Goal: Task Accomplishment & Management: Use online tool/utility

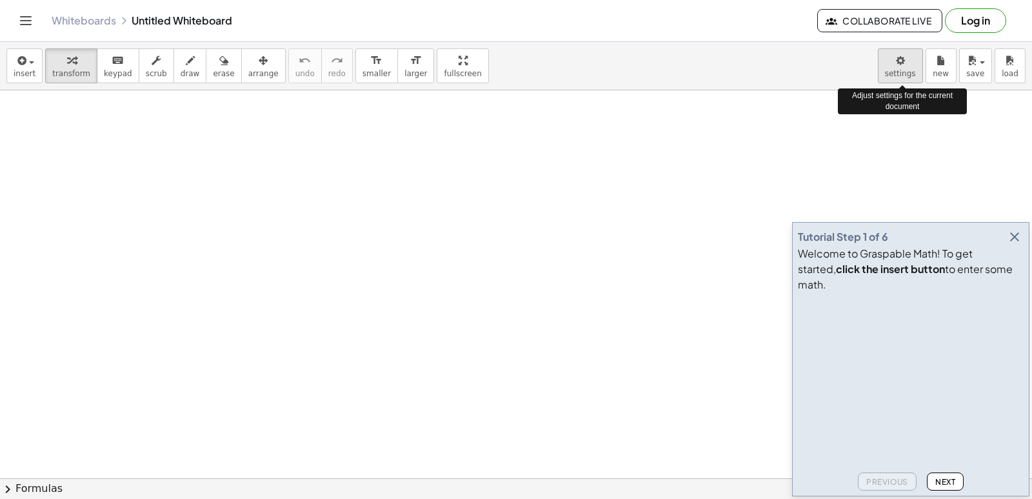
click at [909, 77] on body "Graspable Math Activities Get Started Activity Bank Assigned Work Classes White…" at bounding box center [516, 249] width 1032 height 499
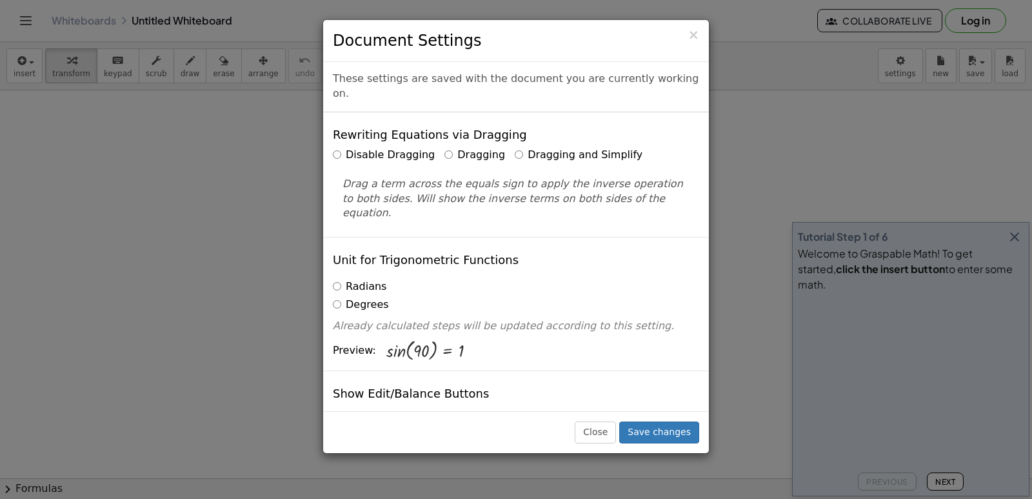
click at [515, 148] on label "Dragging and Simplify" at bounding box center [579, 155] width 128 height 15
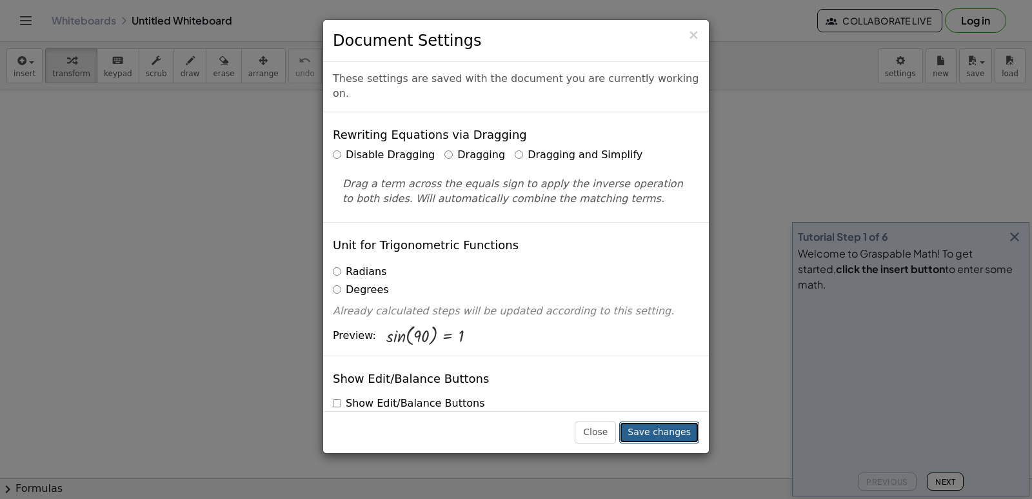
click at [653, 430] on button "Save changes" at bounding box center [659, 432] width 80 height 22
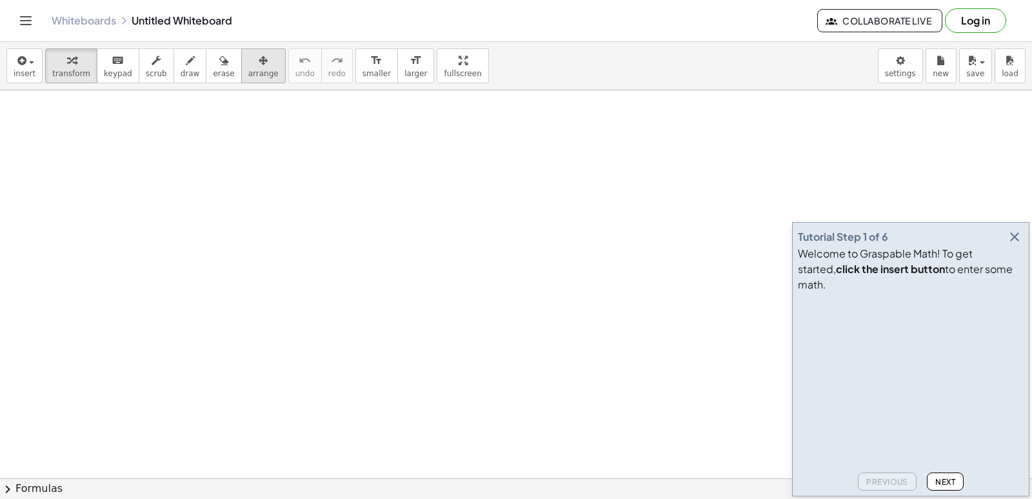
click at [259, 63] on icon "button" at bounding box center [263, 60] width 9 height 15
click at [114, 72] on span "keypad" at bounding box center [118, 73] width 28 height 9
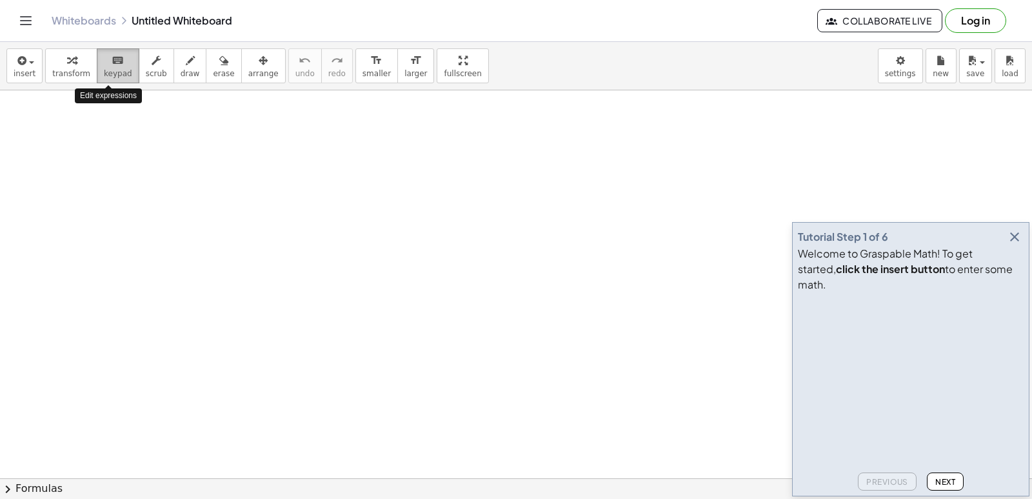
click at [115, 68] on button "keyboard keypad" at bounding box center [118, 65] width 43 height 35
drag, startPoint x: 435, startPoint y: 402, endPoint x: 459, endPoint y: 344, distance: 62.5
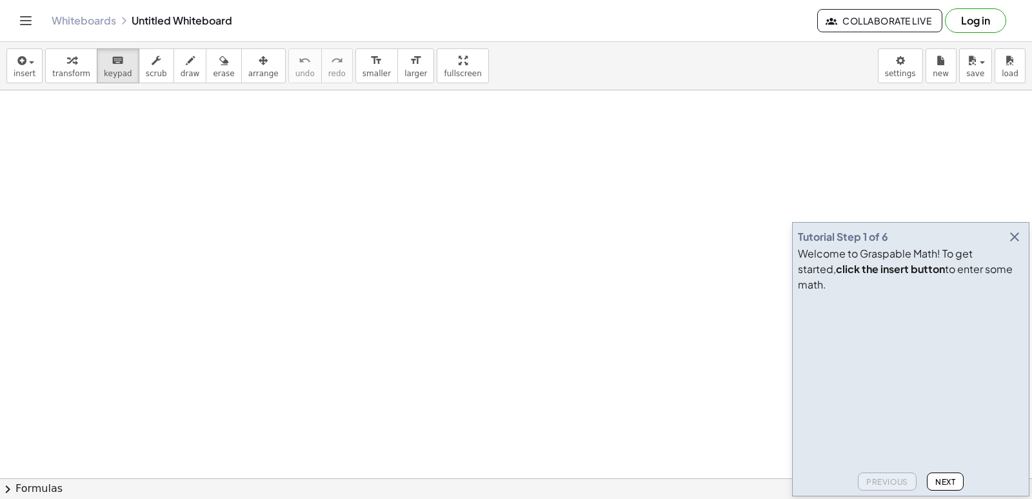
click at [377, 83] on div "insert select one: Math Expression Function Text Youtube Video Graphing Geometr…" at bounding box center [516, 66] width 1032 height 48
click at [404, 78] on span "larger" at bounding box center [415, 73] width 23 height 9
click at [362, 78] on span "smaller" at bounding box center [376, 73] width 28 height 9
click at [174, 68] on button "draw" at bounding box center [191, 65] width 34 height 35
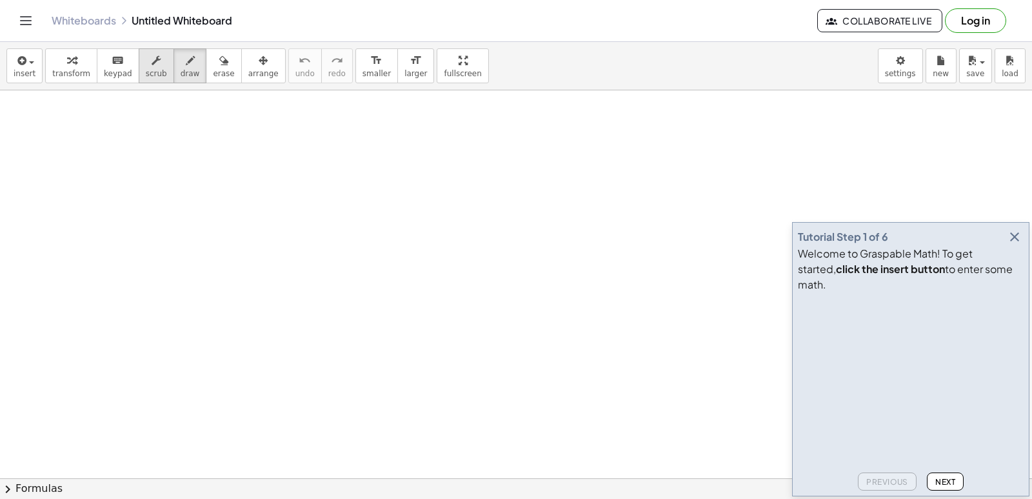
click at [148, 70] on span "scrub" at bounding box center [156, 73] width 21 height 9
click at [97, 76] on button "keyboard keypad" at bounding box center [118, 65] width 43 height 35
click at [72, 72] on span "transform" at bounding box center [71, 73] width 38 height 9
drag, startPoint x: 444, startPoint y: 241, endPoint x: 383, endPoint y: 250, distance: 61.8
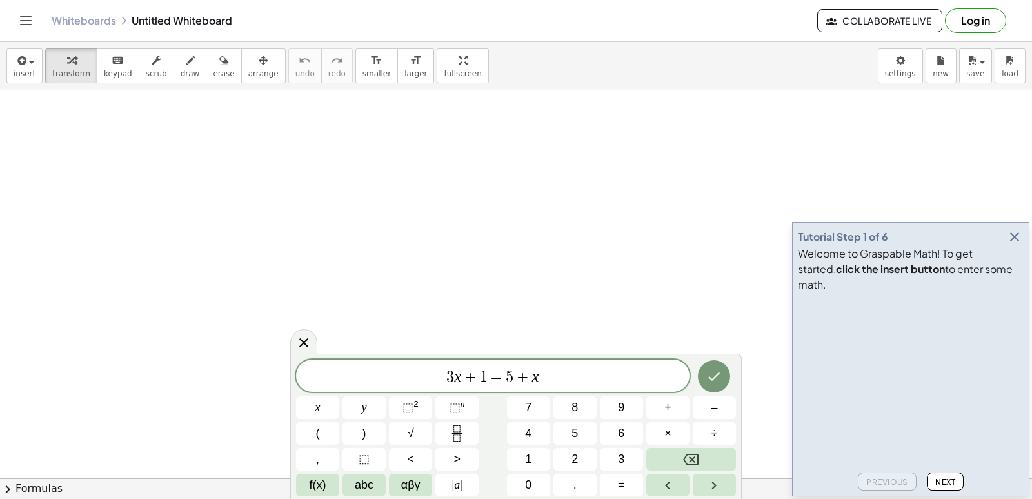
click at [592, 372] on span "3 x + 1 = 5 + x ​" at bounding box center [492, 377] width 393 height 18
click at [366, 481] on span "abc" at bounding box center [364, 484] width 19 height 17
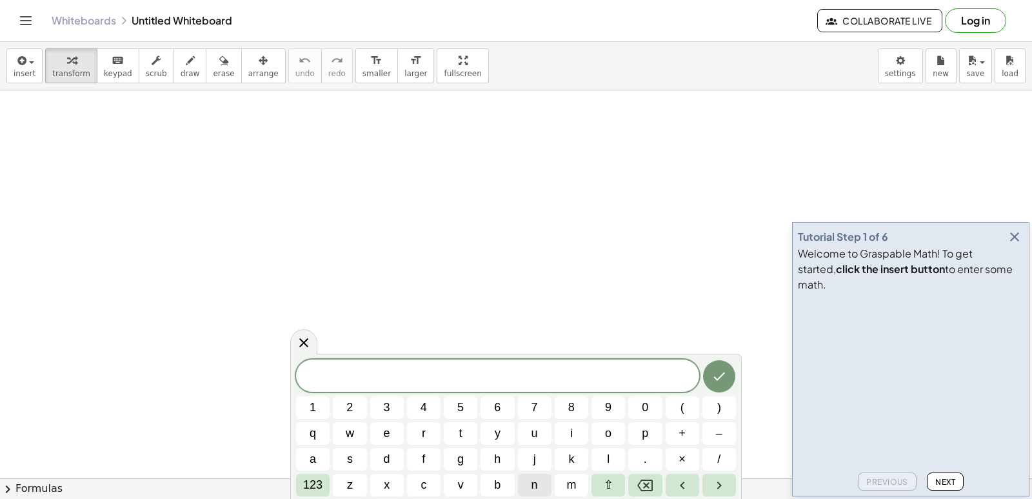
click at [535, 486] on span "n" at bounding box center [534, 484] width 6 height 17
click at [371, 476] on button "x" at bounding box center [387, 484] width 34 height 23
click at [322, 479] on span "123" at bounding box center [312, 484] width 19 height 17
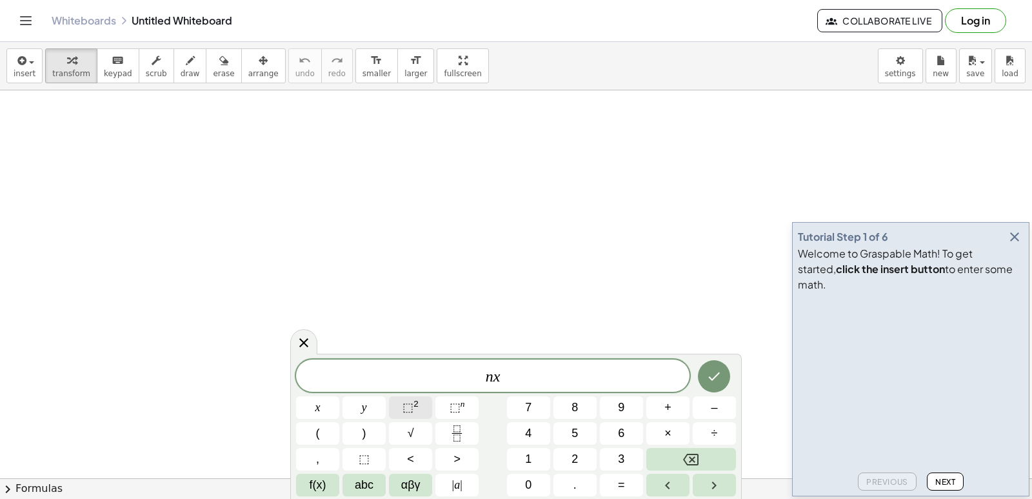
click at [406, 402] on span "⬚" at bounding box center [407, 407] width 11 height 13
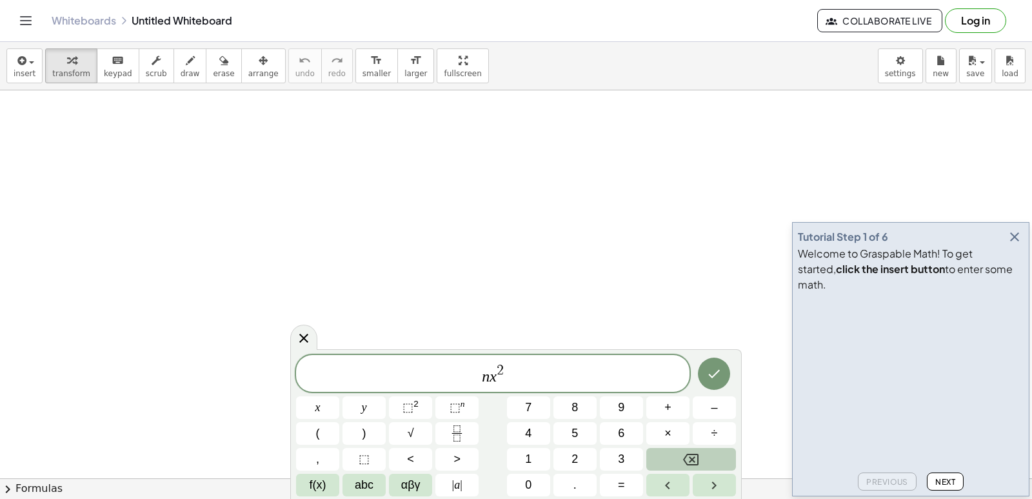
click at [710, 468] on button "Backspace" at bounding box center [691, 459] width 90 height 23
click at [697, 461] on icon "Backspace" at bounding box center [690, 458] width 15 height 15
click at [370, 479] on span "abc" at bounding box center [364, 484] width 19 height 17
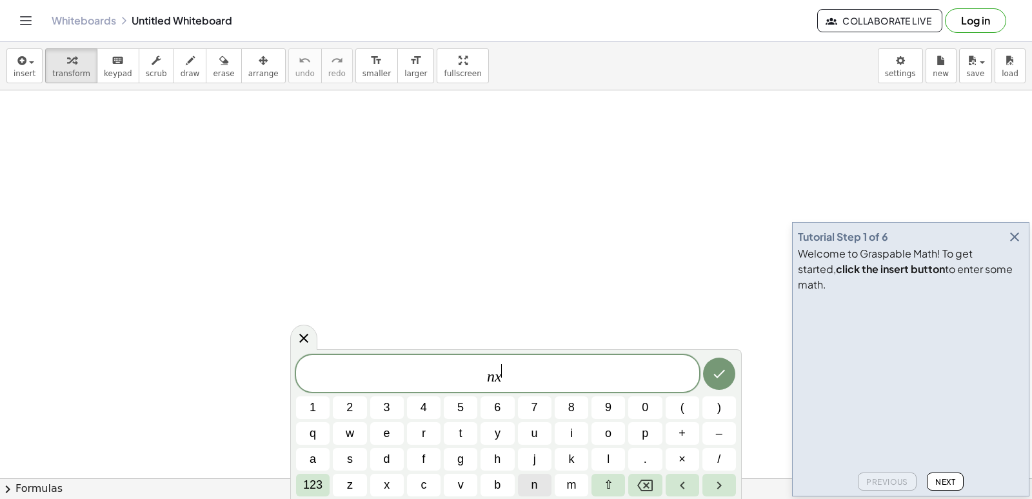
click at [535, 482] on span "n" at bounding box center [534, 484] width 6 height 17
click at [314, 484] on span "123" at bounding box center [312, 484] width 19 height 17
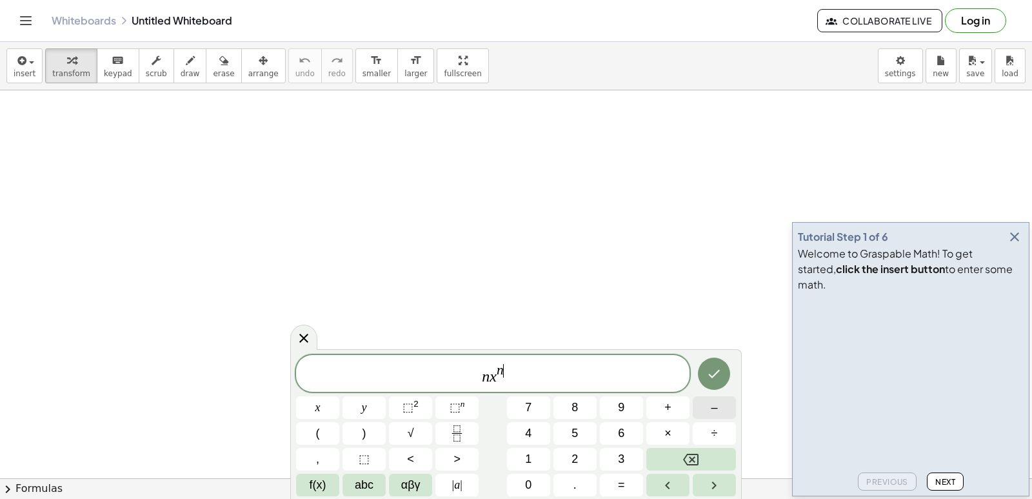
click at [721, 416] on button "–" at bounding box center [714, 407] width 43 height 23
click at [528, 458] on span "1" at bounding box center [528, 458] width 6 height 17
click at [707, 450] on button "Backspace" at bounding box center [691, 459] width 90 height 23
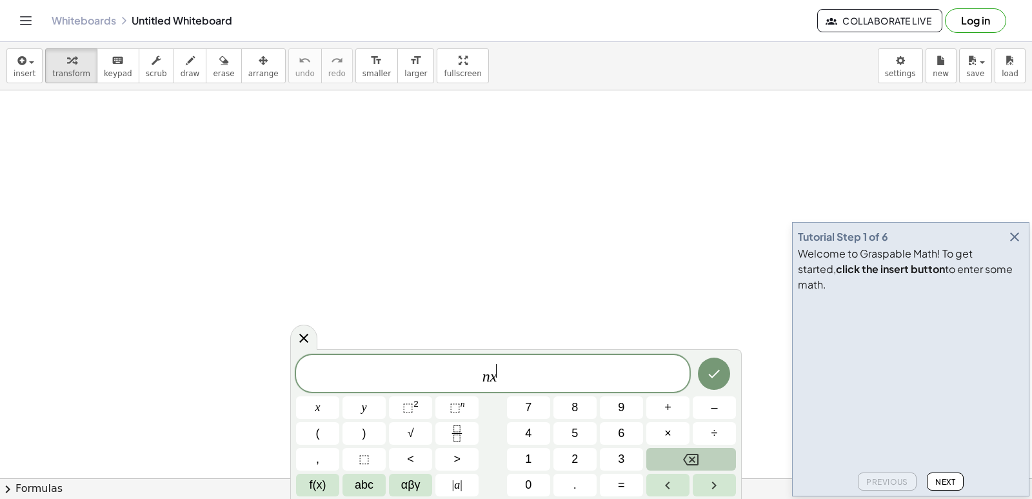
click at [707, 450] on button "Backspace" at bounding box center [691, 459] width 90 height 23
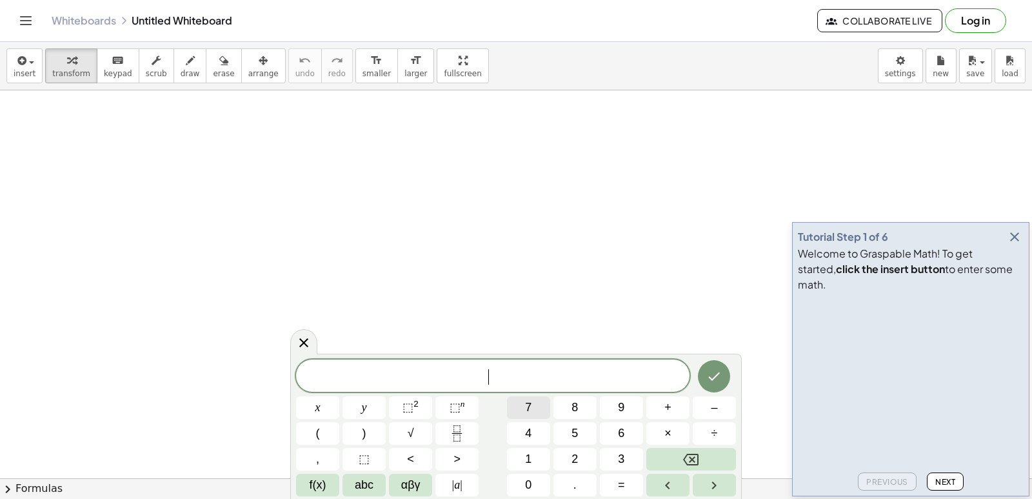
click at [534, 410] on button "7" at bounding box center [528, 407] width 43 height 23
click at [357, 486] on span "abc" at bounding box center [364, 484] width 19 height 17
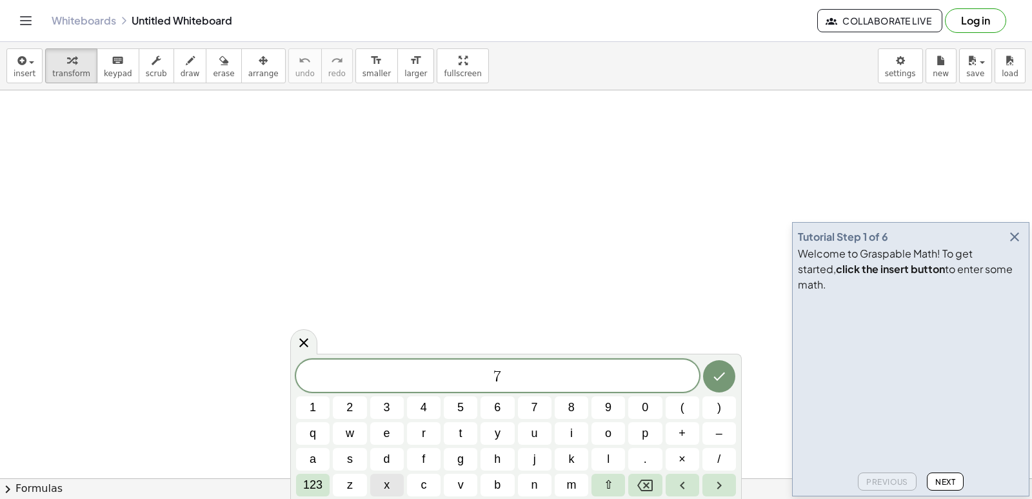
click at [398, 481] on button "x" at bounding box center [387, 484] width 34 height 23
click at [722, 381] on icon "Done" at bounding box center [718, 375] width 15 height 15
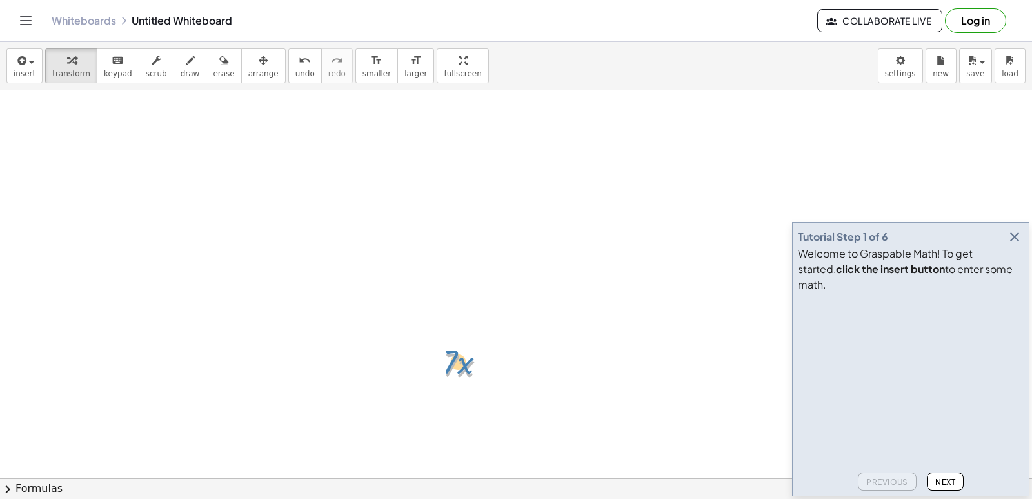
click at [461, 363] on div at bounding box center [470, 364] width 67 height 44
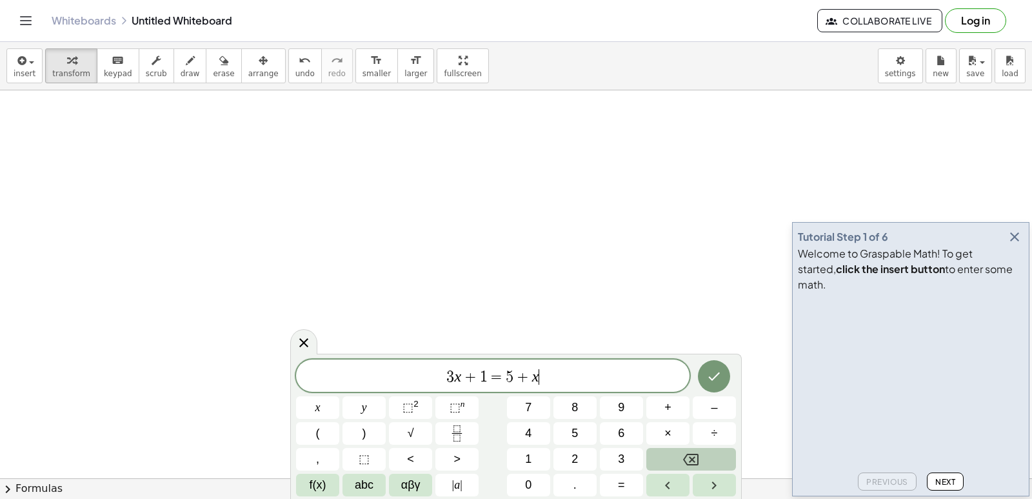
click at [707, 455] on button "Backspace" at bounding box center [691, 459] width 90 height 23
click at [706, 454] on button "Backspace" at bounding box center [691, 459] width 90 height 23
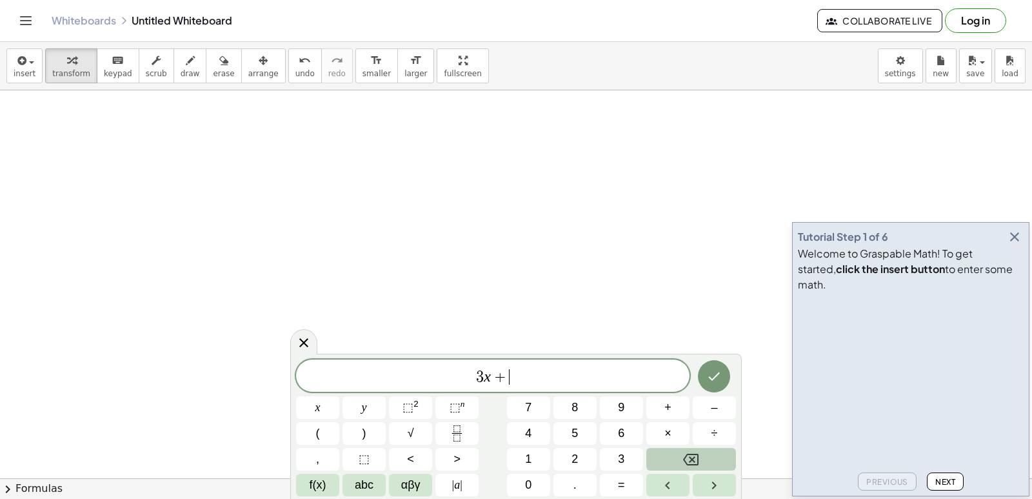
click at [706, 454] on button "Backspace" at bounding box center [691, 459] width 90 height 23
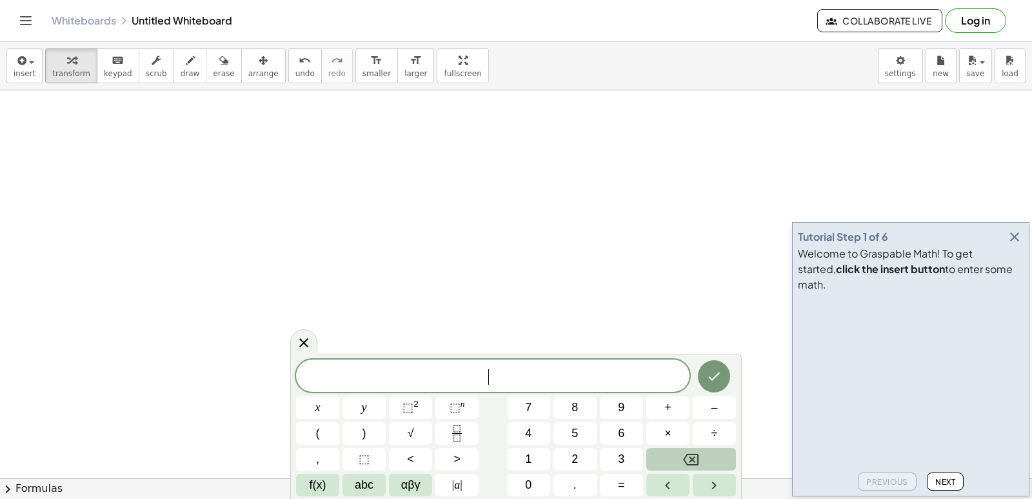
click at [706, 454] on button "Backspace" at bounding box center [691, 459] width 90 height 23
click at [523, 404] on button "7" at bounding box center [528, 407] width 43 height 23
click at [359, 480] on span "abc" at bounding box center [364, 484] width 19 height 17
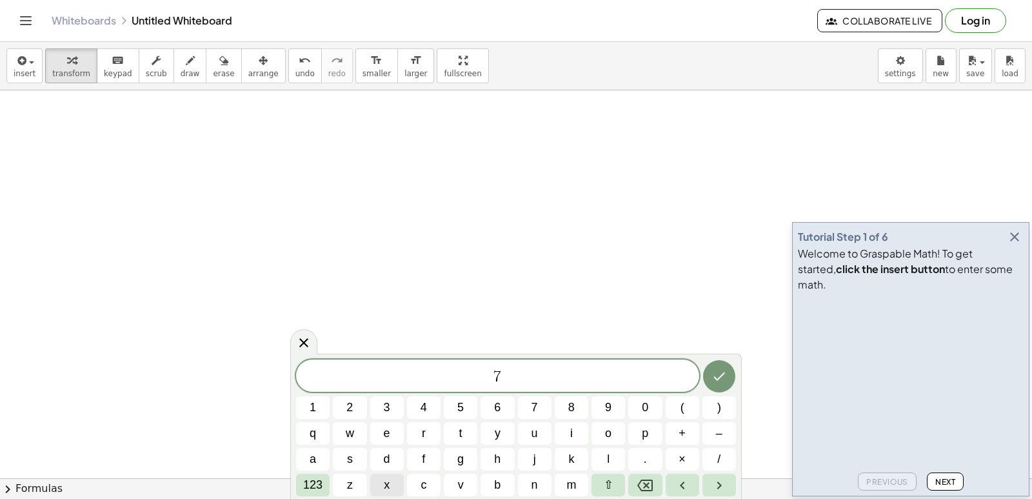
click at [399, 481] on button "x" at bounding box center [387, 484] width 34 height 23
click at [647, 484] on icon "Backspace" at bounding box center [644, 485] width 15 height 12
click at [539, 407] on button "7" at bounding box center [535, 407] width 34 height 23
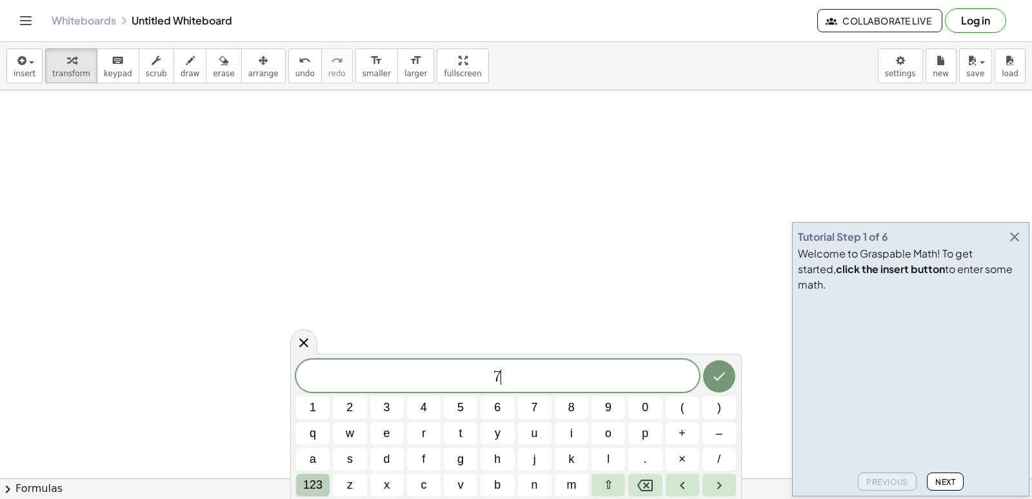
click at [310, 486] on span "123" at bounding box center [312, 484] width 19 height 17
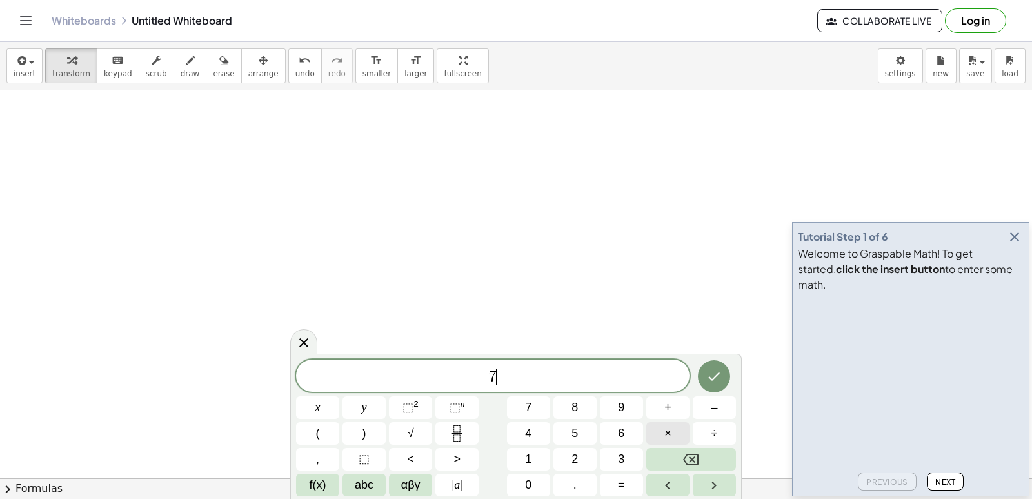
click at [665, 431] on span "×" at bounding box center [667, 432] width 7 height 17
click at [366, 481] on span "abc" at bounding box center [364, 484] width 19 height 17
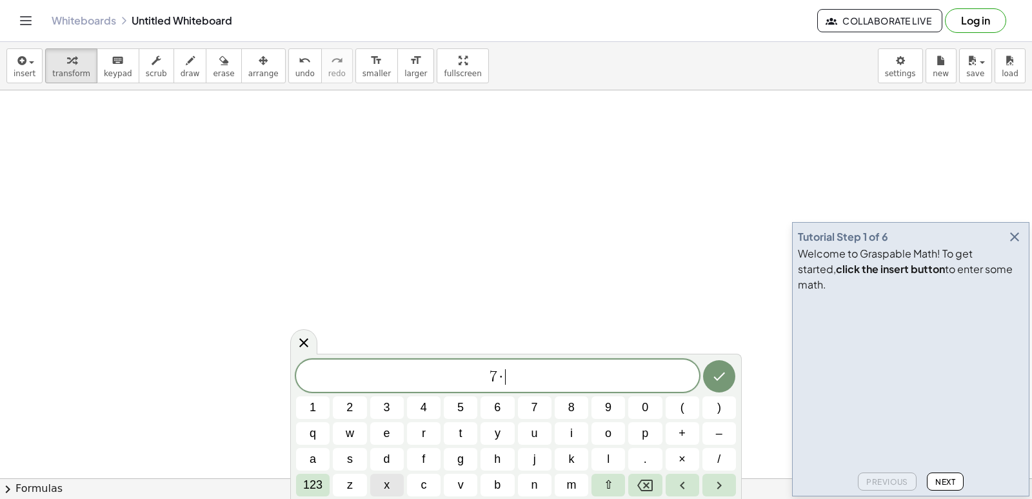
click at [387, 482] on span "x" at bounding box center [387, 484] width 6 height 17
click at [319, 488] on span "123" at bounding box center [312, 484] width 19 height 17
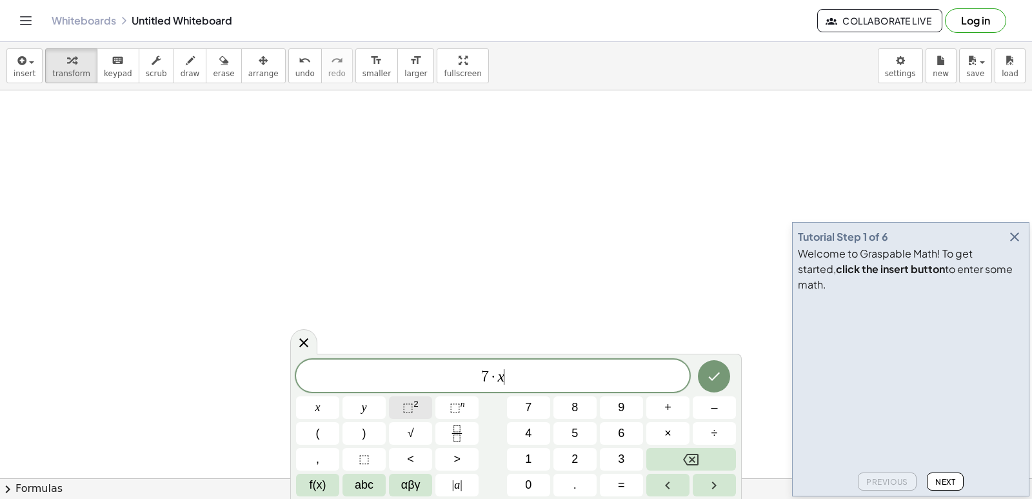
click at [417, 408] on span "⬚ 2" at bounding box center [410, 407] width 16 height 17
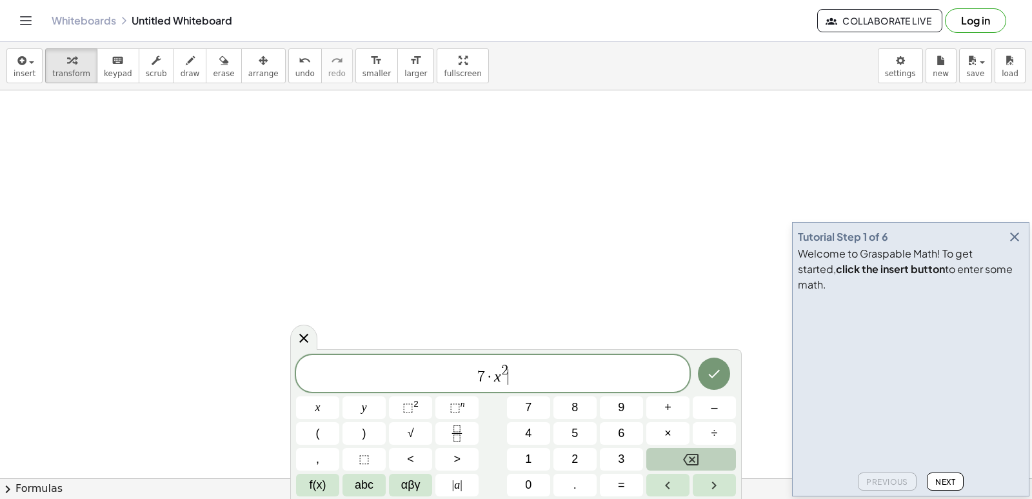
click at [686, 463] on icon "Backspace" at bounding box center [690, 458] width 15 height 15
click at [534, 457] on button "1" at bounding box center [528, 459] width 43 height 23
click at [706, 448] on button "Backspace" at bounding box center [691, 459] width 90 height 23
click at [717, 459] on button "Backspace" at bounding box center [691, 459] width 90 height 23
click at [529, 451] on span "1" at bounding box center [528, 458] width 6 height 17
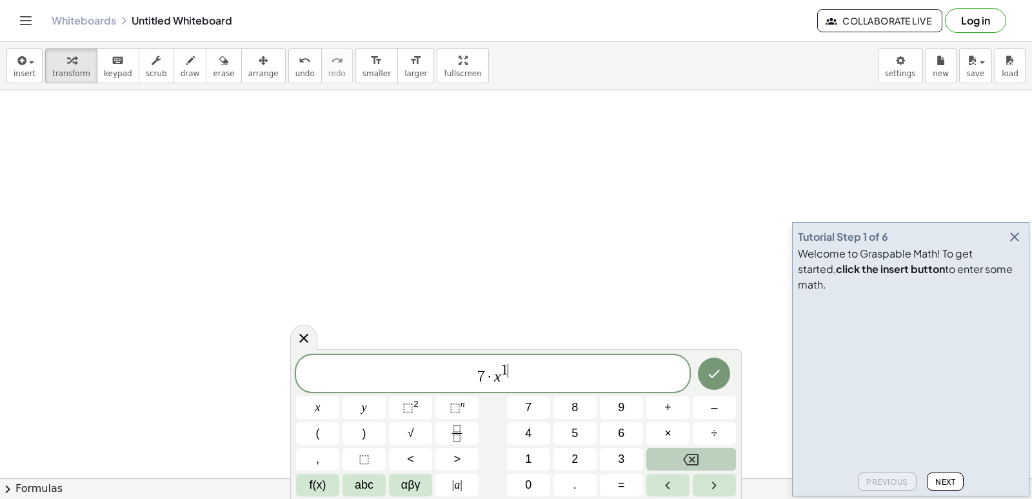
click at [721, 466] on button "Backspace" at bounding box center [691, 459] width 90 height 23
click at [722, 462] on button "Backspace" at bounding box center [691, 459] width 90 height 23
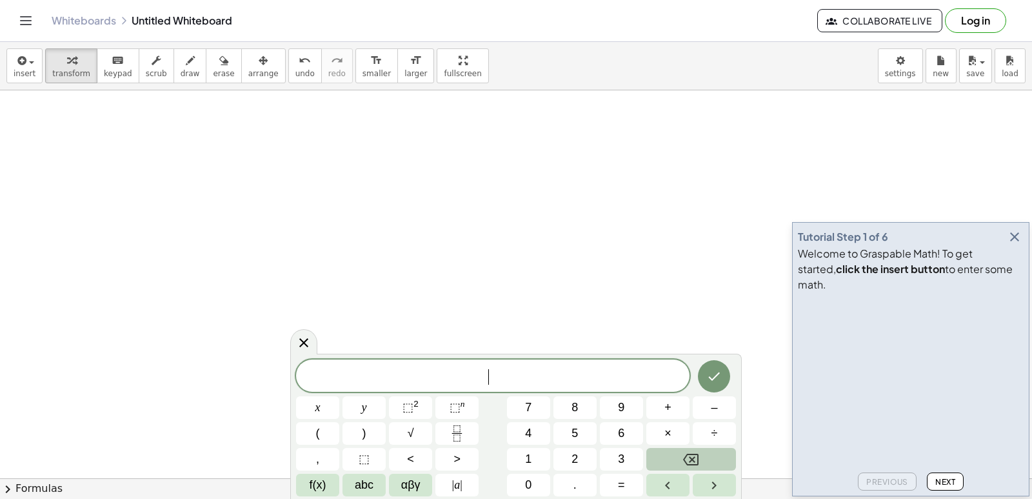
click at [722, 462] on button "Backspace" at bounding box center [691, 459] width 90 height 23
click at [316, 486] on span "f(x)" at bounding box center [318, 484] width 17 height 17
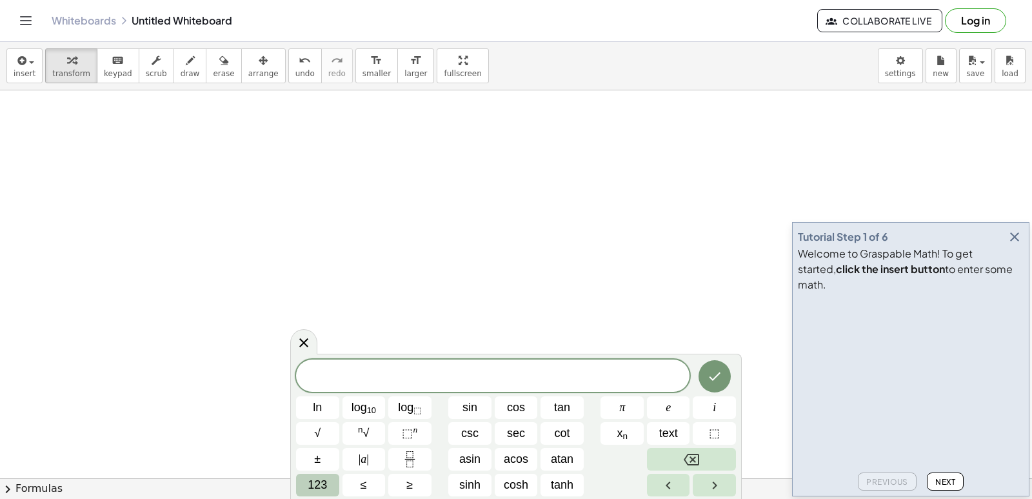
click at [325, 479] on span "123" at bounding box center [317, 484] width 19 height 17
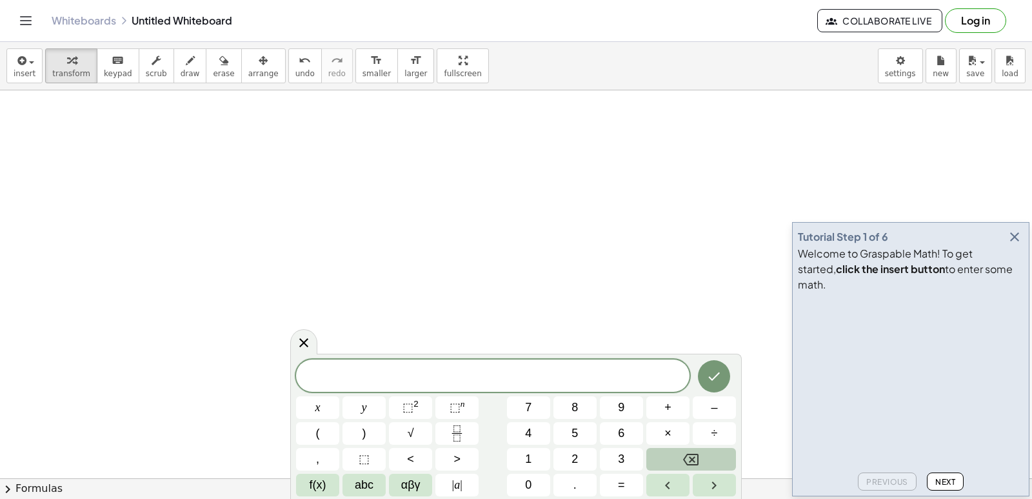
click at [527, 395] on div "​ x y ⬚ 2 ⬚ n 7 8 9 + – ( ) √ 4 5 6 × ÷ , ⬚ < > 1 2 3 f(x) abc αβγ | a | 0 . =" at bounding box center [516, 427] width 440 height 137
click at [362, 479] on span "abc" at bounding box center [364, 484] width 19 height 17
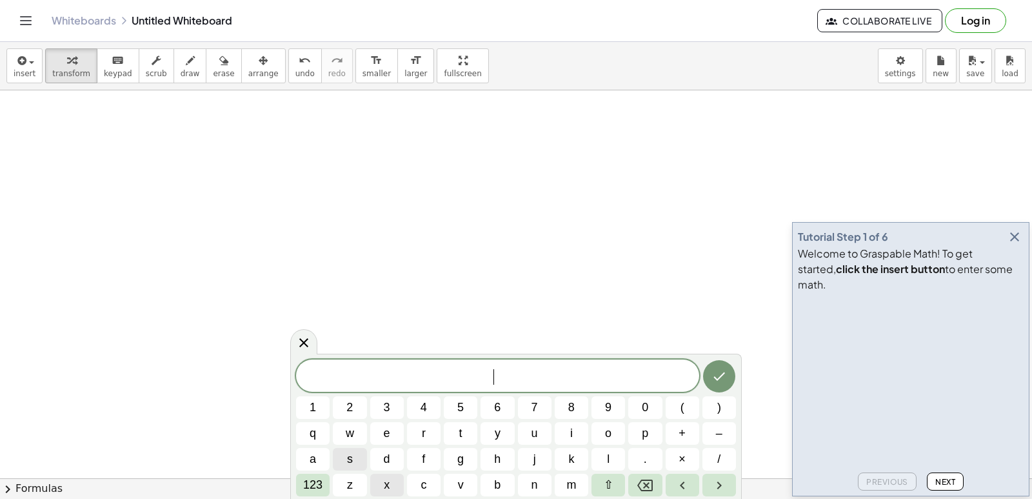
click at [384, 483] on span "x" at bounding box center [387, 484] width 6 height 17
click at [313, 483] on span "123" at bounding box center [312, 484] width 19 height 17
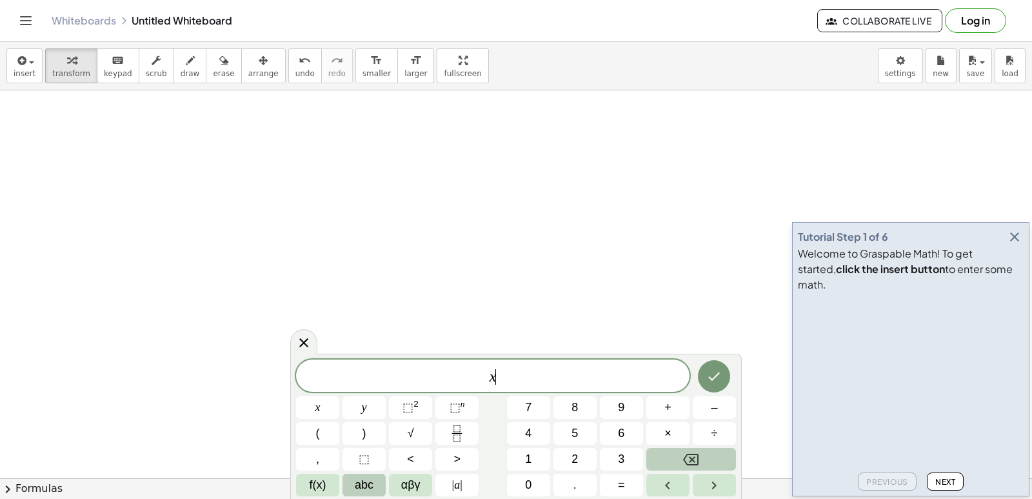
click at [375, 495] on button "abc" at bounding box center [363, 484] width 43 height 23
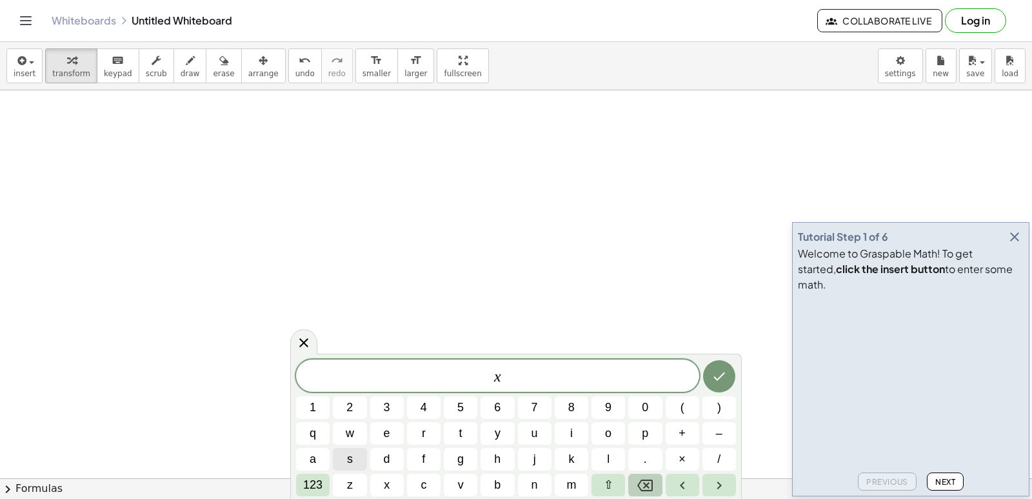
click at [647, 480] on icon "Backspace" at bounding box center [644, 485] width 15 height 12
click at [541, 401] on button "7" at bounding box center [535, 407] width 34 height 23
click at [392, 478] on button "x" at bounding box center [387, 484] width 34 height 23
click at [304, 482] on span "123" at bounding box center [312, 484] width 19 height 17
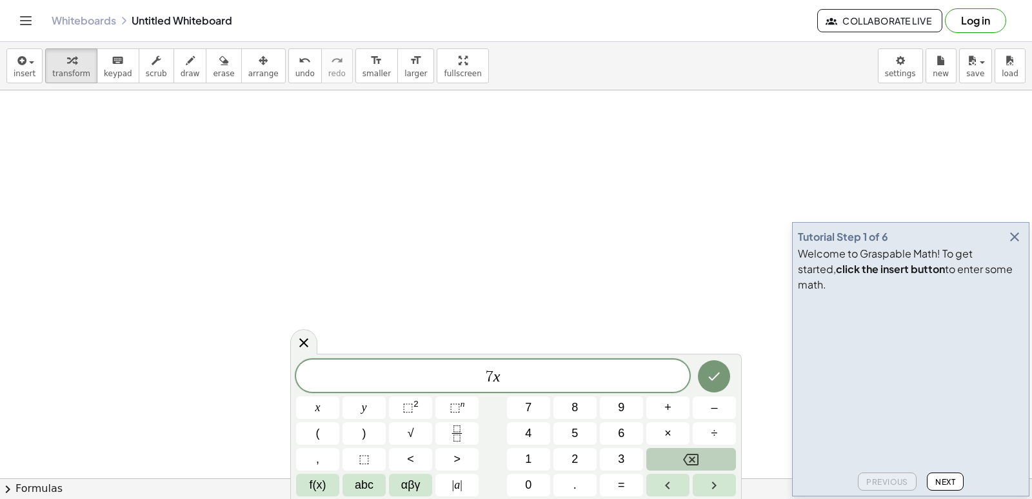
click at [686, 459] on icon "Backspace" at bounding box center [690, 458] width 15 height 15
click at [321, 410] on button "x" at bounding box center [317, 407] width 43 height 23
click at [426, 406] on button "⬚ 2" at bounding box center [410, 407] width 43 height 23
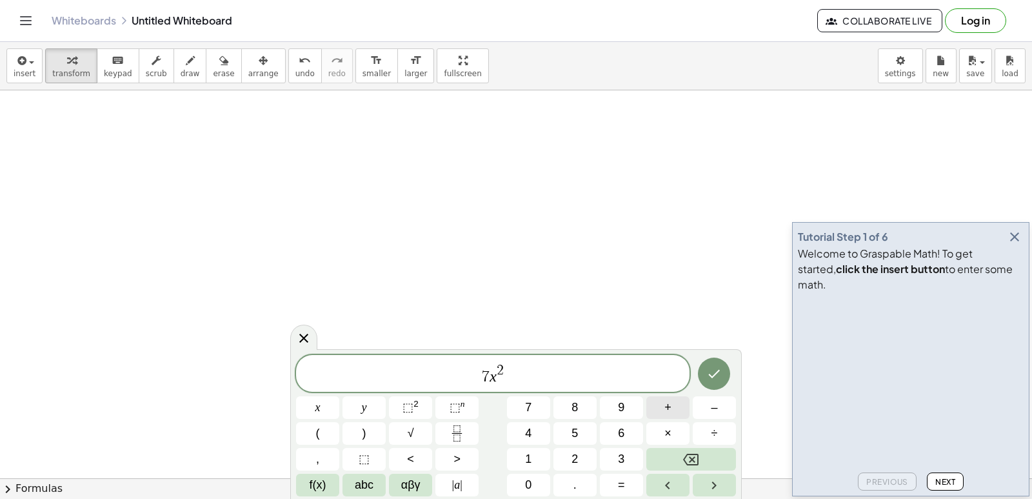
click at [676, 406] on button "+" at bounding box center [667, 407] width 43 height 23
click at [618, 455] on button "3" at bounding box center [621, 459] width 43 height 23
click at [334, 412] on button "x" at bounding box center [317, 407] width 43 height 23
click at [669, 400] on span "+" at bounding box center [667, 407] width 7 height 17
click at [584, 452] on button "2" at bounding box center [574, 459] width 43 height 23
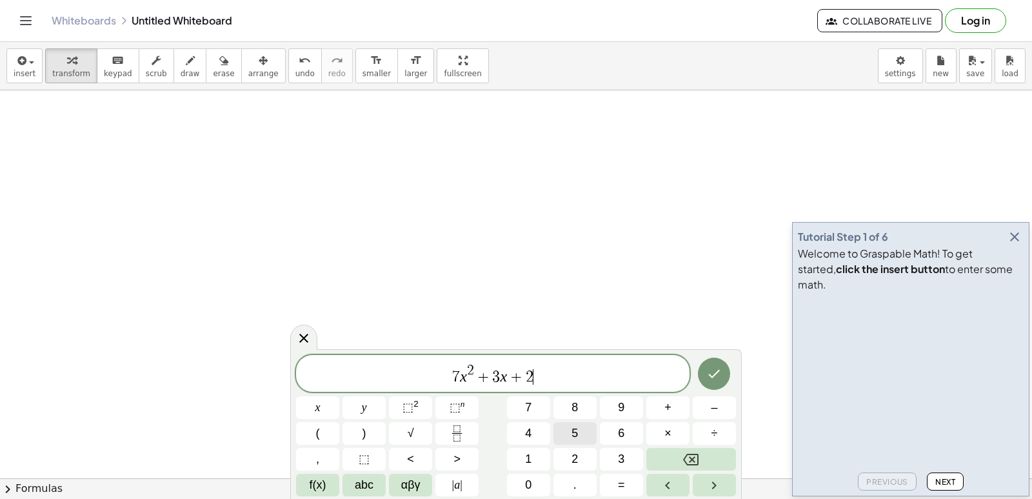
click at [584, 436] on button "5" at bounding box center [574, 433] width 43 height 23
click at [711, 375] on icon "Done" at bounding box center [713, 373] width 15 height 15
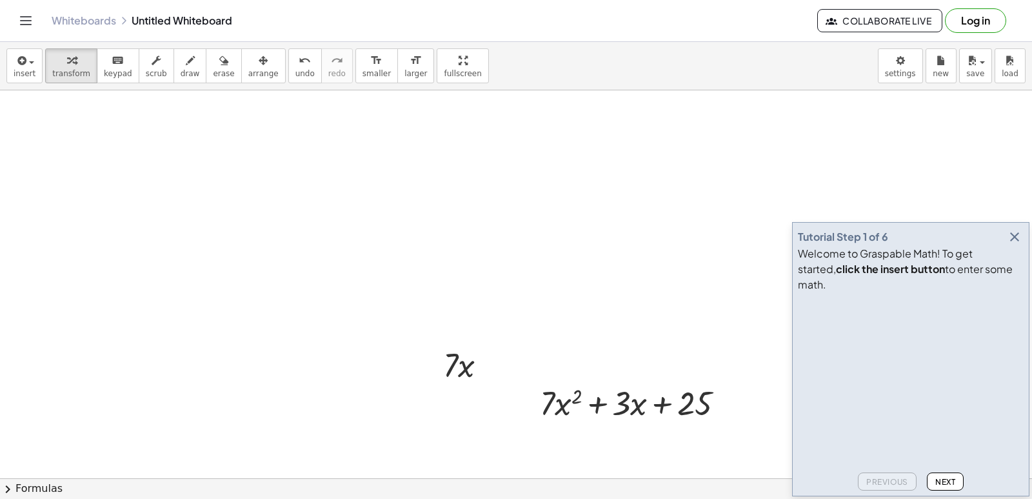
drag, startPoint x: 423, startPoint y: 64, endPoint x: 599, endPoint y: 343, distance: 329.6
click at [423, 121] on div "insert select one: Math Expression Function Text Youtube Video Graphing Geometr…" at bounding box center [516, 270] width 1032 height 457
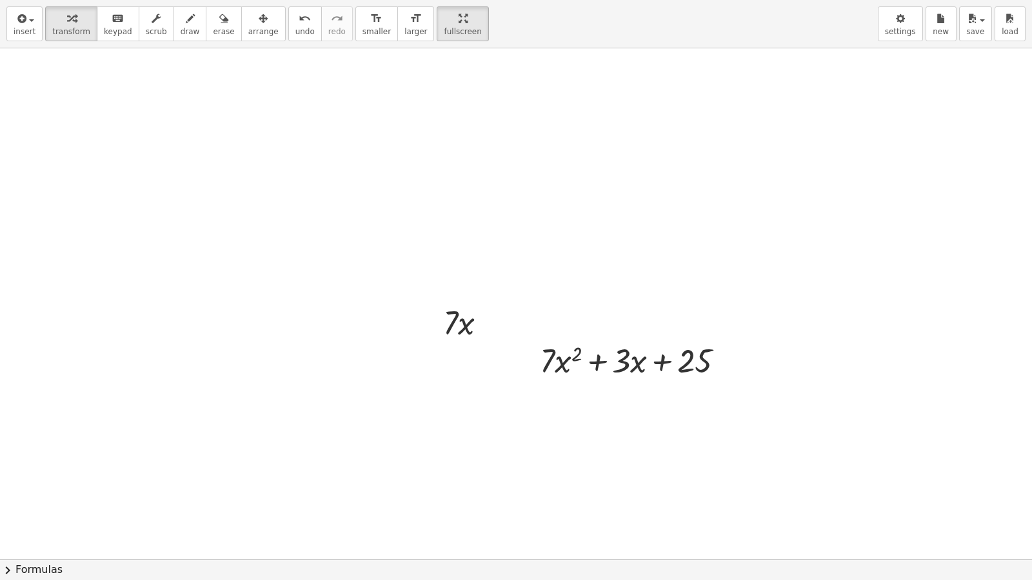
drag, startPoint x: 442, startPoint y: 22, endPoint x: 442, endPoint y: -34, distance: 56.1
click at [442, 0] on html "Graspable Math Activities Get Started Activity Bank Assigned Work Classes White…" at bounding box center [516, 290] width 1032 height 580
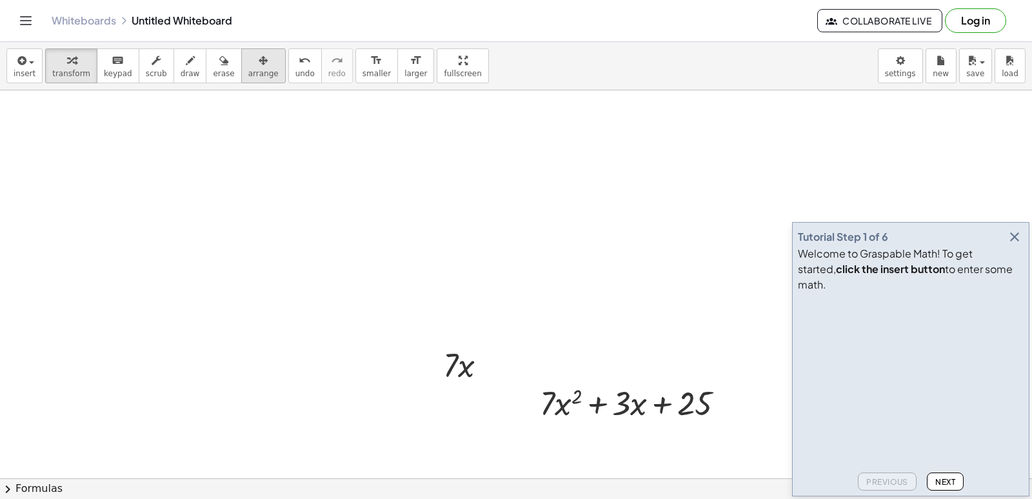
click at [259, 63] on icon "button" at bounding box center [263, 60] width 9 height 15
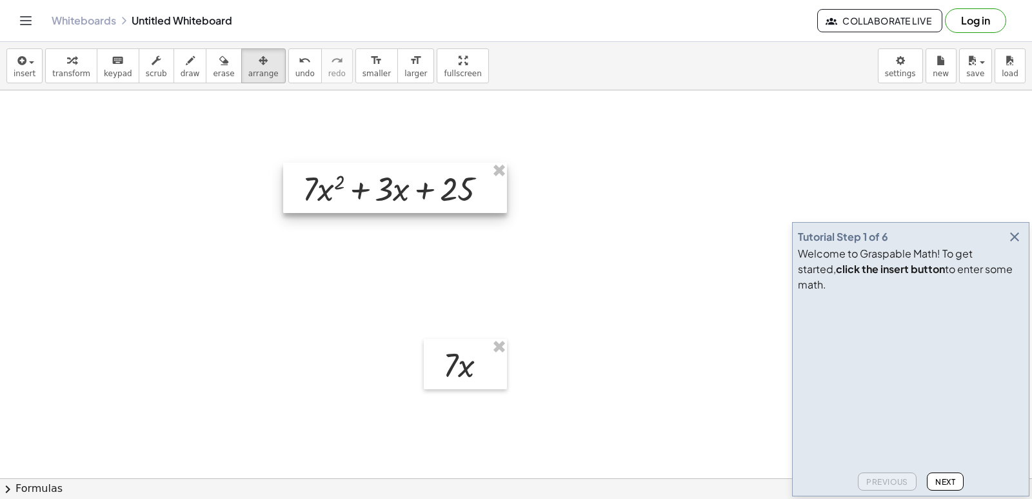
drag, startPoint x: 626, startPoint y: 406, endPoint x: 363, endPoint y: 179, distance: 347.6
click at [363, 179] on div at bounding box center [395, 188] width 224 height 50
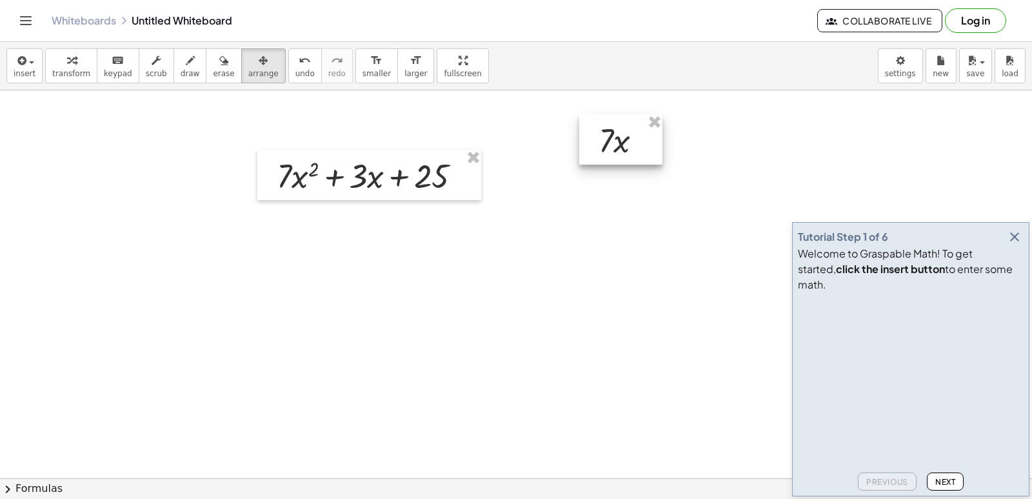
drag, startPoint x: 461, startPoint y: 359, endPoint x: 607, endPoint y: 121, distance: 280.0
click at [607, 121] on div at bounding box center [620, 139] width 83 height 50
click at [259, 64] on icon "button" at bounding box center [263, 60] width 9 height 15
click at [104, 64] on div "keyboard" at bounding box center [118, 59] width 28 height 15
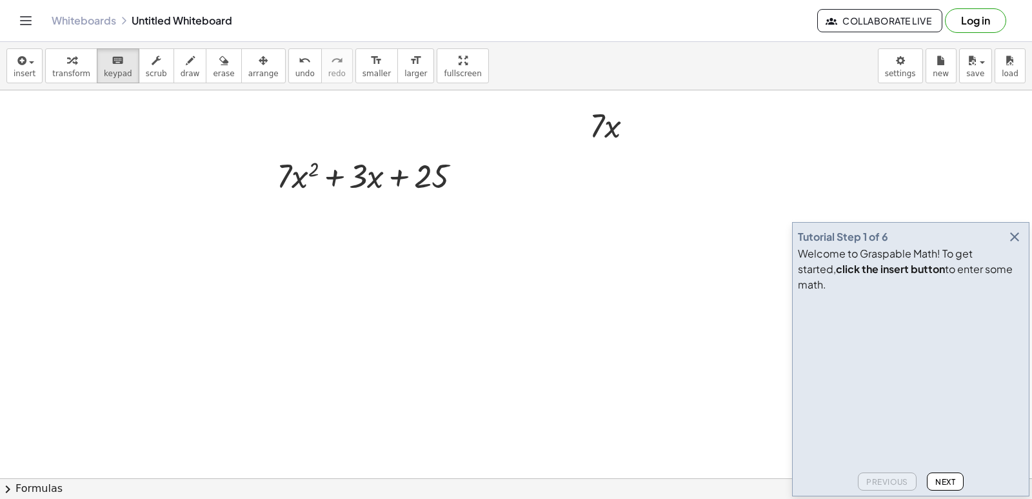
drag, startPoint x: 466, startPoint y: 396, endPoint x: 455, endPoint y: 392, distance: 11.9
drag, startPoint x: 455, startPoint y: 392, endPoint x: 367, endPoint y: 358, distance: 94.5
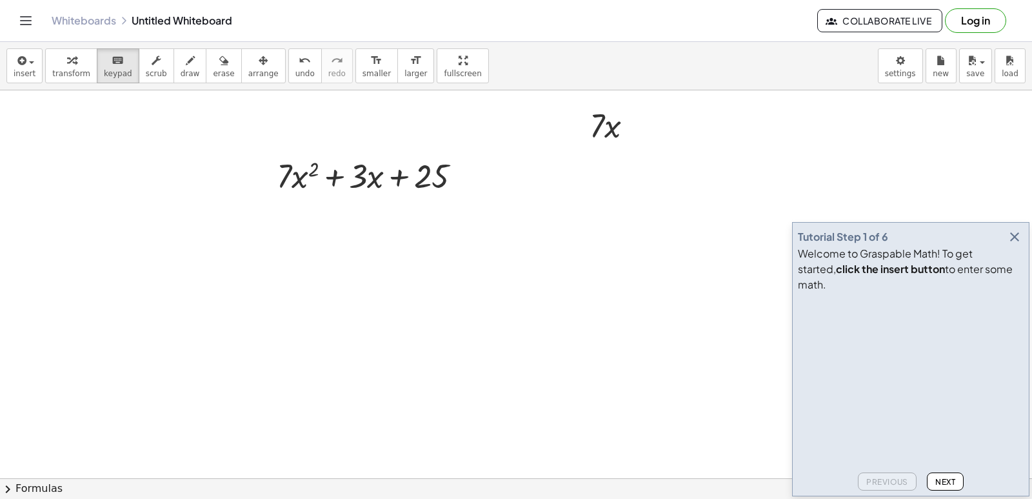
drag, startPoint x: 338, startPoint y: 243, endPoint x: 766, endPoint y: 341, distance: 438.9
drag, startPoint x: 766, startPoint y: 341, endPoint x: 691, endPoint y: 321, distance: 77.0
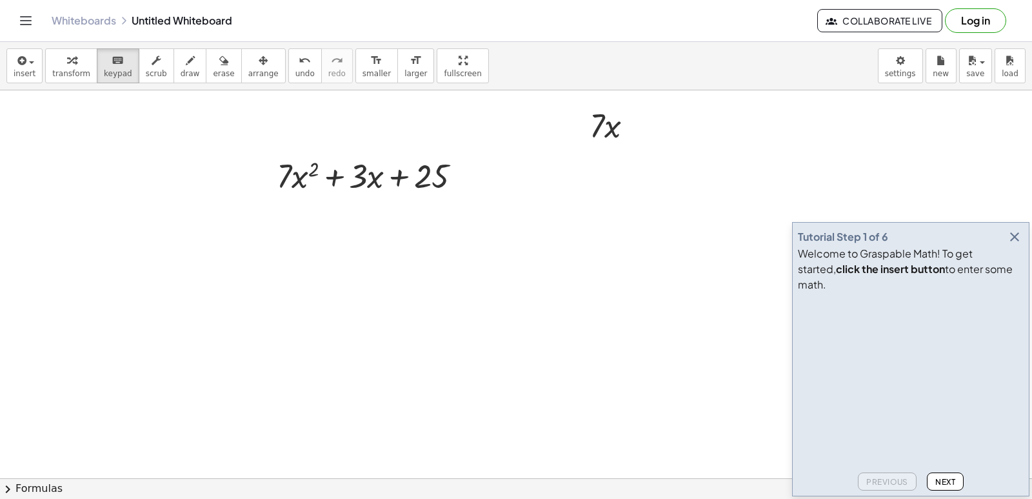
drag, startPoint x: 346, startPoint y: 378, endPoint x: 351, endPoint y: 426, distance: 47.9
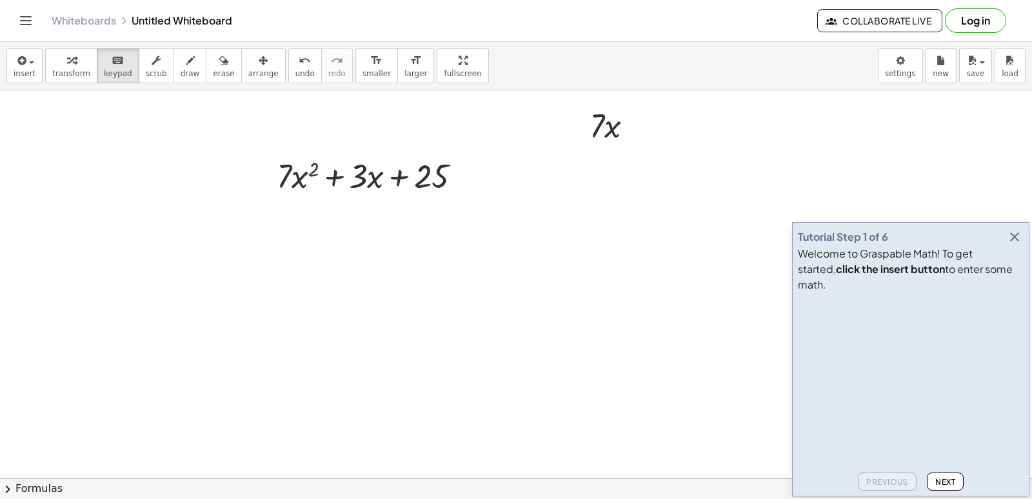
click at [29, 487] on button "chevron_right Formulas" at bounding box center [516, 488] width 1032 height 21
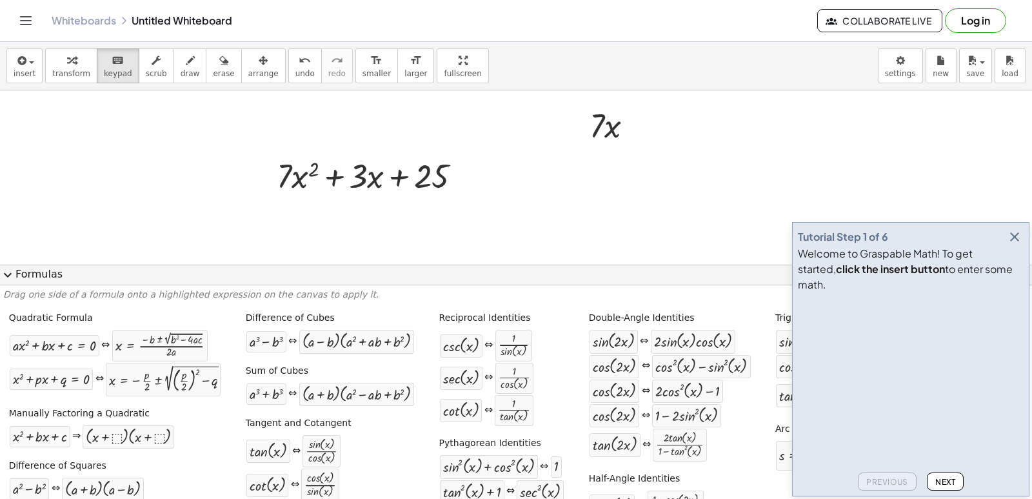
click at [37, 275] on button "expand_more Formulas" at bounding box center [516, 274] width 1032 height 21
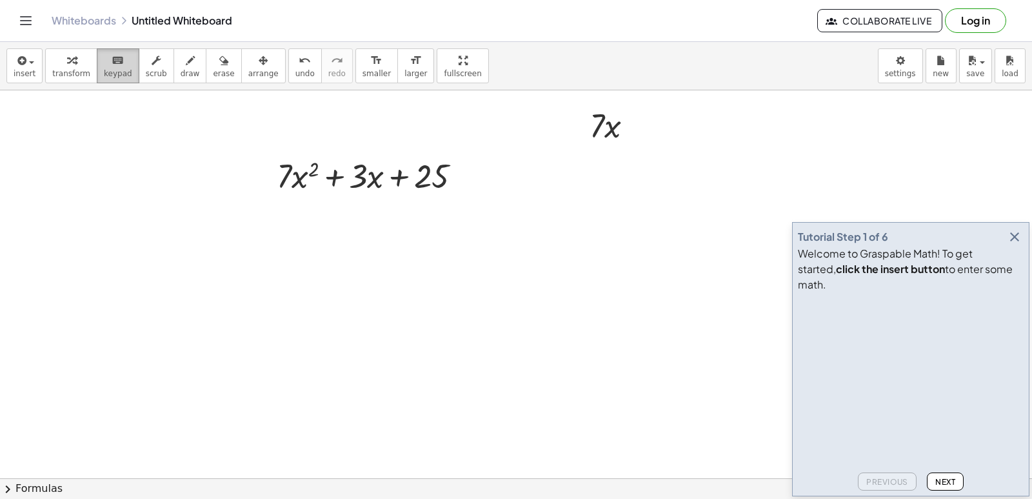
click at [106, 73] on span "keypad" at bounding box center [118, 73] width 28 height 9
drag, startPoint x: 368, startPoint y: 367, endPoint x: 369, endPoint y: 375, distance: 8.5
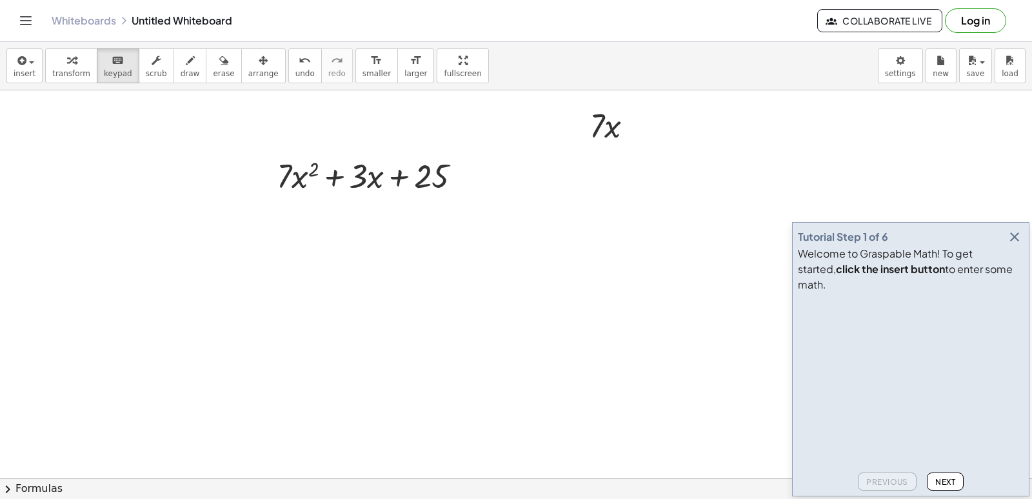
drag, startPoint x: 415, startPoint y: 413, endPoint x: 616, endPoint y: 501, distance: 219.2
click at [616, 498] on html "Graspable Math Activities Get Started Activity Bank Assigned Work Classes White…" at bounding box center [516, 249] width 1032 height 499
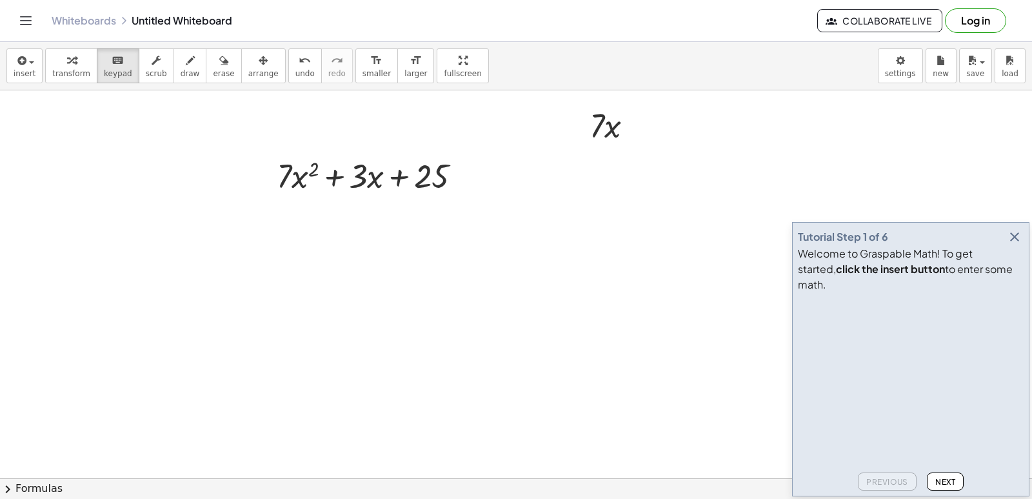
click at [70, 79] on button "transform" at bounding box center [71, 65] width 52 height 35
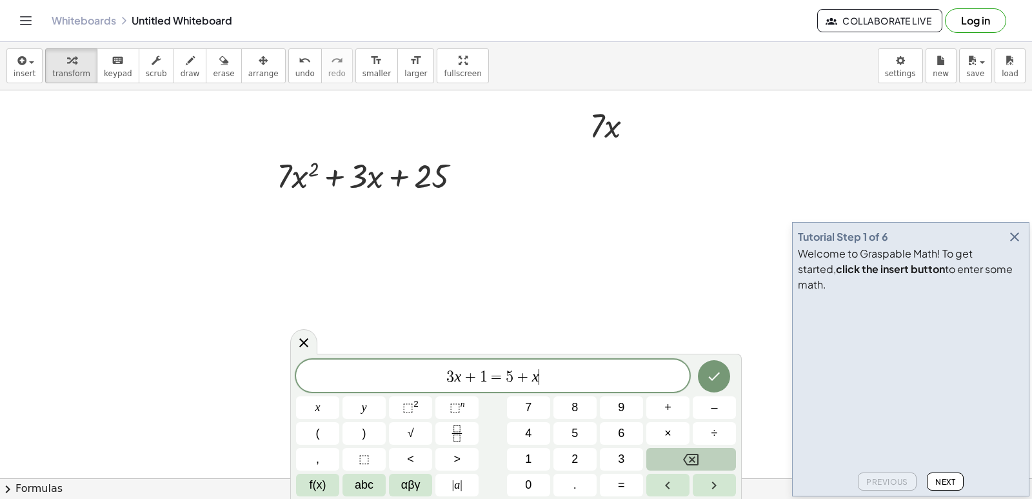
click at [694, 466] on icon "Backspace" at bounding box center [690, 458] width 15 height 15
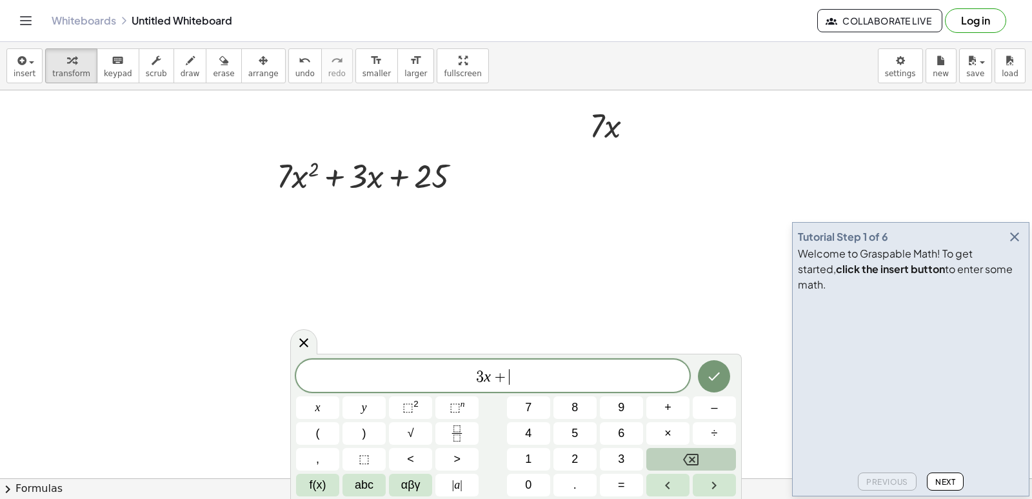
click at [694, 466] on icon "Backspace" at bounding box center [690, 458] width 15 height 15
click at [571, 466] on span "2" at bounding box center [574, 458] width 6 height 17
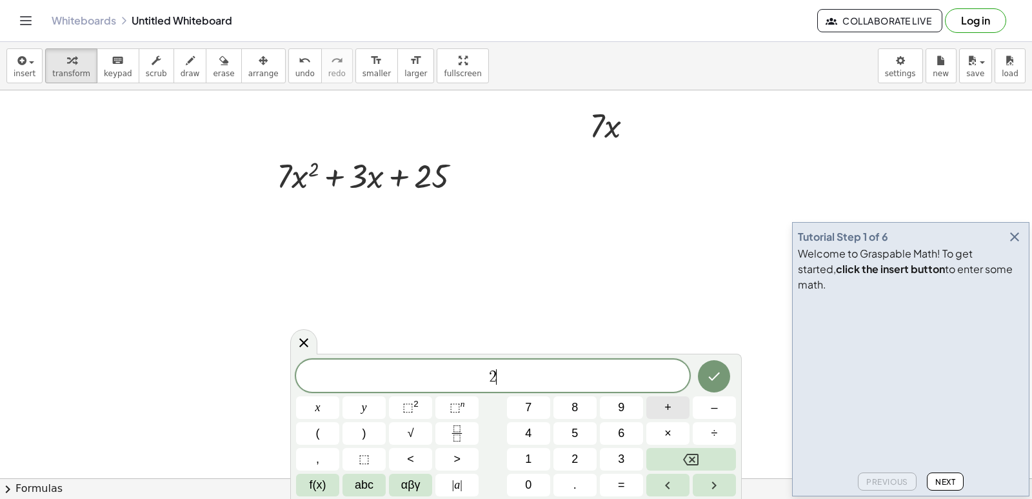
click at [679, 406] on button "+" at bounding box center [667, 407] width 43 height 23
click at [544, 404] on button "7" at bounding box center [528, 407] width 43 height 23
click at [702, 457] on button "Backspace" at bounding box center [691, 459] width 90 height 23
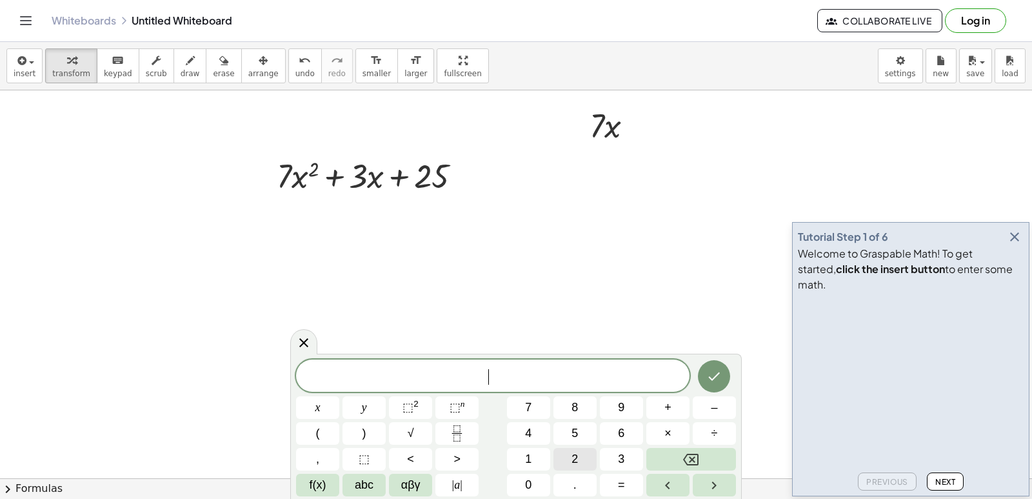
click at [576, 453] on span "2" at bounding box center [574, 458] width 6 height 17
click at [669, 440] on span "×" at bounding box center [667, 432] width 7 height 17
click at [530, 403] on span "7" at bounding box center [528, 407] width 6 height 17
click at [327, 401] on button "x" at bounding box center [317, 407] width 43 height 23
click at [421, 409] on button "⬚ 2" at bounding box center [410, 407] width 43 height 23
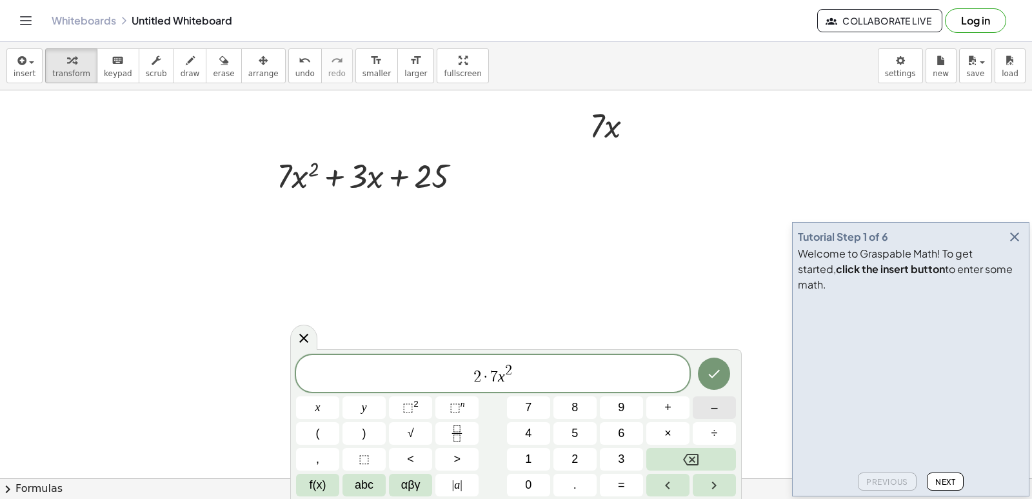
click at [702, 404] on button "–" at bounding box center [714, 407] width 43 height 23
click at [711, 464] on button "Backspace" at bounding box center [691, 459] width 90 height 23
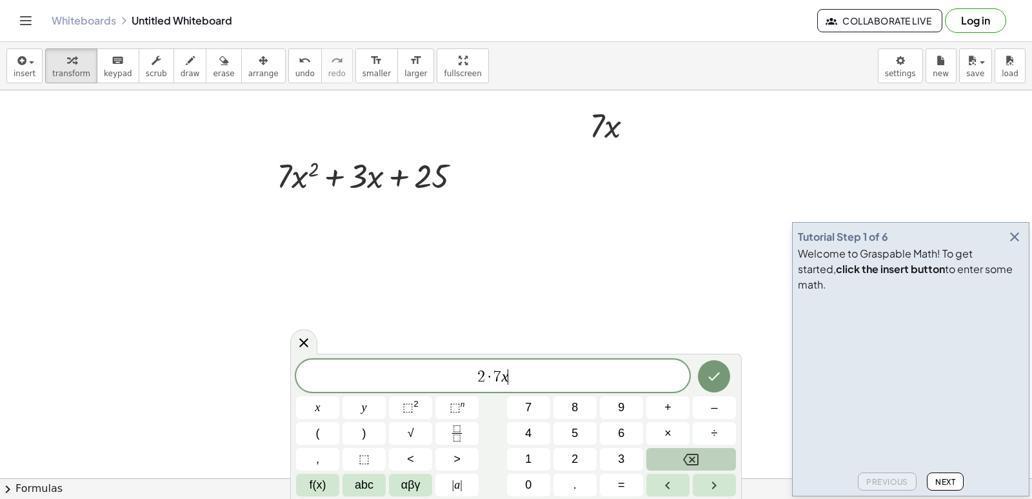
click at [711, 464] on button "Backspace" at bounding box center [691, 459] width 90 height 23
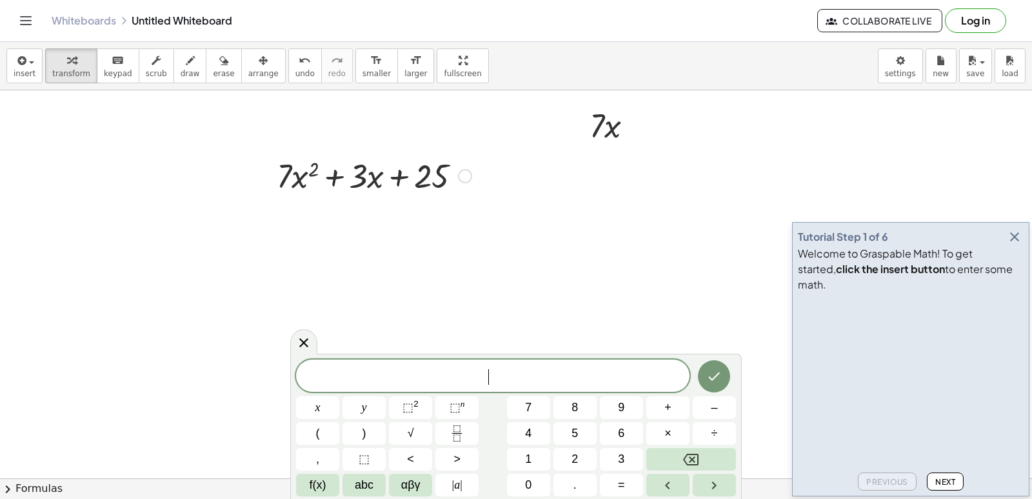
click at [302, 172] on div at bounding box center [374, 175] width 208 height 44
drag, startPoint x: 326, startPoint y: 168, endPoint x: 317, endPoint y: 166, distance: 8.8
click at [326, 168] on div at bounding box center [374, 175] width 208 height 44
click at [296, 175] on div at bounding box center [374, 175] width 208 height 44
click at [400, 182] on div at bounding box center [374, 175] width 208 height 44
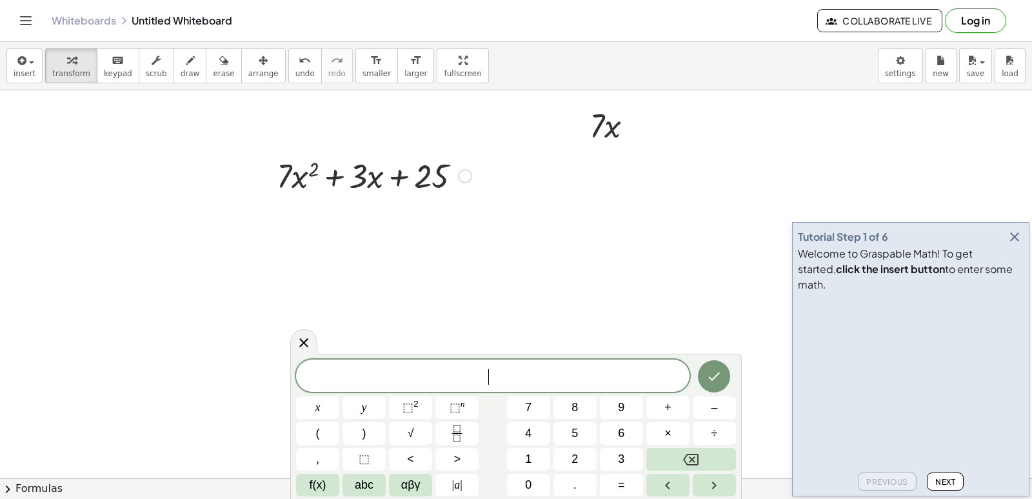
drag, startPoint x: 443, startPoint y: 183, endPoint x: 429, endPoint y: 178, distance: 15.1
click at [441, 183] on div at bounding box center [374, 175] width 208 height 44
click at [352, 175] on div at bounding box center [374, 175] width 208 height 44
click at [315, 168] on div at bounding box center [374, 175] width 208 height 44
click at [315, 166] on div at bounding box center [374, 175] width 208 height 44
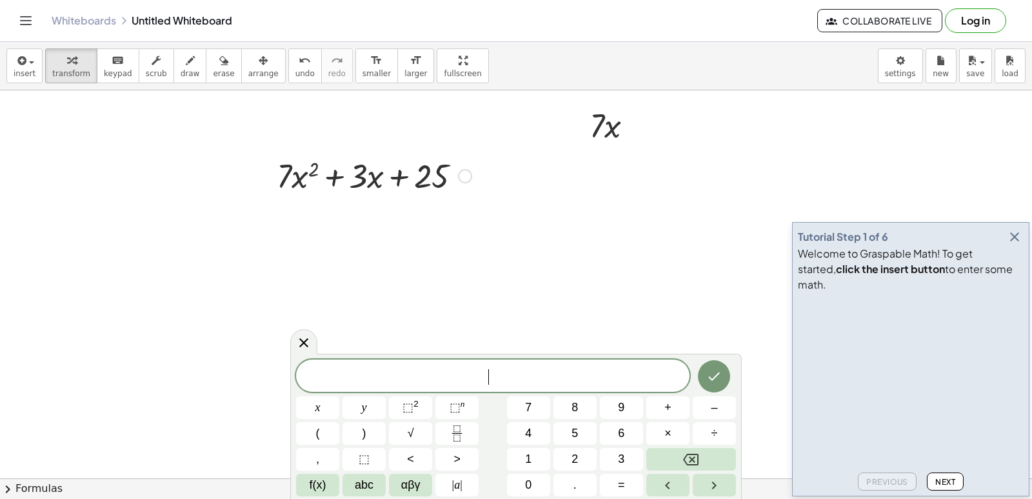
click at [310, 170] on div at bounding box center [374, 175] width 208 height 44
click at [310, 168] on div at bounding box center [374, 175] width 208 height 44
click at [293, 181] on div at bounding box center [374, 175] width 208 height 44
drag, startPoint x: 286, startPoint y: 170, endPoint x: 389, endPoint y: 186, distance: 104.5
click at [372, 195] on div at bounding box center [374, 175] width 208 height 44
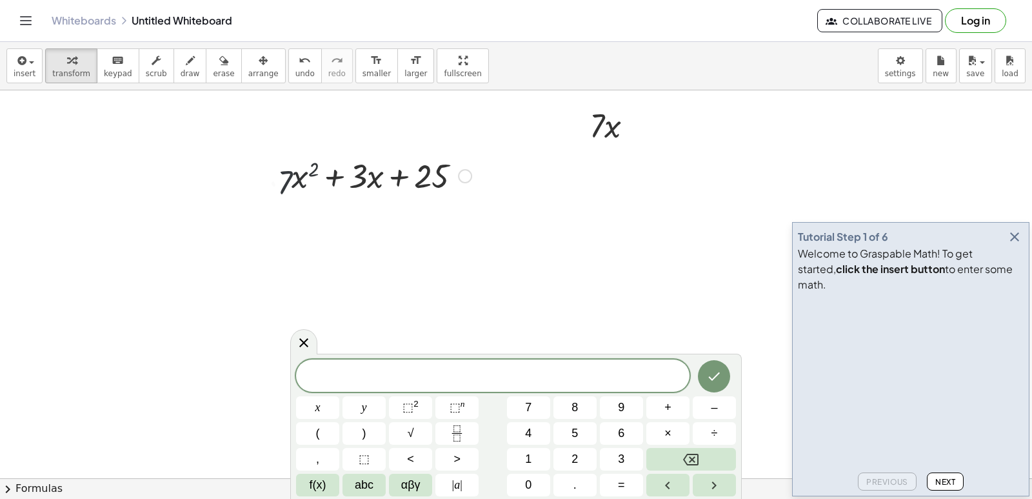
click at [350, 165] on div at bounding box center [374, 175] width 208 height 44
click at [284, 164] on div at bounding box center [374, 175] width 208 height 44
click at [304, 177] on div at bounding box center [374, 175] width 208 height 44
click at [337, 175] on div at bounding box center [374, 175] width 208 height 44
drag, startPoint x: 406, startPoint y: 196, endPoint x: 395, endPoint y: 188, distance: 13.4
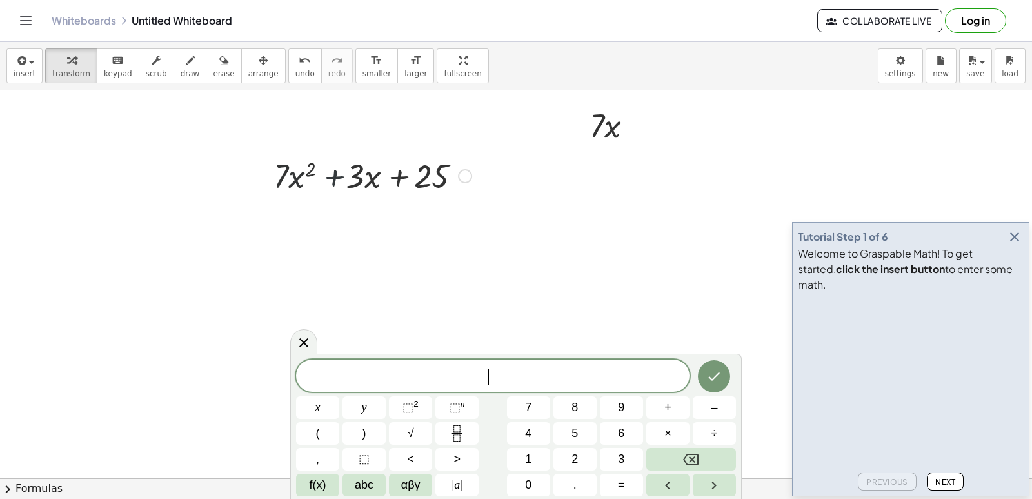
click at [403, 195] on div at bounding box center [374, 175] width 208 height 44
click at [395, 183] on div at bounding box center [374, 175] width 208 height 44
click at [575, 451] on span "2" at bounding box center [574, 458] width 6 height 17
click at [662, 434] on button "×" at bounding box center [667, 433] width 43 height 23
click at [508, 402] on button "7" at bounding box center [528, 407] width 43 height 23
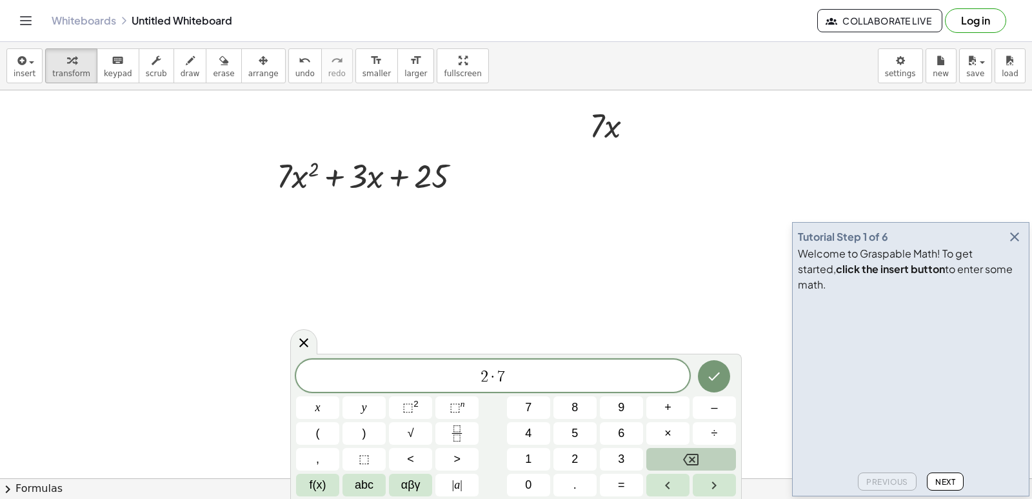
click at [678, 451] on button "Backspace" at bounding box center [691, 459] width 90 height 23
click at [537, 408] on button "7" at bounding box center [528, 407] width 43 height 23
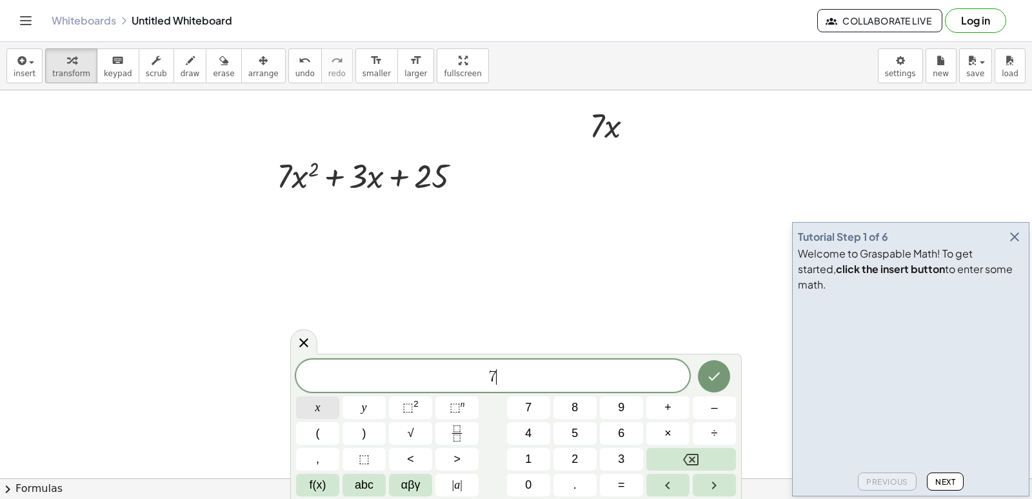
click at [329, 413] on button "x" at bounding box center [317, 407] width 43 height 23
click at [430, 412] on button "⬚ 2" at bounding box center [410, 407] width 43 height 23
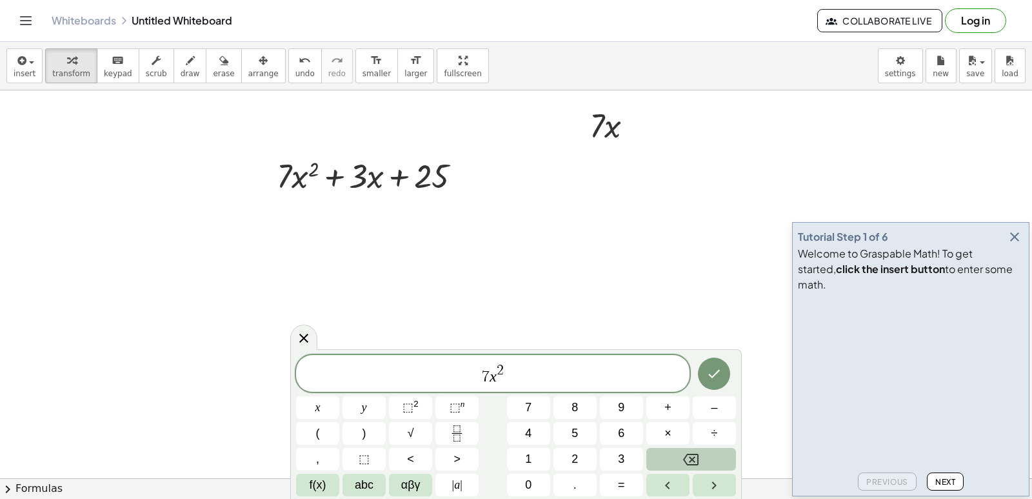
click at [700, 460] on button "Backspace" at bounding box center [691, 459] width 90 height 23
click at [689, 461] on icon "Backspace" at bounding box center [690, 458] width 15 height 15
click at [620, 453] on span "3" at bounding box center [621, 458] width 6 height 17
click at [511, 368] on span "7 x 3 ​" at bounding box center [492, 373] width 393 height 23
click at [518, 366] on span "7 x 3 ​" at bounding box center [492, 373] width 393 height 23
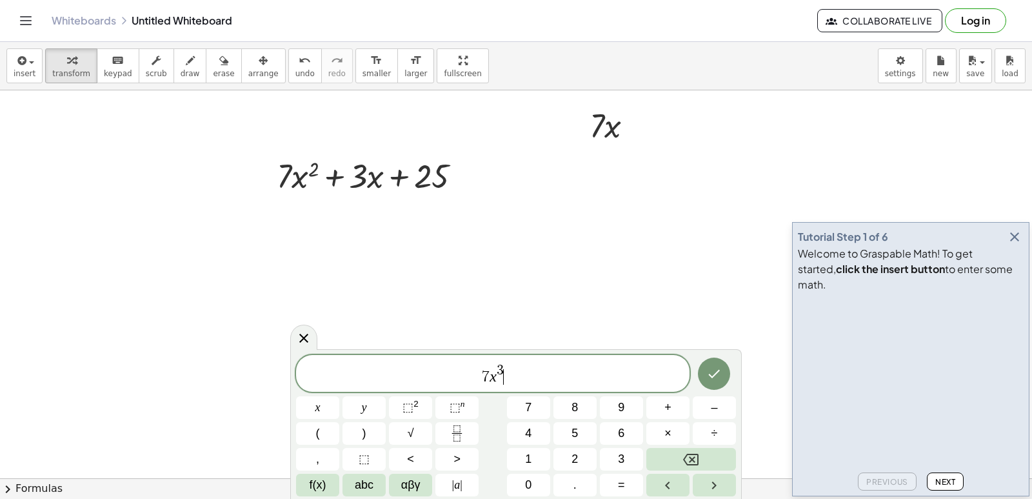
click at [511, 364] on span "7 x 3 ​" at bounding box center [492, 373] width 393 height 23
click at [679, 450] on button "Backspace" at bounding box center [691, 459] width 90 height 23
click at [714, 405] on span "–" at bounding box center [714, 407] width 6 height 17
click at [687, 457] on icon "Backspace" at bounding box center [690, 458] width 15 height 15
click at [519, 382] on span "7 x 3 ​" at bounding box center [492, 373] width 393 height 23
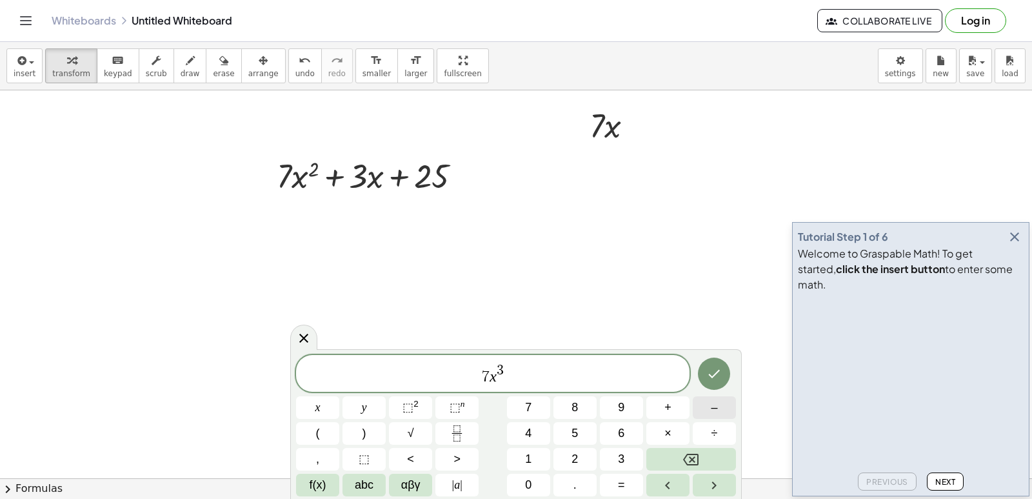
click at [728, 409] on button "–" at bounding box center [714, 407] width 43 height 23
click at [564, 450] on button "2" at bounding box center [574, 459] width 43 height 23
click at [318, 402] on span "x" at bounding box center [317, 407] width 5 height 17
click at [421, 402] on button "⬚ 2" at bounding box center [410, 407] width 43 height 23
click at [724, 405] on button "–" at bounding box center [714, 407] width 43 height 23
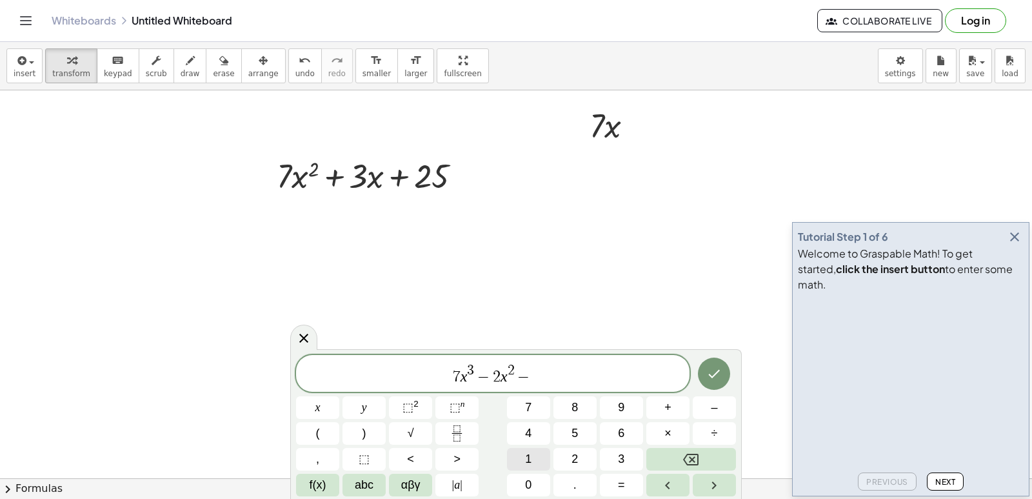
click at [538, 457] on button "1" at bounding box center [528, 459] width 43 height 23
click at [529, 482] on span "0" at bounding box center [528, 484] width 6 height 17
click at [713, 362] on button "Done" at bounding box center [714, 373] width 32 height 32
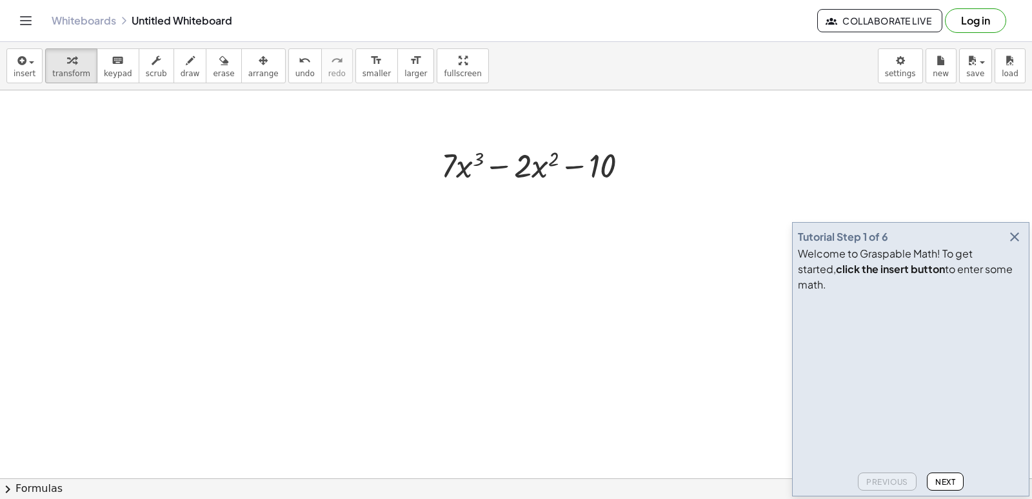
scroll to position [322, 0]
click at [568, 399] on div at bounding box center [516, 197] width 1032 height 859
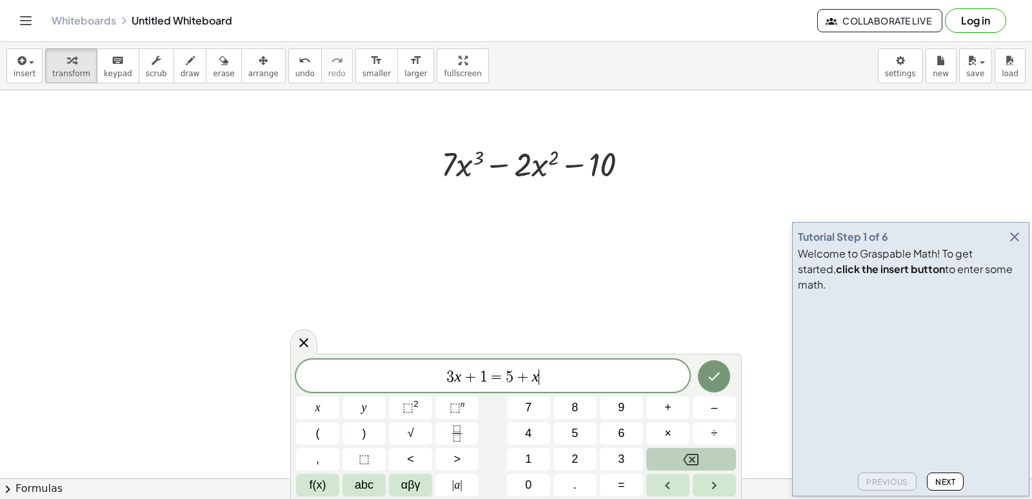
click at [673, 455] on button "Backspace" at bounding box center [691, 459] width 90 height 23
click at [673, 453] on button "Backspace" at bounding box center [691, 459] width 90 height 23
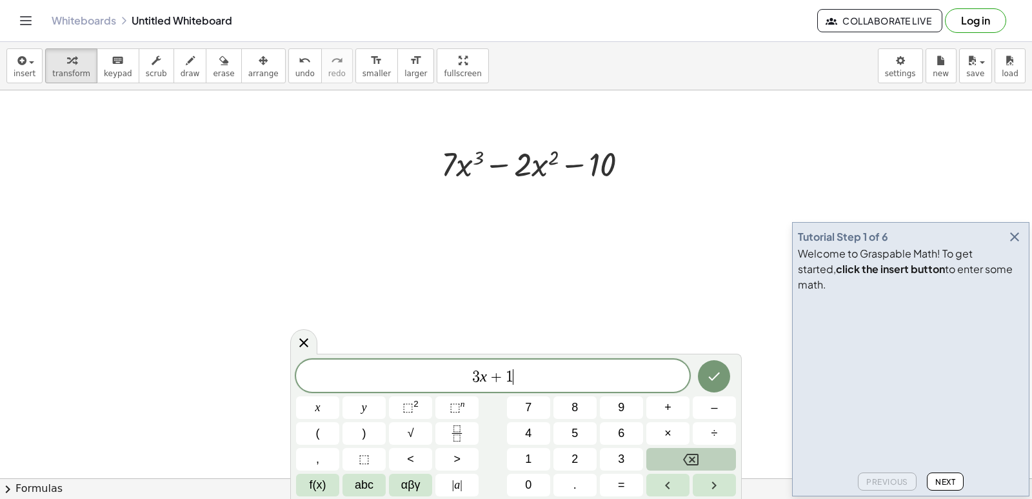
click at [673, 451] on button "Backspace" at bounding box center [691, 459] width 90 height 23
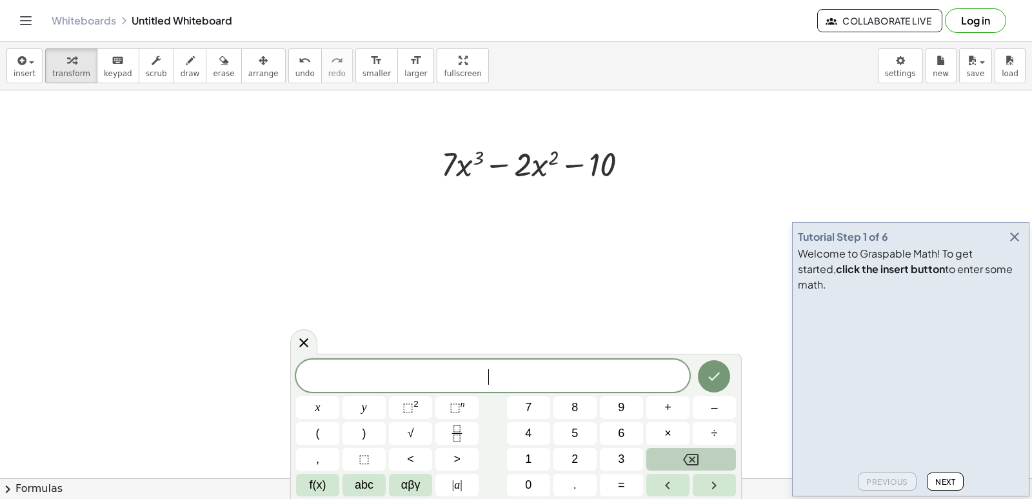
click at [672, 451] on button "Backspace" at bounding box center [691, 459] width 90 height 23
click at [566, 452] on button "2" at bounding box center [574, 459] width 43 height 23
click at [548, 455] on button "1" at bounding box center [528, 459] width 43 height 23
click at [326, 402] on button "x" at bounding box center [317, 407] width 43 height 23
click at [424, 410] on button "⬚ 2" at bounding box center [410, 407] width 43 height 23
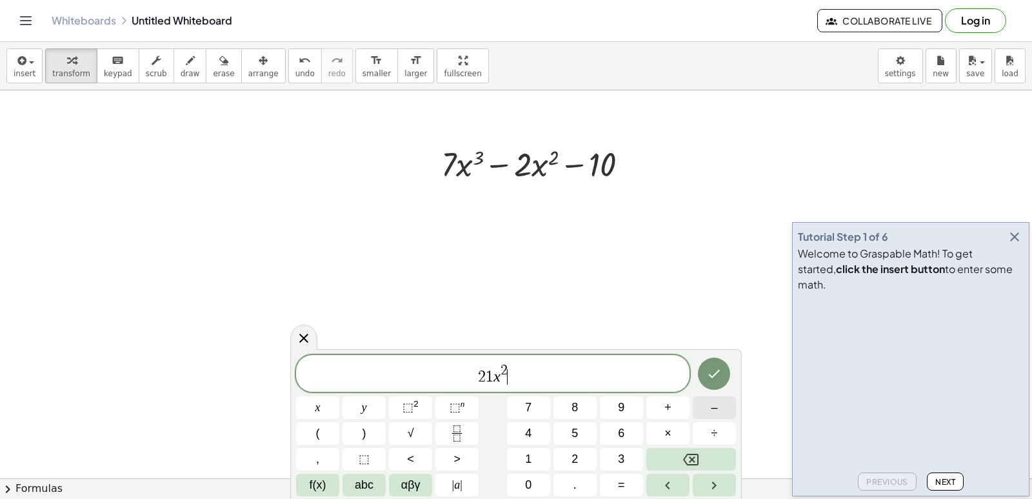
click at [722, 412] on button "–" at bounding box center [714, 407] width 43 height 23
click at [536, 431] on button "4" at bounding box center [528, 433] width 43 height 23
click at [304, 398] on button "x" at bounding box center [317, 407] width 43 height 23
click at [676, 404] on button "+" at bounding box center [667, 407] width 43 height 23
click at [569, 426] on button "5" at bounding box center [574, 433] width 43 height 23
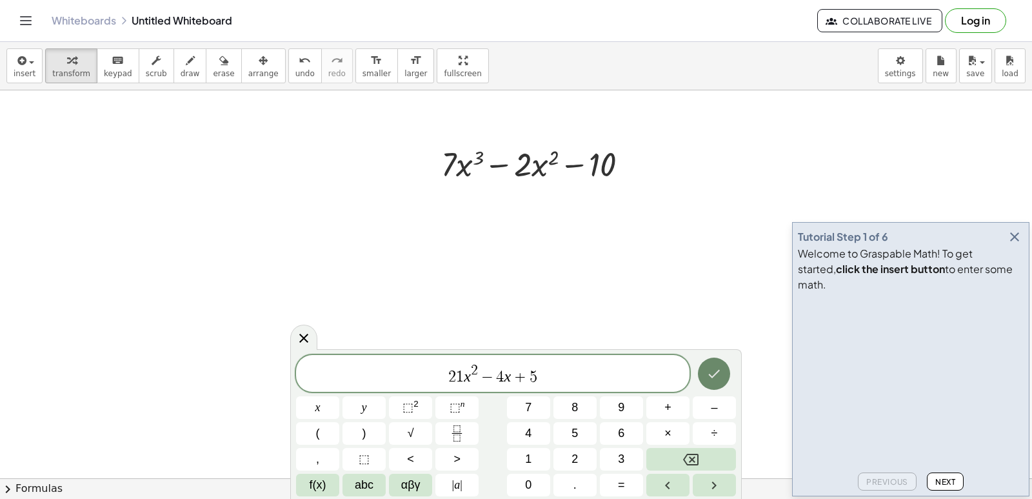
click at [705, 376] on button "Done" at bounding box center [714, 373] width 32 height 32
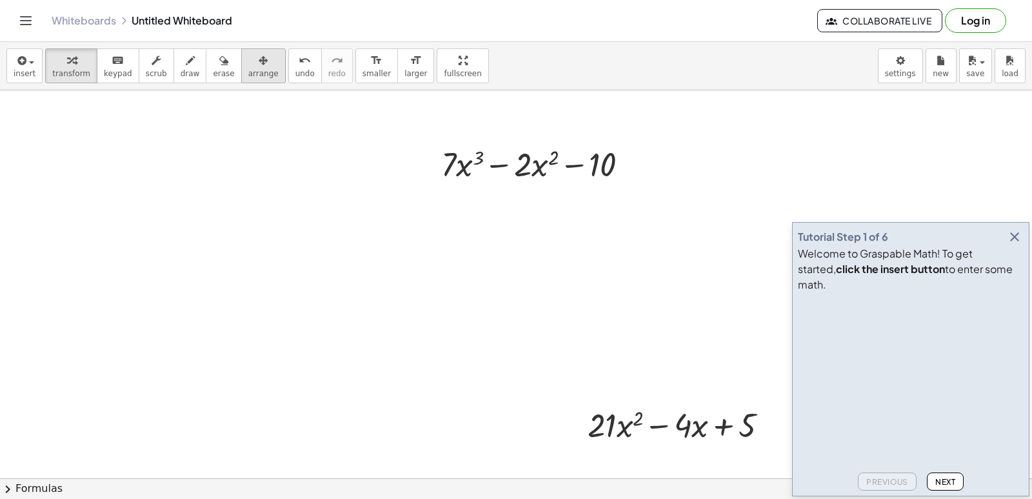
click at [248, 60] on div "button" at bounding box center [263, 59] width 30 height 15
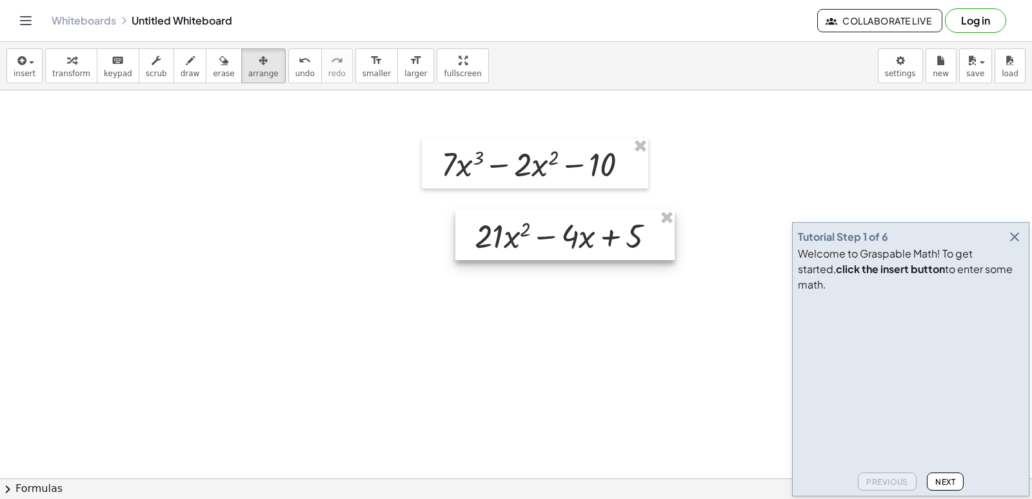
drag, startPoint x: 622, startPoint y: 426, endPoint x: 509, endPoint y: 237, distance: 220.1
click at [509, 237] on div at bounding box center [564, 235] width 219 height 50
click at [107, 69] on span "keypad" at bounding box center [118, 73] width 28 height 9
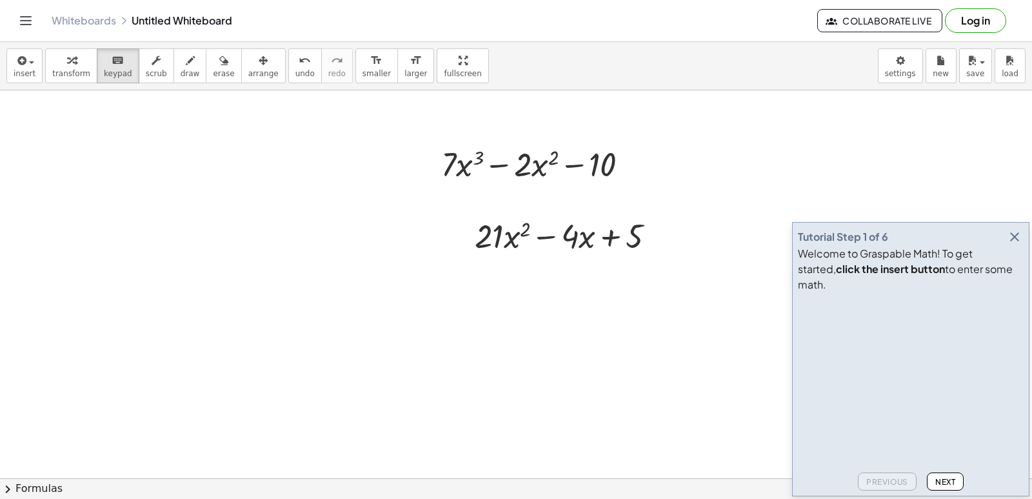
click at [611, 343] on div at bounding box center [516, 197] width 1032 height 859
click at [533, 355] on div at bounding box center [516, 197] width 1032 height 859
click at [283, 303] on div at bounding box center [516, 197] width 1032 height 859
drag, startPoint x: 131, startPoint y: 97, endPoint x: 121, endPoint y: 97, distance: 10.3
click at [124, 96] on div at bounding box center [516, 197] width 1032 height 859
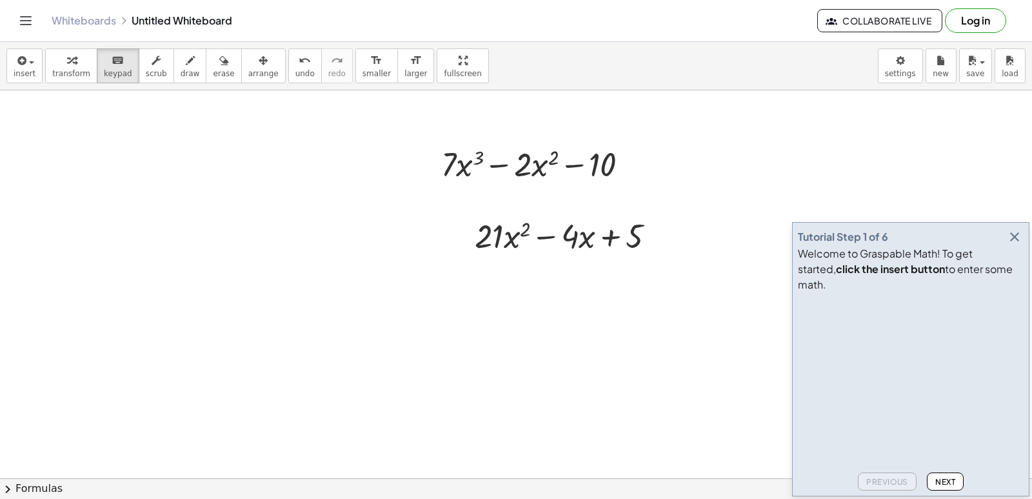
drag, startPoint x: 0, startPoint y: 54, endPoint x: 15, endPoint y: 1, distance: 55.1
click at [15, 19] on div "Graspable Math Activities Get Started Activity Bank Assigned Work Classes White…" at bounding box center [516, 249] width 1032 height 499
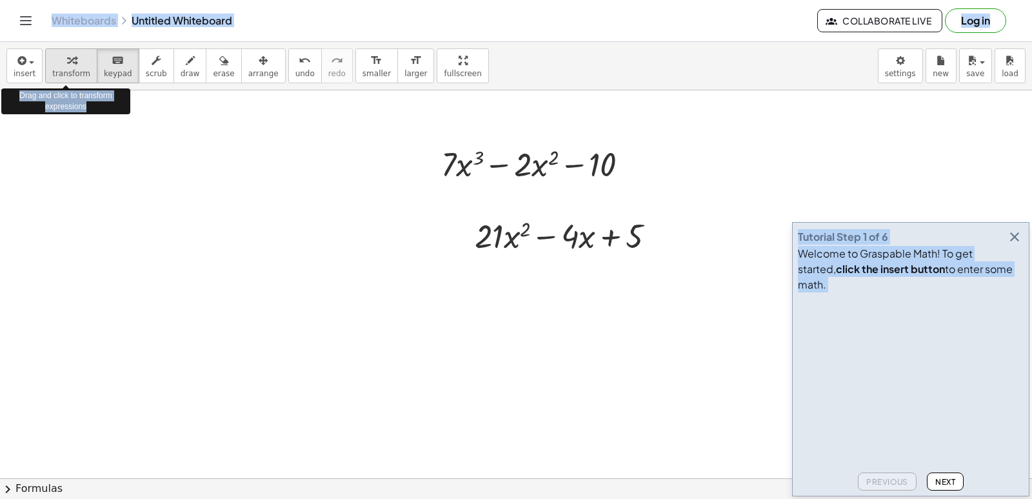
click at [63, 70] on span "transform" at bounding box center [71, 73] width 38 height 9
click at [357, 250] on div at bounding box center [516, 197] width 1032 height 859
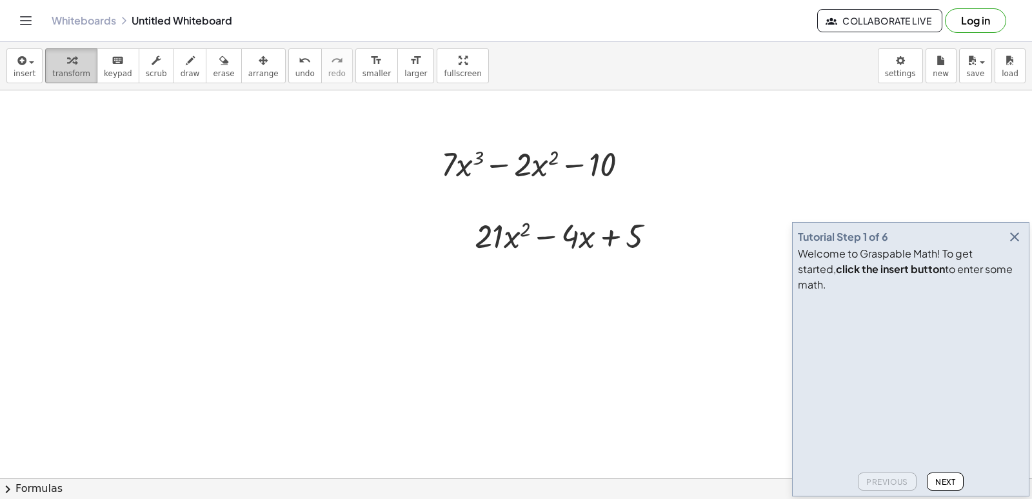
drag, startPoint x: 82, startPoint y: 59, endPoint x: 87, endPoint y: 66, distance: 9.3
click at [85, 63] on button "transform" at bounding box center [71, 65] width 52 height 35
drag, startPoint x: 404, startPoint y: 348, endPoint x: 376, endPoint y: 326, distance: 35.5
click at [406, 348] on div at bounding box center [516, 197] width 1032 height 859
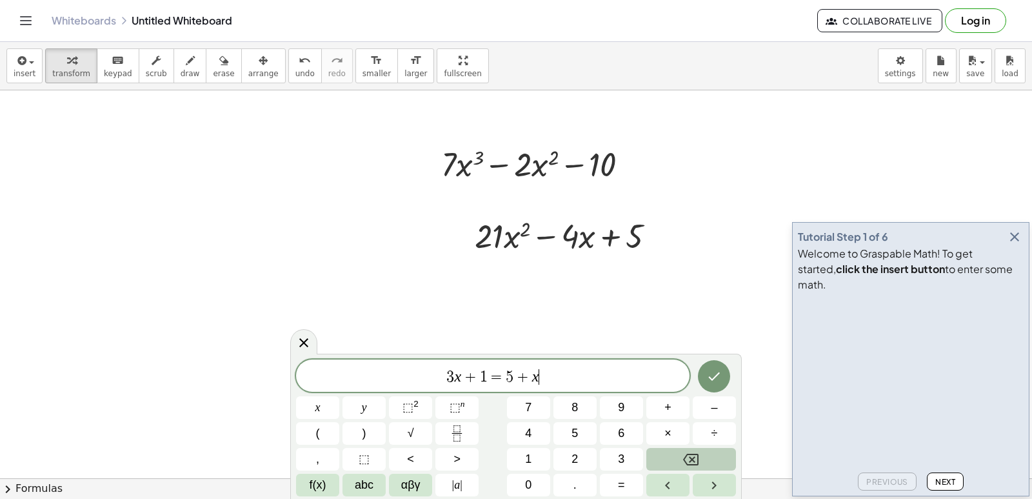
click at [682, 463] on button "Backspace" at bounding box center [691, 459] width 90 height 23
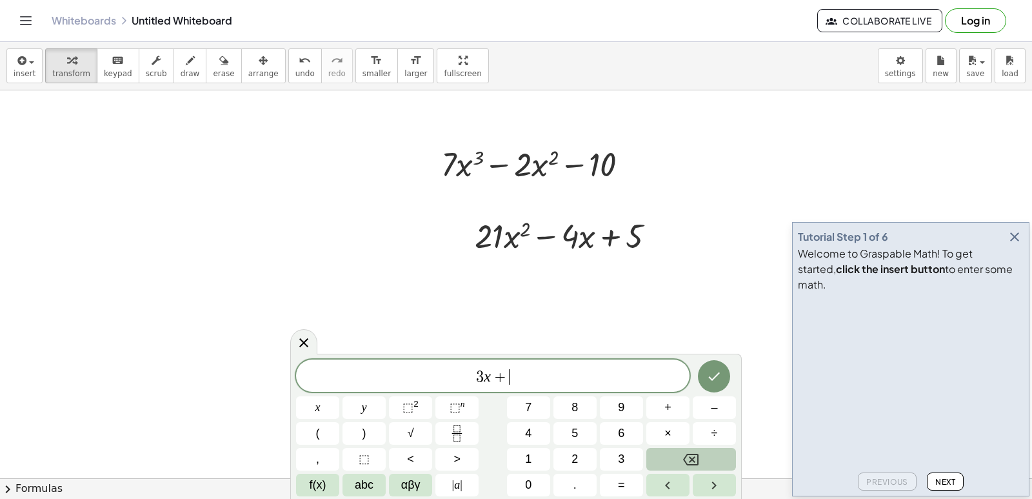
click at [682, 463] on button "Backspace" at bounding box center [691, 459] width 90 height 23
click at [683, 463] on icon "Backspace" at bounding box center [690, 458] width 15 height 15
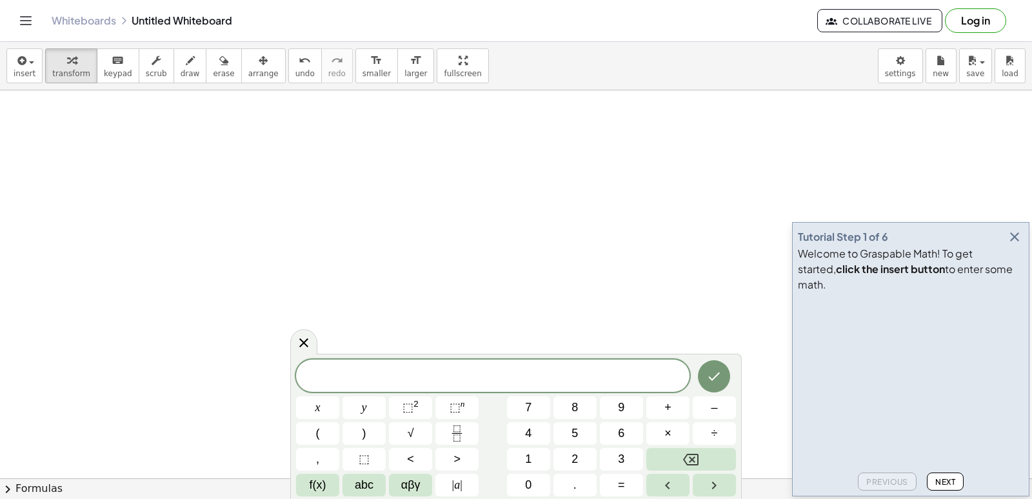
scroll to position [536, 0]
click at [703, 408] on button "–" at bounding box center [714, 407] width 43 height 23
click at [615, 426] on button "6" at bounding box center [621, 433] width 43 height 23
click at [319, 402] on button "x" at bounding box center [317, 407] width 43 height 23
click at [433, 413] on div "− 6 x ​ x y ⬚ 2 ⬚ n 7 8 9 + – ( ) √ 4 5 6 × ÷ , ⬚ < > 1 2 3 f(x) abc αβγ | a | …" at bounding box center [516, 427] width 440 height 137
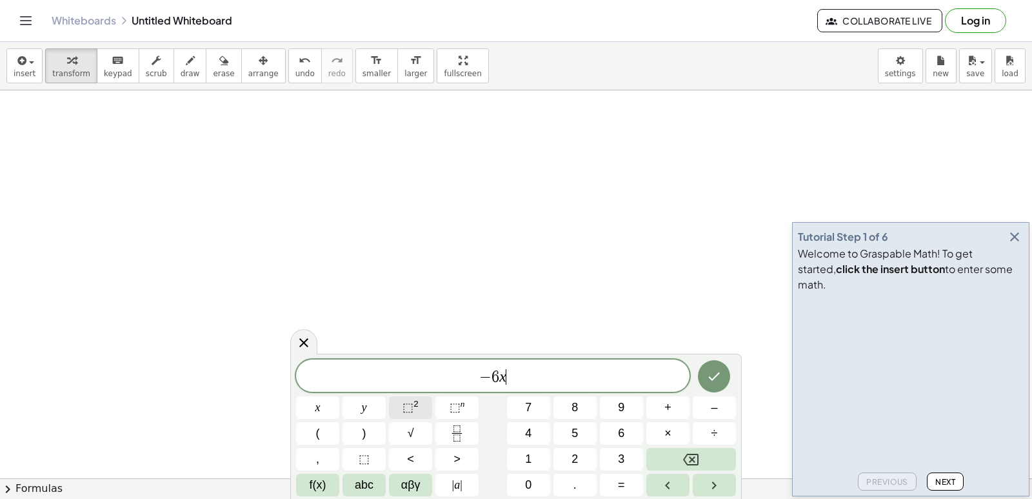
click at [422, 399] on button "⬚ 2" at bounding box center [410, 407] width 43 height 23
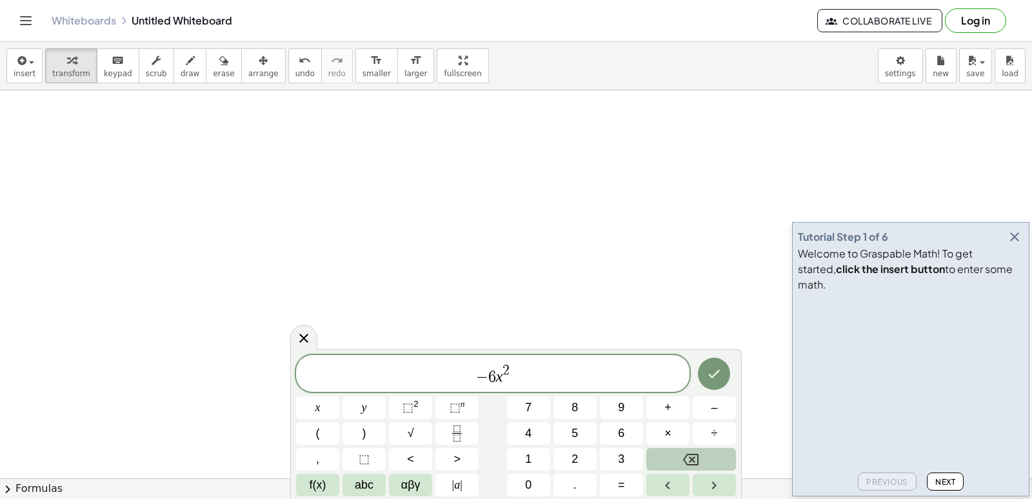
click at [704, 456] on button "Backspace" at bounding box center [691, 459] width 90 height 23
click at [527, 426] on span "4" at bounding box center [528, 432] width 6 height 17
click at [667, 399] on span "+" at bounding box center [667, 407] width 7 height 17
click at [712, 463] on button "Backspace" at bounding box center [691, 459] width 90 height 23
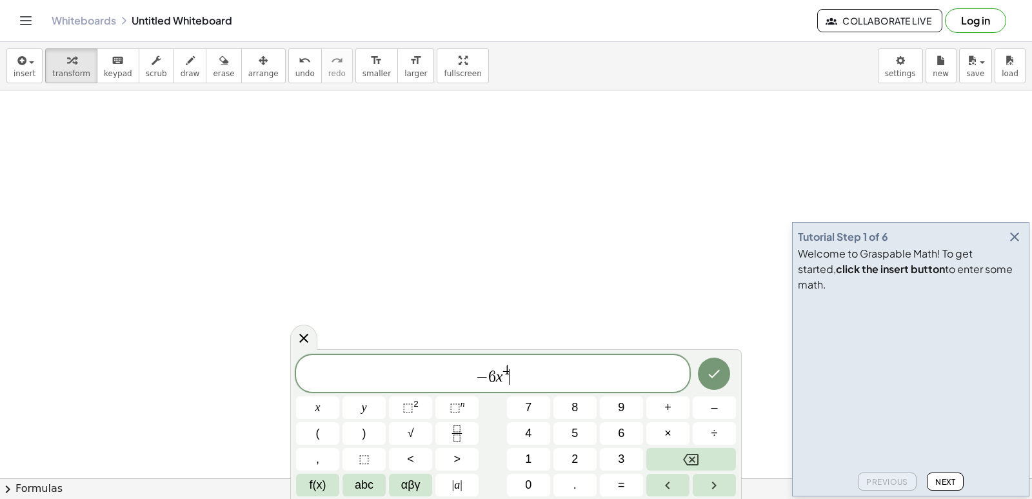
click at [542, 378] on span "− 6 x 4 ​" at bounding box center [492, 373] width 393 height 23
click at [689, 400] on button "+" at bounding box center [667, 407] width 43 height 23
click at [583, 432] on button "5" at bounding box center [574, 433] width 43 height 23
click at [311, 412] on button "x" at bounding box center [317, 407] width 43 height 23
click at [405, 413] on span "⬚ 2" at bounding box center [410, 407] width 16 height 17
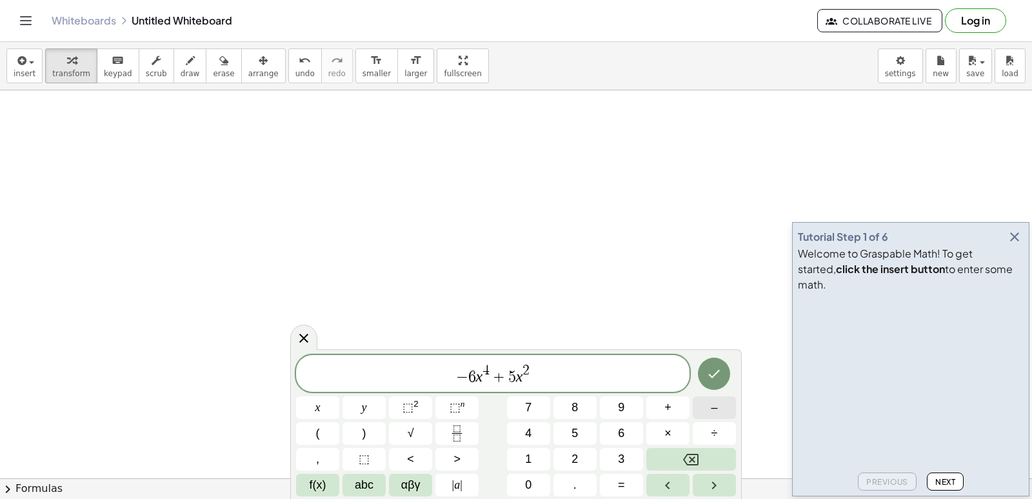
click at [700, 410] on button "–" at bounding box center [714, 407] width 43 height 23
click at [534, 456] on button "1" at bounding box center [528, 459] width 43 height 23
click at [530, 478] on span "0" at bounding box center [528, 484] width 6 height 17
click at [332, 402] on button "x" at bounding box center [317, 407] width 43 height 23
click at [666, 410] on span "+" at bounding box center [667, 407] width 7 height 17
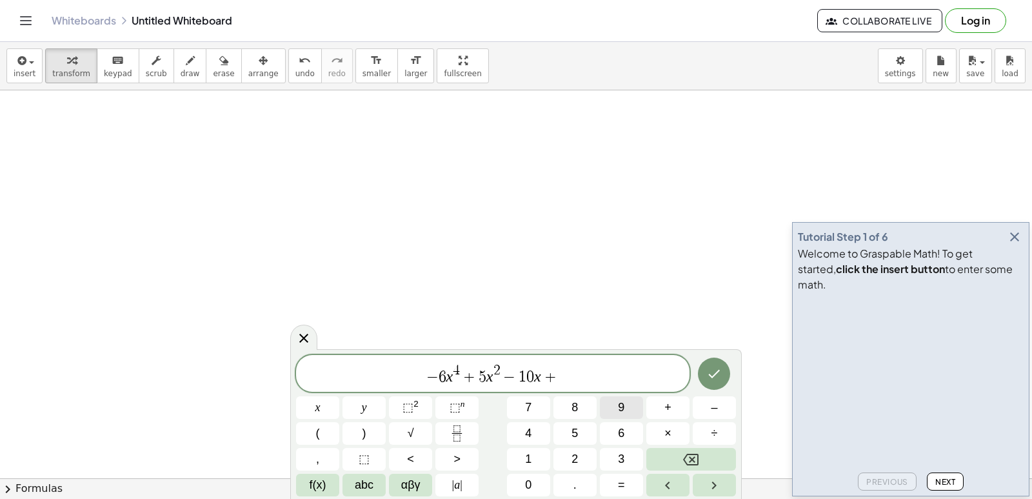
click at [625, 401] on button "9" at bounding box center [621, 407] width 43 height 23
click at [721, 375] on icon "Done" at bounding box center [713, 373] width 15 height 15
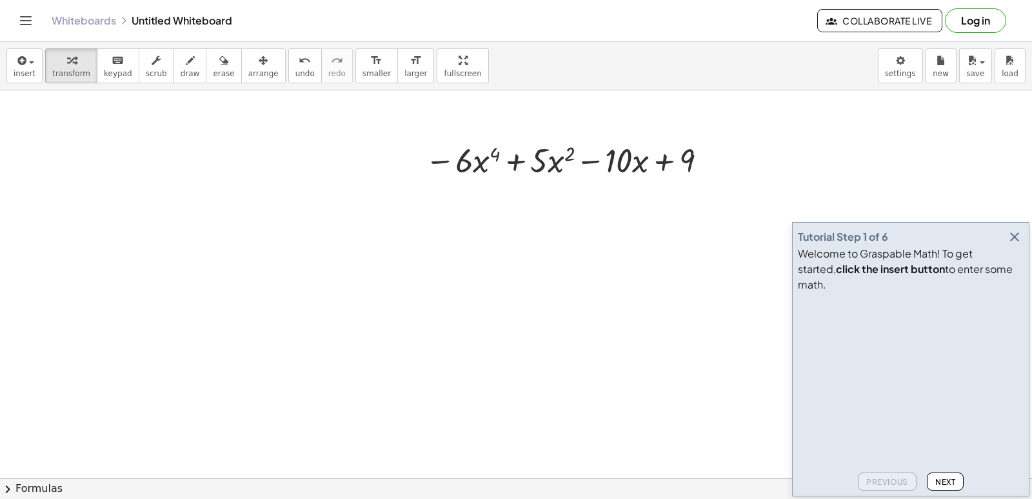
click at [527, 326] on div at bounding box center [516, 135] width 1032 height 1163
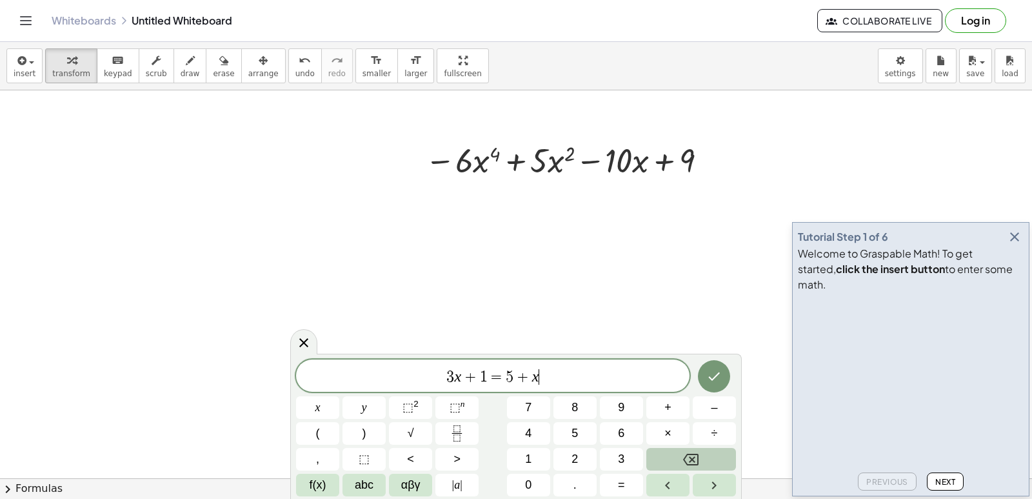
click at [678, 453] on button "Backspace" at bounding box center [691, 459] width 90 height 23
click at [680, 453] on button "Backspace" at bounding box center [691, 459] width 90 height 23
click at [680, 452] on button "Backspace" at bounding box center [691, 459] width 90 height 23
click at [681, 452] on button "Backspace" at bounding box center [691, 459] width 90 height 23
click at [682, 451] on button "Backspace" at bounding box center [691, 459] width 90 height 23
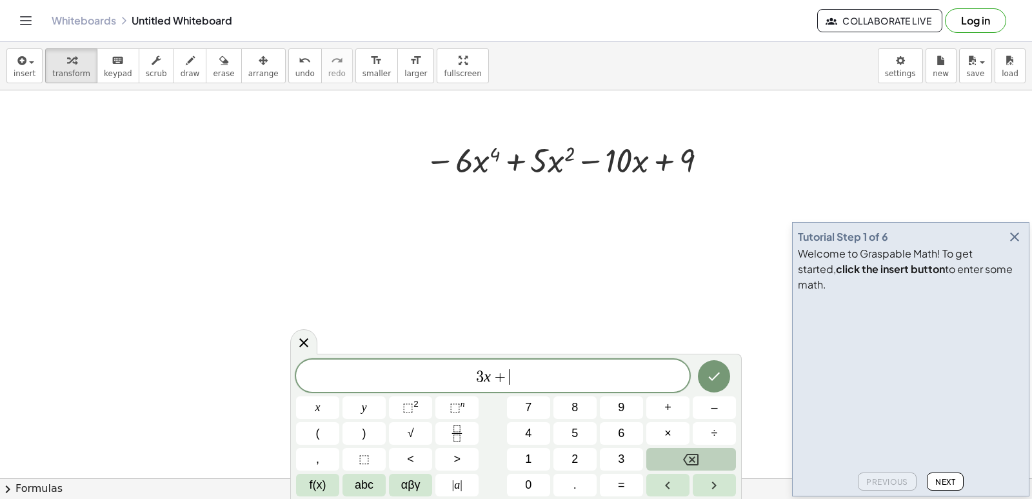
click at [682, 451] on button "Backspace" at bounding box center [691, 459] width 90 height 23
click at [683, 450] on button "Backspace" at bounding box center [691, 459] width 90 height 23
click at [685, 449] on button "Backspace" at bounding box center [691, 459] width 90 height 23
click at [728, 405] on button "–" at bounding box center [714, 407] width 43 height 23
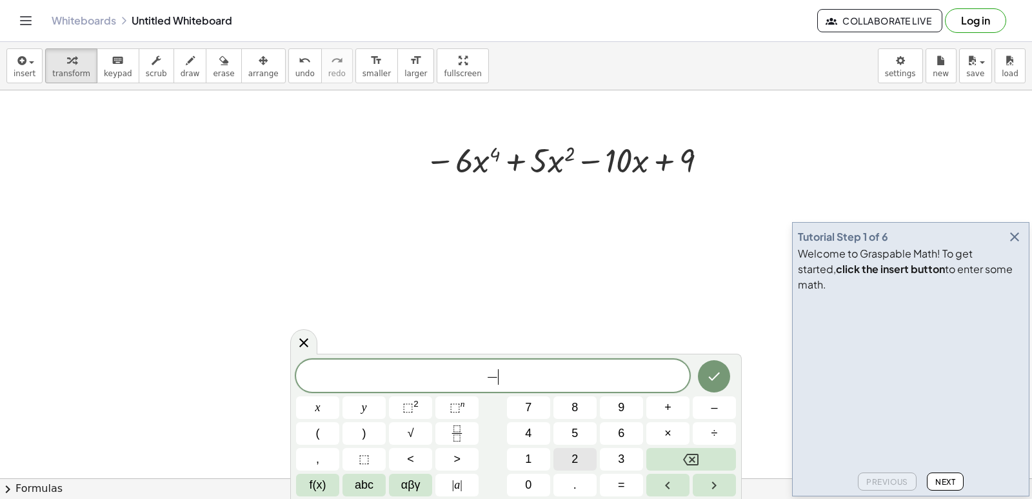
click at [569, 457] on button "2" at bounding box center [574, 459] width 43 height 23
click at [538, 437] on button "4" at bounding box center [528, 433] width 43 height 23
click at [305, 404] on button "x" at bounding box center [317, 407] width 43 height 23
click at [410, 401] on span "⬚" at bounding box center [407, 407] width 11 height 13
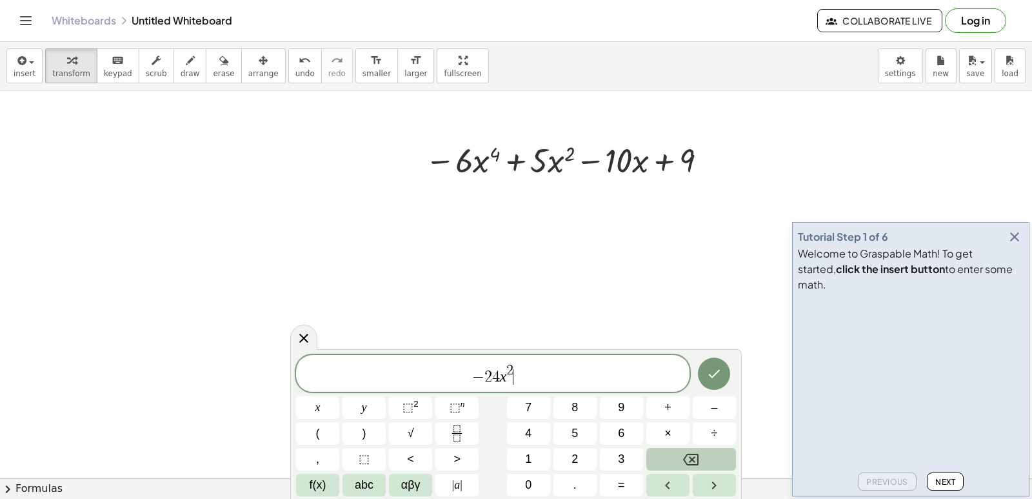
click at [689, 458] on icon "Backspace" at bounding box center [690, 458] width 15 height 15
click at [685, 458] on icon "Backspace" at bounding box center [690, 459] width 15 height 12
click at [617, 453] on button "3" at bounding box center [621, 459] width 43 height 23
click at [667, 410] on span "+" at bounding box center [667, 407] width 7 height 17
click at [533, 451] on button "1" at bounding box center [528, 459] width 43 height 23
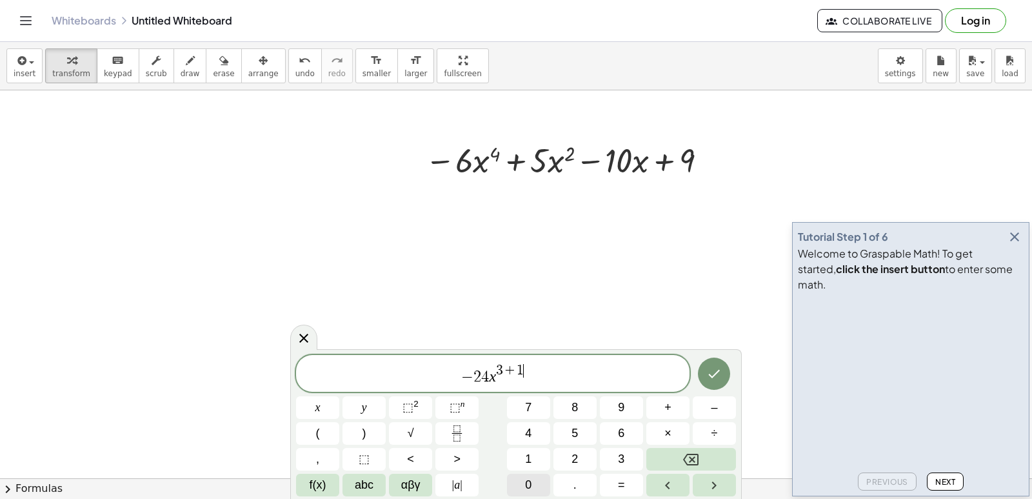
click at [531, 476] on button "0" at bounding box center [528, 484] width 43 height 23
click at [315, 401] on button "x" at bounding box center [317, 407] width 43 height 23
click at [537, 455] on button "1" at bounding box center [528, 459] width 43 height 23
click at [718, 401] on button "–" at bounding box center [714, 407] width 43 height 23
click at [489, 368] on span "+" at bounding box center [493, 371] width 14 height 14
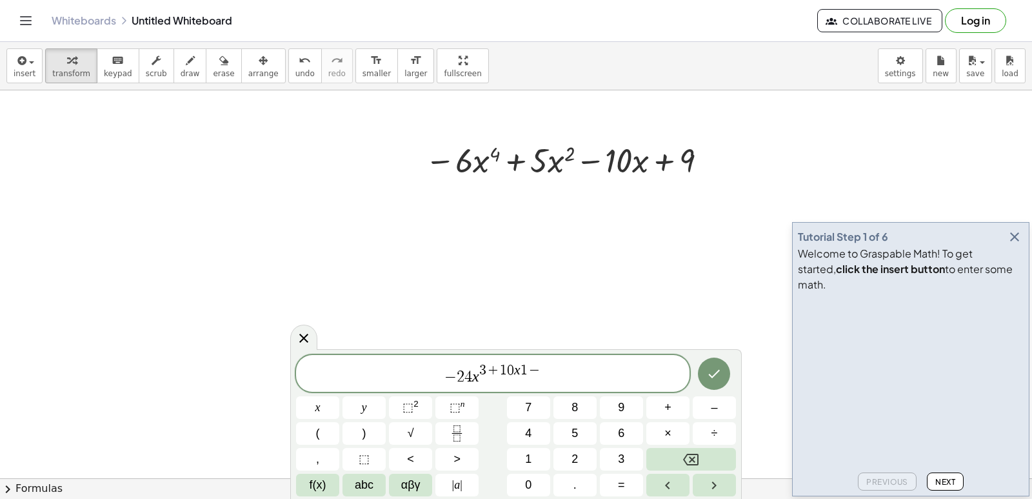
click at [495, 370] on span "+" at bounding box center [493, 371] width 14 height 14
click at [492, 372] on span "+" at bounding box center [493, 371] width 14 height 14
click at [571, 384] on span "− 2 4 x + 1 0 x 1 − ​" at bounding box center [492, 373] width 393 height 23
click at [571, 378] on span "− 2 4 x + 1 0 x 1 − ​" at bounding box center [492, 373] width 393 height 23
click at [419, 407] on button "⬚ 2" at bounding box center [410, 407] width 43 height 23
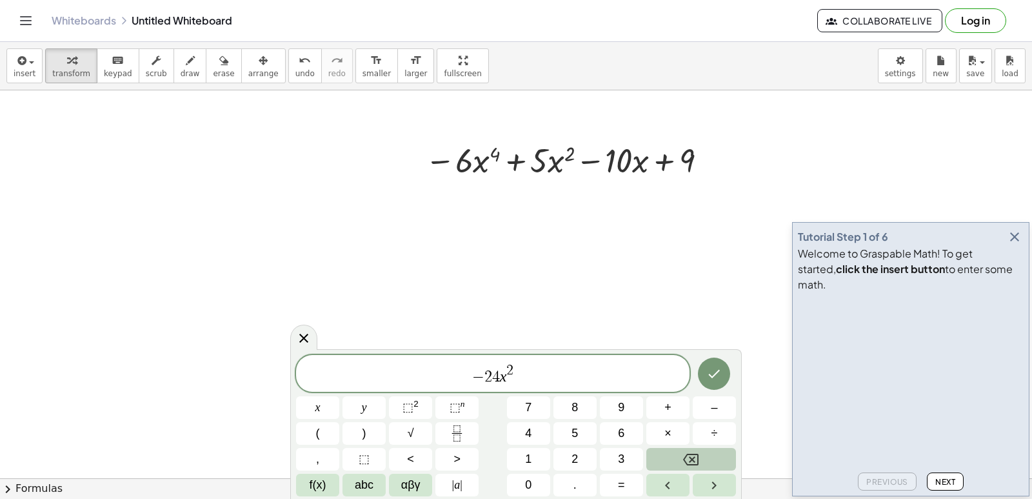
click at [691, 458] on icon "Backspace" at bounding box center [690, 459] width 15 height 12
click at [691, 457] on icon "Backspace" at bounding box center [690, 459] width 15 height 12
click at [628, 455] on button "3" at bounding box center [621, 459] width 43 height 23
click at [686, 402] on button "+" at bounding box center [667, 407] width 43 height 23
click at [709, 459] on button "Backspace" at bounding box center [691, 459] width 90 height 23
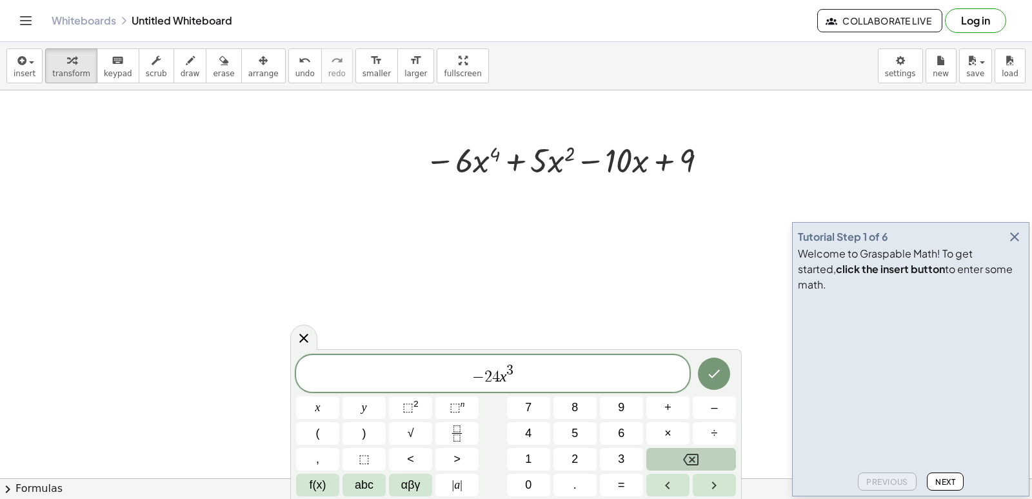
click at [708, 458] on button "Backspace" at bounding box center [691, 459] width 90 height 23
click at [617, 455] on button "3" at bounding box center [621, 459] width 43 height 23
click at [541, 377] on span "− 2 4 x 3 ​" at bounding box center [492, 373] width 393 height 23
click at [526, 372] on span "− 2 4 x 3 ​" at bounding box center [492, 373] width 393 height 23
click at [677, 410] on button "+" at bounding box center [667, 407] width 43 height 23
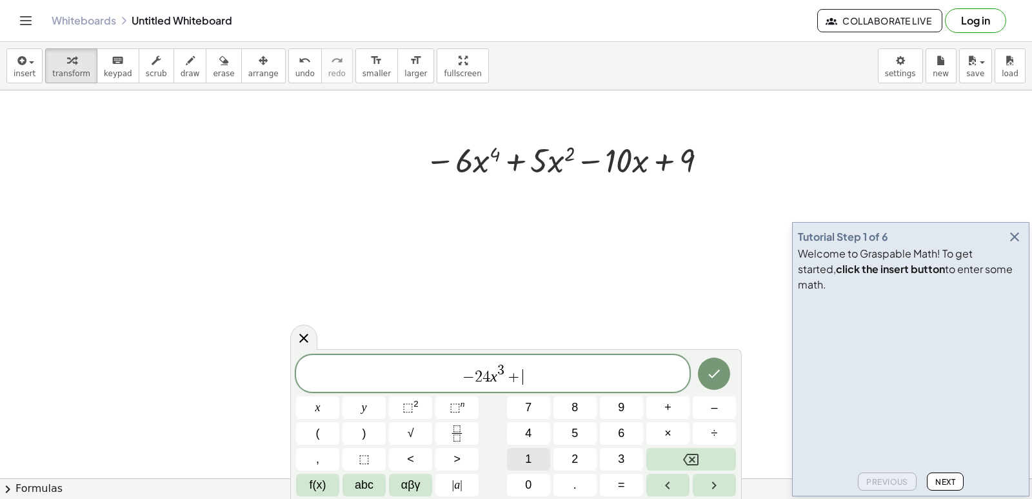
click at [528, 459] on span "1" at bounding box center [528, 458] width 6 height 17
click at [526, 471] on div "− 2 4 x 3 + 1 x y ⬚ 2 ⬚ n 7 8 9 + – ( ) √ 4 5 6 × ÷ , ⬚ < > 1 2 3 f(x) abc αβγ …" at bounding box center [516, 425] width 440 height 141
click at [528, 479] on span "0" at bounding box center [528, 484] width 6 height 17
click at [319, 413] on span "x" at bounding box center [317, 407] width 5 height 17
click at [413, 412] on span "⬚ 2" at bounding box center [410, 407] width 16 height 17
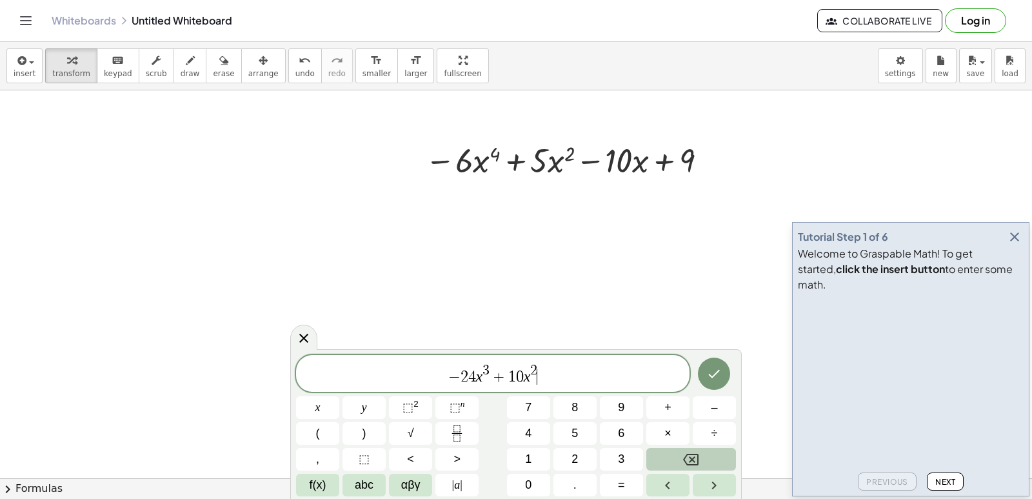
click at [678, 454] on button "Backspace" at bounding box center [691, 459] width 90 height 23
click at [517, 460] on button "1" at bounding box center [528, 459] width 43 height 23
click at [724, 461] on button "Backspace" at bounding box center [691, 459] width 90 height 23
click at [722, 460] on button "Backspace" at bounding box center [691, 459] width 90 height 23
click at [537, 458] on button "1" at bounding box center [528, 459] width 43 height 23
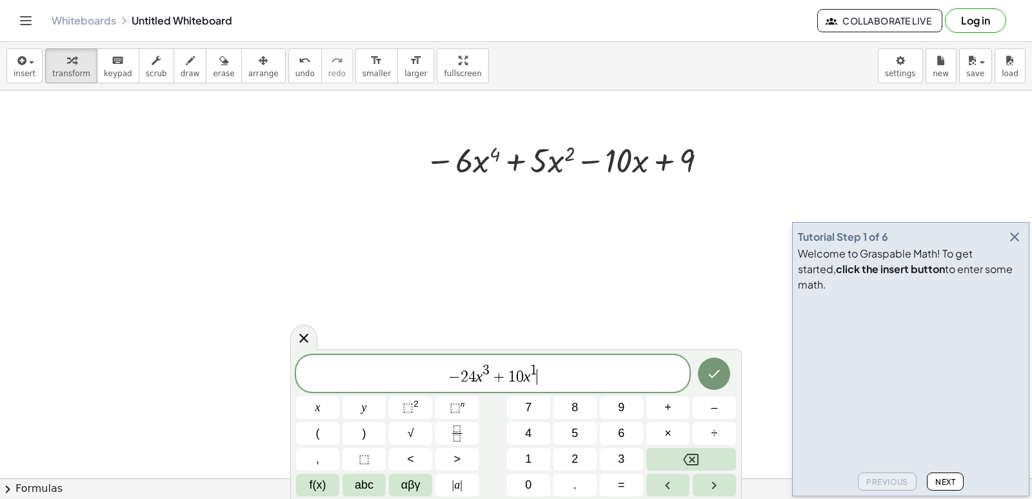
click at [569, 373] on span "− 2 4 x 3 + 1 0 x 1 ​" at bounding box center [492, 373] width 393 height 23
click at [719, 401] on button "–" at bounding box center [714, 407] width 43 height 23
click at [535, 453] on button "1" at bounding box center [528, 459] width 43 height 23
click at [523, 484] on button "0" at bounding box center [528, 484] width 43 height 23
click at [717, 375] on icon "Done" at bounding box center [713, 373] width 15 height 15
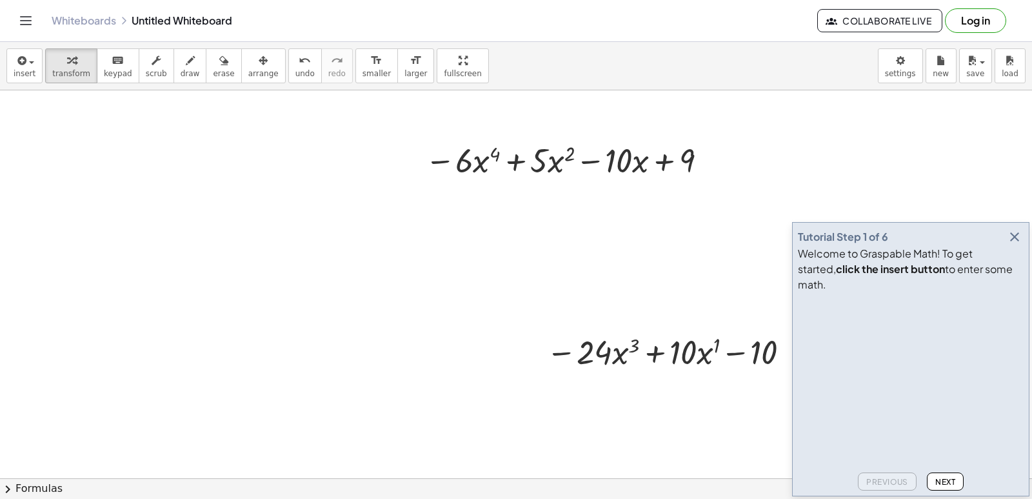
click at [655, 429] on div at bounding box center [516, 135] width 1032 height 1163
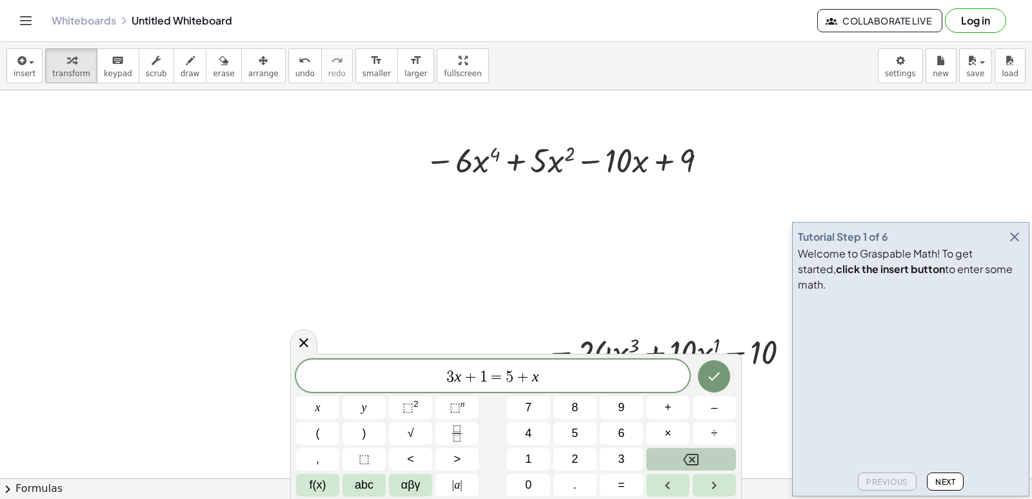
click at [689, 458] on icon "Backspace" at bounding box center [690, 458] width 15 height 15
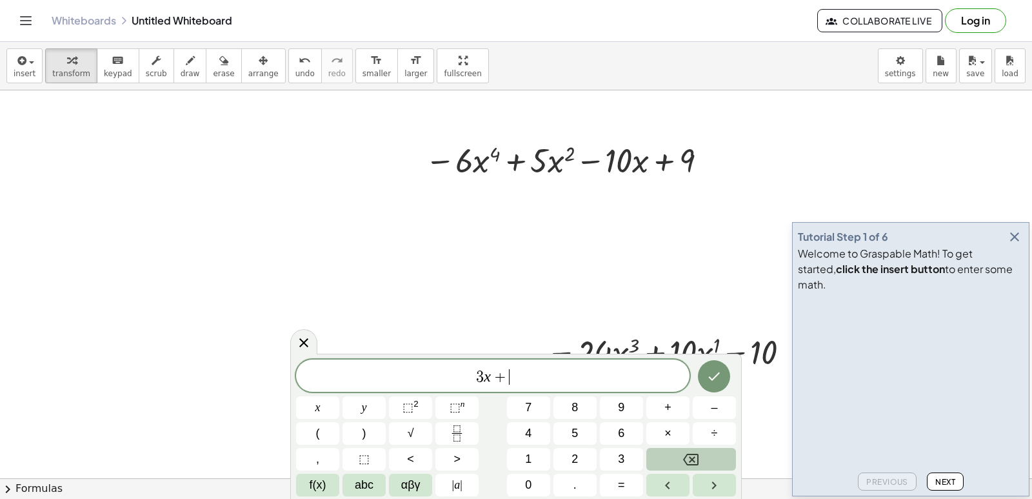
click at [689, 458] on icon "Backspace" at bounding box center [690, 458] width 15 height 15
click at [690, 458] on icon "Backspace" at bounding box center [690, 458] width 15 height 15
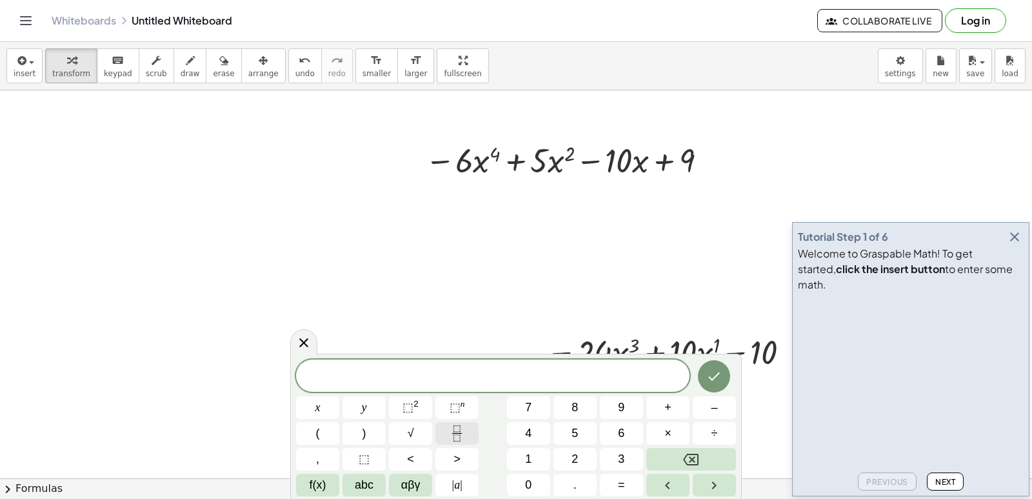
click at [448, 430] on button "Fraction" at bounding box center [456, 433] width 43 height 23
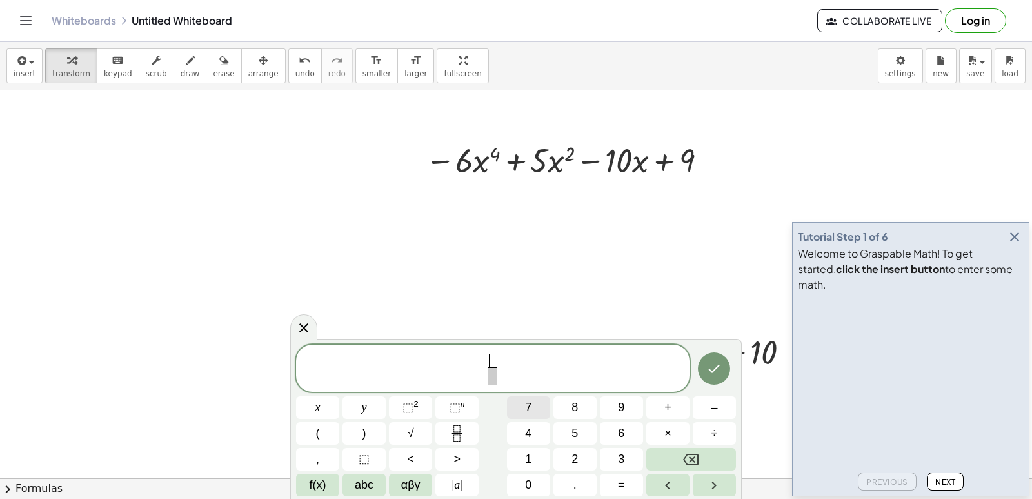
click at [515, 410] on button "7" at bounding box center [528, 407] width 43 height 23
click at [493, 375] on span "​" at bounding box center [493, 375] width 10 height 17
click at [326, 417] on button "x" at bounding box center [317, 407] width 43 height 23
click at [413, 413] on span "⬚ 2" at bounding box center [410, 407] width 16 height 17
click at [509, 367] on span "7 x 2 ​ ​" at bounding box center [492, 366] width 393 height 40
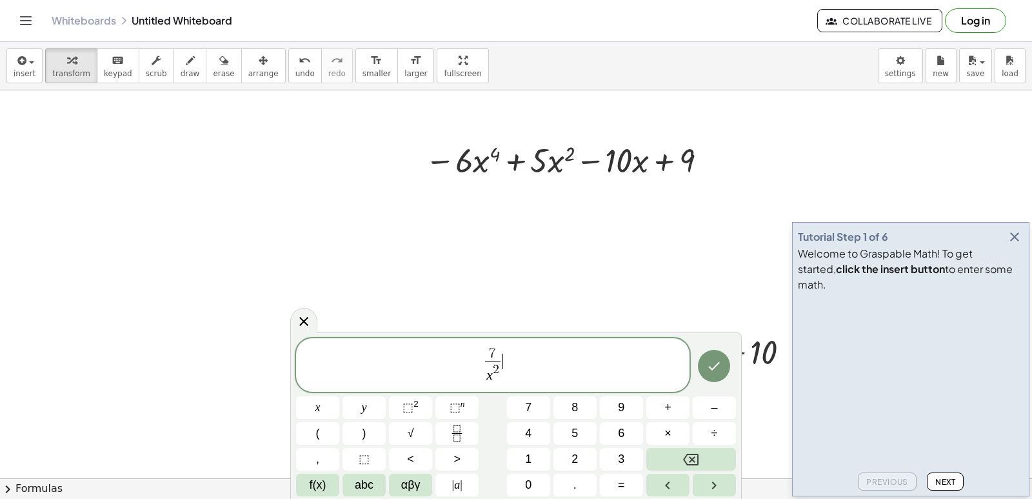
click at [510, 370] on span "7 x 2 ​ ​" at bounding box center [492, 366] width 393 height 40
click at [686, 455] on icon "Backspace" at bounding box center [690, 459] width 15 height 12
click at [684, 451] on icon "Backspace" at bounding box center [690, 458] width 15 height 15
click at [676, 454] on button "Backspace" at bounding box center [691, 459] width 90 height 23
click at [533, 428] on button "4" at bounding box center [528, 433] width 43 height 23
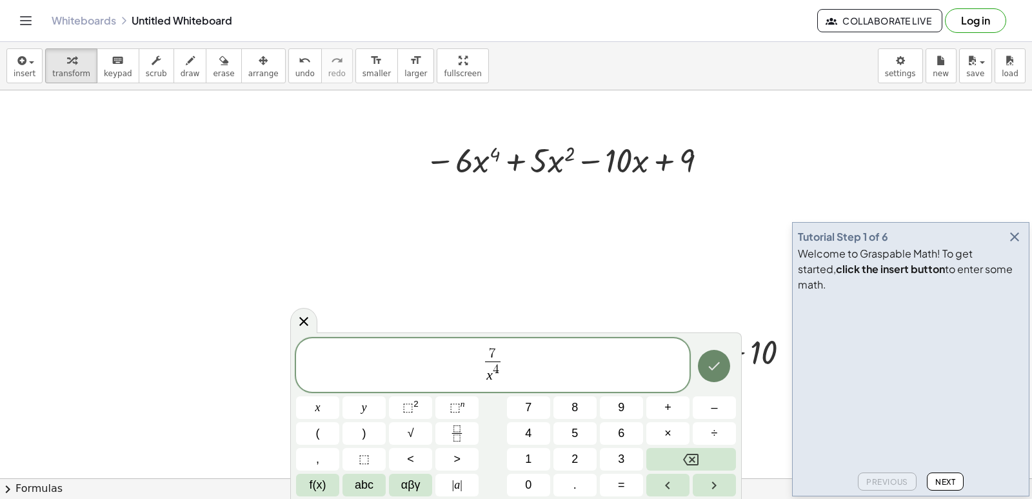
click at [719, 368] on icon "Done" at bounding box center [713, 365] width 15 height 15
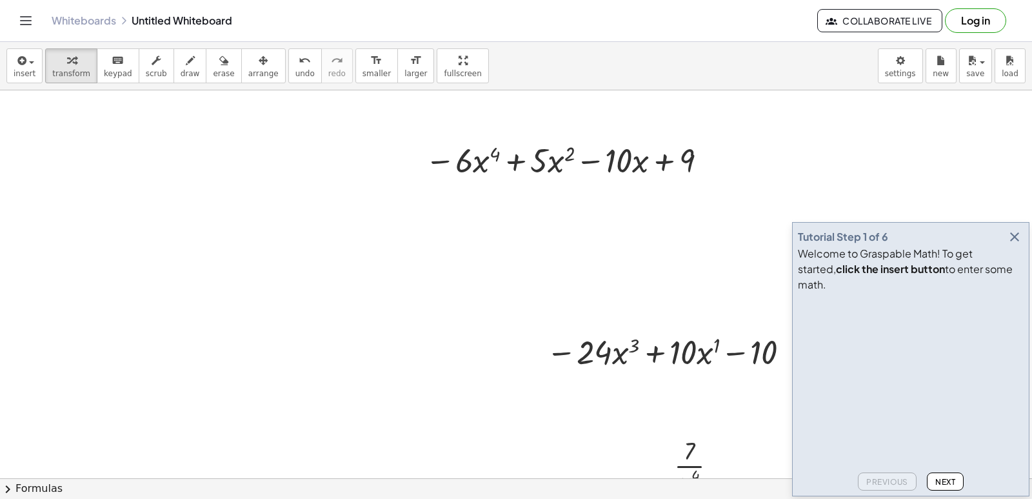
drag, startPoint x: 236, startPoint y: 73, endPoint x: 339, endPoint y: 128, distance: 116.3
click at [248, 72] on span "arrange" at bounding box center [263, 73] width 30 height 9
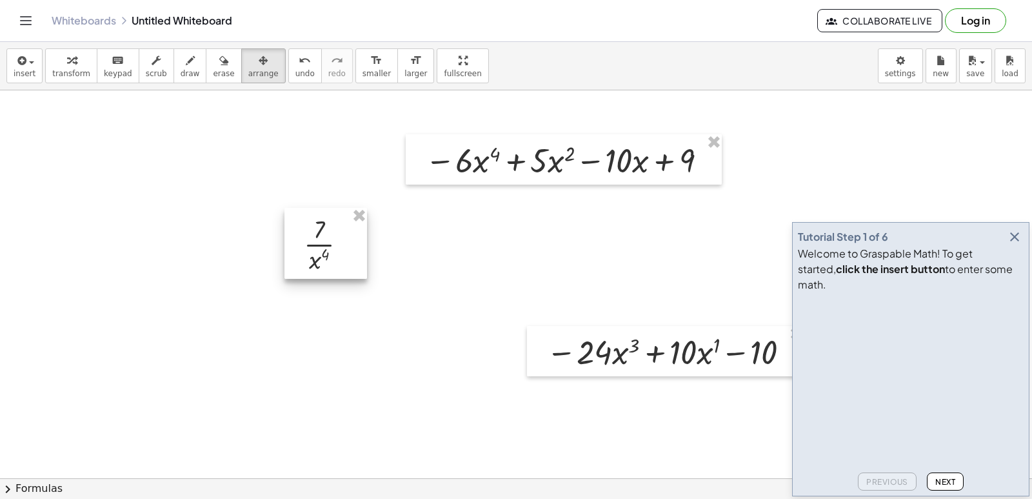
drag, startPoint x: 697, startPoint y: 470, endPoint x: 328, endPoint y: 247, distance: 431.4
click at [328, 247] on div at bounding box center [325, 243] width 83 height 71
click at [354, 309] on div at bounding box center [516, 135] width 1032 height 1163
click at [69, 69] on span "transform" at bounding box center [71, 73] width 38 height 9
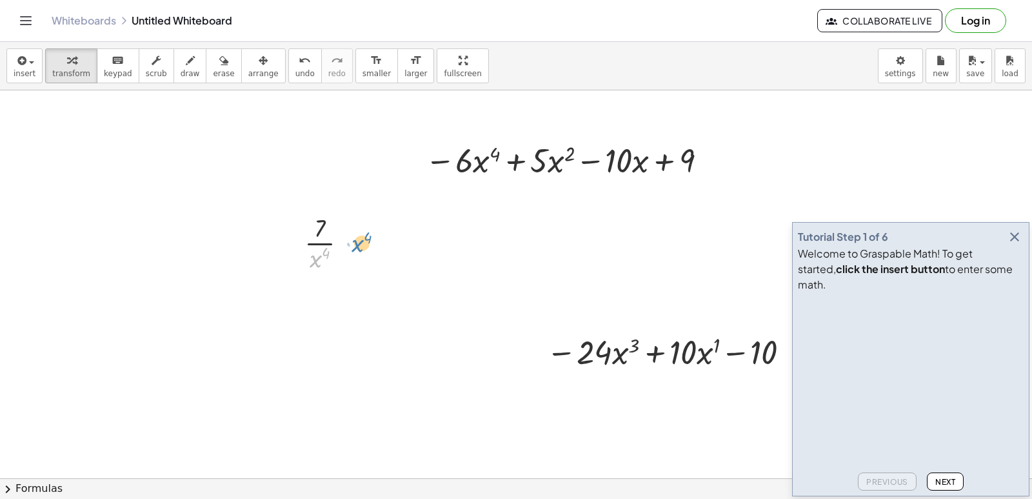
drag, startPoint x: 317, startPoint y: 257, endPoint x: 359, endPoint y: 241, distance: 44.7
click at [359, 241] on div at bounding box center [331, 242] width 66 height 64
drag, startPoint x: 319, startPoint y: 255, endPoint x: 338, endPoint y: 213, distance: 46.5
click at [338, 213] on div at bounding box center [331, 242] width 66 height 64
click at [459, 362] on div at bounding box center [516, 135] width 1032 height 1163
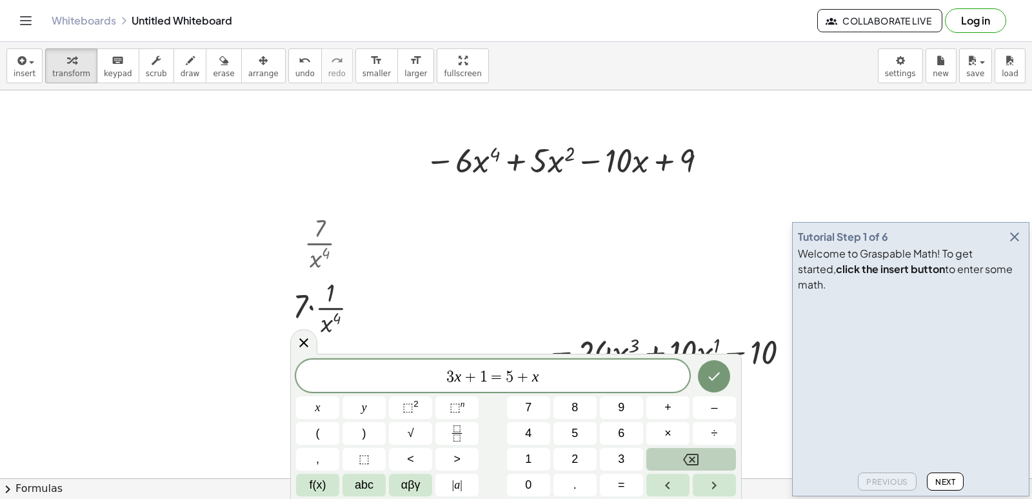
click at [709, 455] on button "Backspace" at bounding box center [691, 459] width 90 height 23
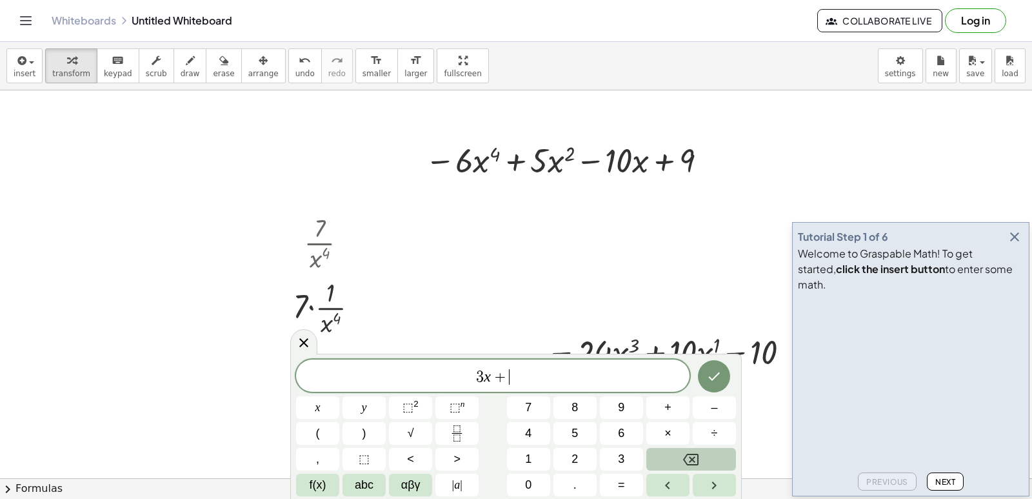
click at [709, 455] on button "Backspace" at bounding box center [691, 459] width 90 height 23
click at [729, 401] on button "–" at bounding box center [714, 407] width 43 height 23
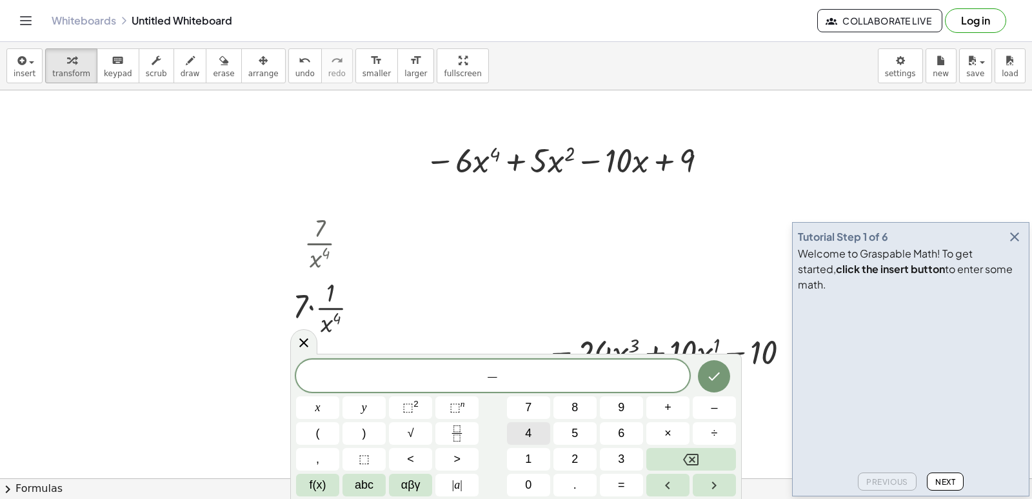
click at [530, 432] on span "4" at bounding box center [528, 432] width 6 height 17
click at [674, 428] on button "×" at bounding box center [667, 433] width 43 height 23
click at [530, 403] on span "7" at bounding box center [528, 407] width 6 height 17
click at [329, 406] on button "x" at bounding box center [317, 407] width 43 height 23
click at [410, 406] on span "⬚" at bounding box center [407, 407] width 11 height 13
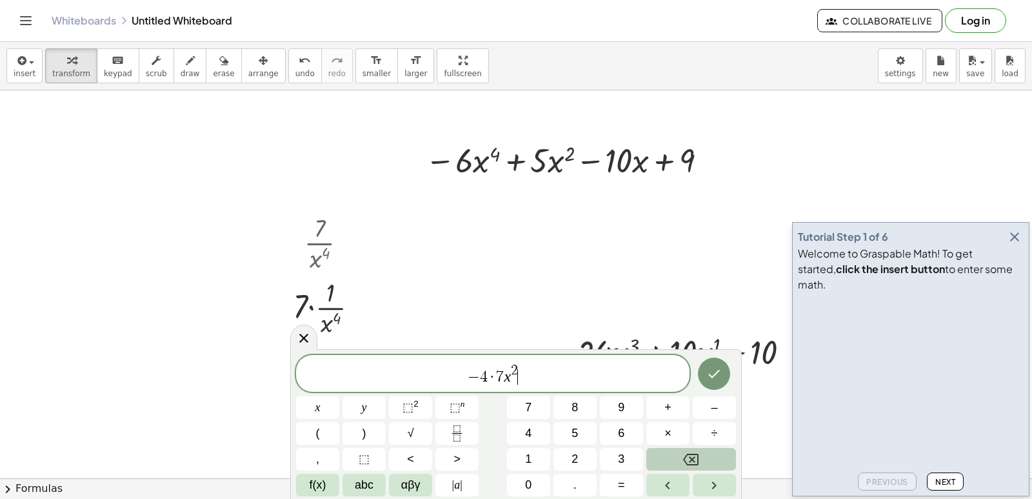
click at [691, 458] on icon "Backspace" at bounding box center [690, 459] width 15 height 12
click at [689, 457] on icon "Backspace" at bounding box center [690, 458] width 15 height 15
click at [710, 400] on button "–" at bounding box center [714, 407] width 43 height 23
click at [526, 429] on span "4" at bounding box center [528, 432] width 6 height 17
click at [711, 404] on span "–" at bounding box center [714, 407] width 6 height 17
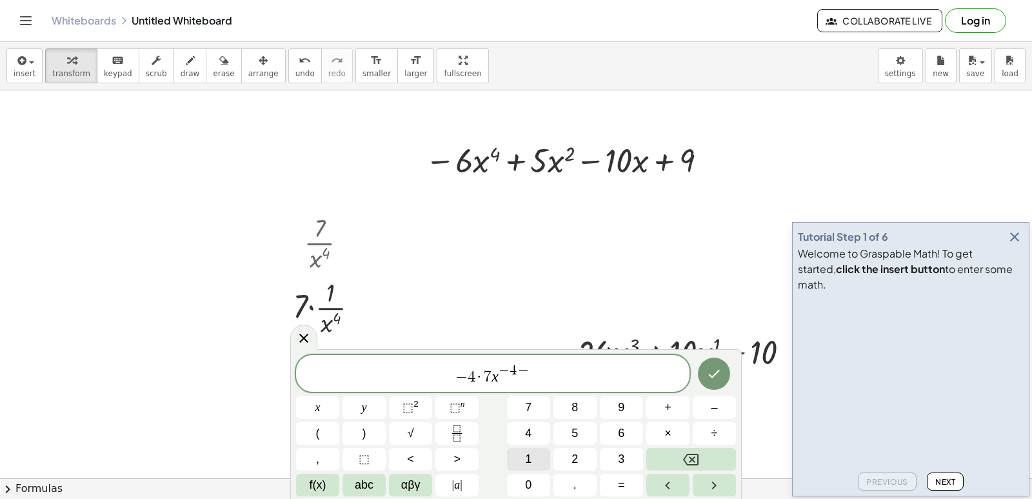
click at [524, 457] on button "1" at bounding box center [528, 459] width 43 height 23
click at [715, 372] on icon "Done" at bounding box center [713, 373] width 15 height 15
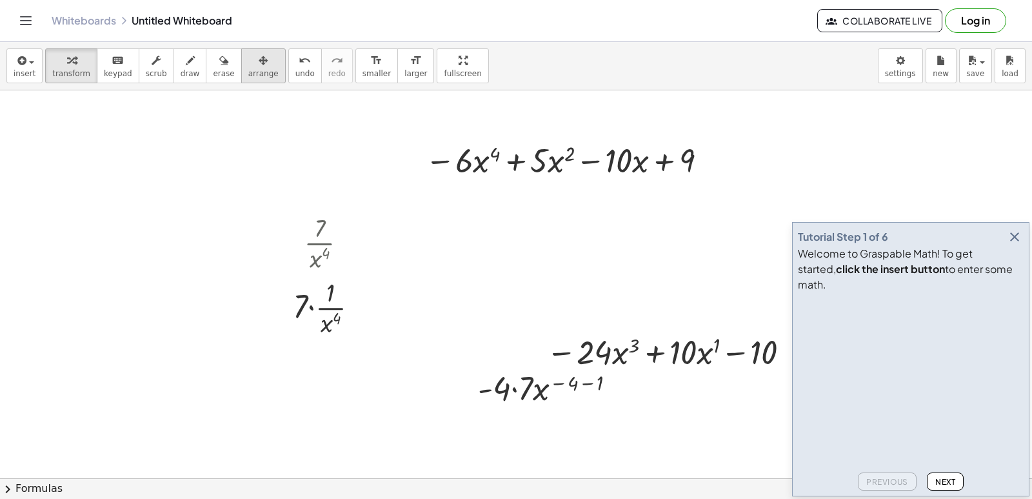
click at [259, 54] on icon "button" at bounding box center [263, 60] width 9 height 15
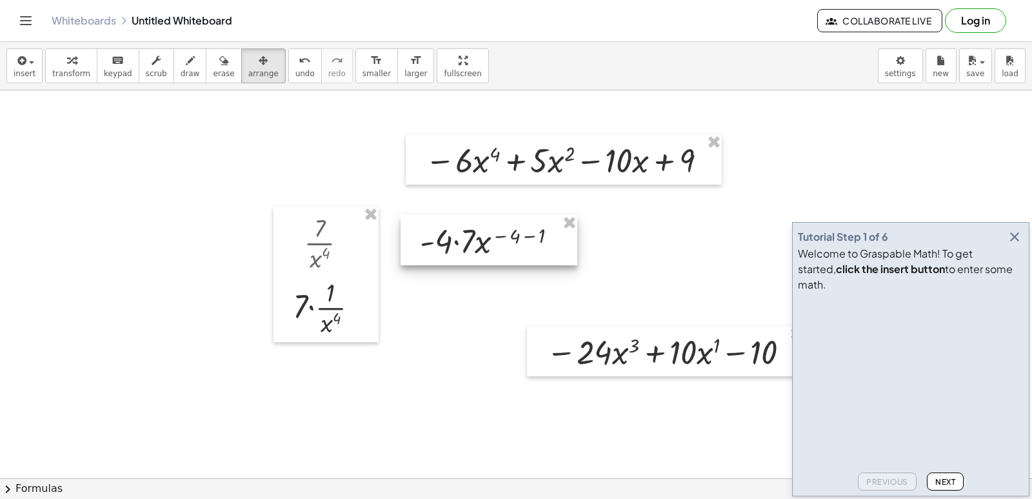
drag, startPoint x: 582, startPoint y: 390, endPoint x: 526, endPoint y: 243, distance: 157.6
click at [526, 243] on div at bounding box center [489, 240] width 177 height 50
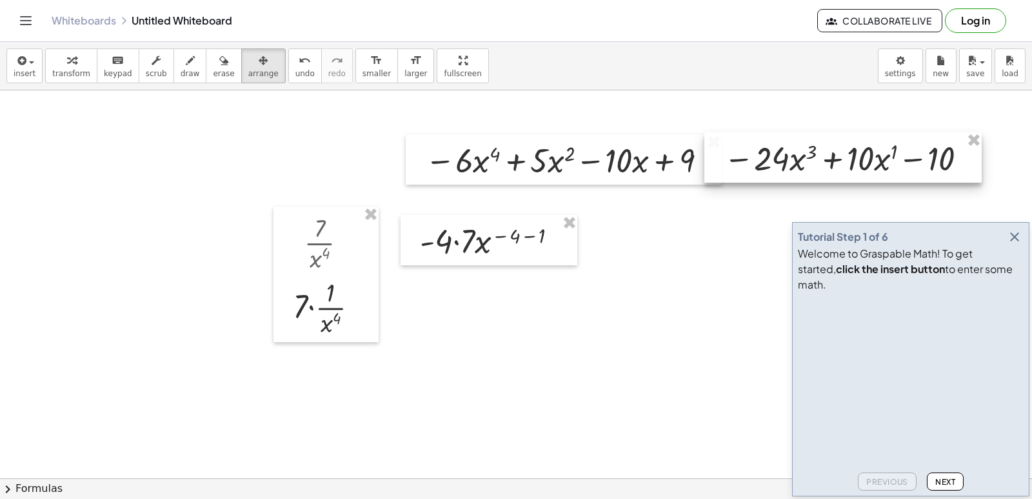
drag, startPoint x: 628, startPoint y: 355, endPoint x: 805, endPoint y: 164, distance: 260.1
click at [805, 164] on div at bounding box center [842, 157] width 277 height 50
click at [682, 287] on div at bounding box center [516, 135] width 1032 height 1163
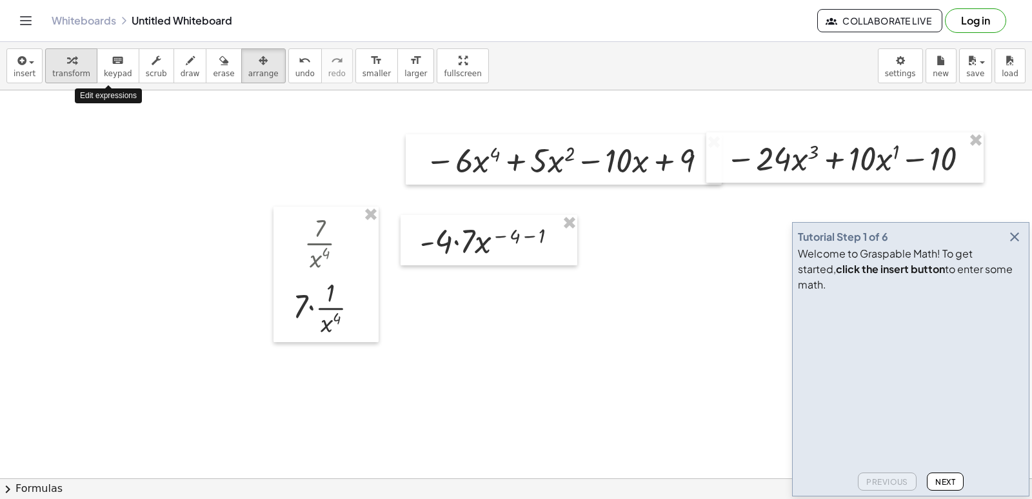
click at [84, 70] on button "transform" at bounding box center [71, 65] width 52 height 35
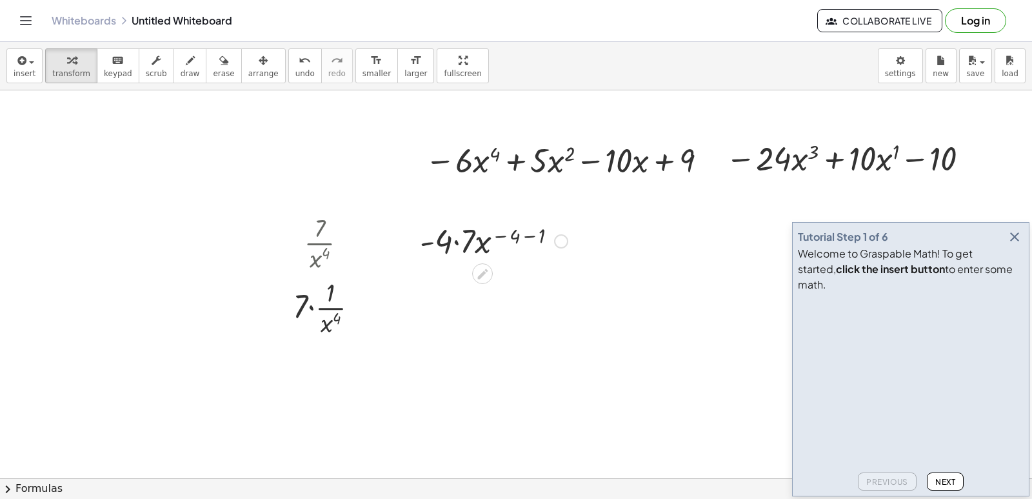
click at [459, 244] on div at bounding box center [493, 240] width 161 height 44
click at [535, 277] on div at bounding box center [493, 284] width 161 height 44
click at [502, 321] on div at bounding box center [493, 328] width 161 height 44
click at [498, 326] on div at bounding box center [493, 328] width 161 height 44
click at [510, 322] on div at bounding box center [493, 328] width 161 height 44
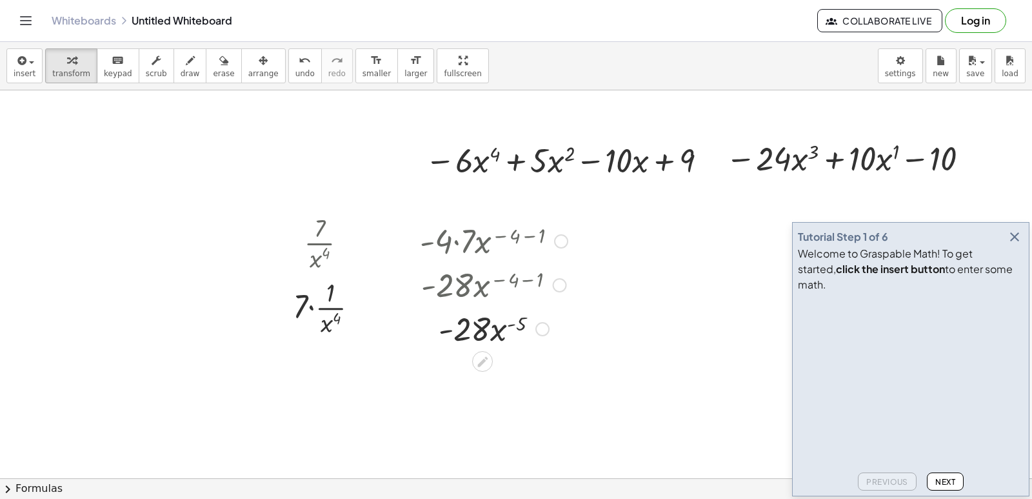
drag, startPoint x: 482, startPoint y: 330, endPoint x: 476, endPoint y: 332, distance: 6.7
click at [479, 332] on div at bounding box center [493, 328] width 161 height 44
drag, startPoint x: 445, startPoint y: 326, endPoint x: 463, endPoint y: 329, distance: 18.3
click at [449, 327] on div at bounding box center [493, 328] width 161 height 44
click at [481, 327] on div at bounding box center [493, 328] width 161 height 44
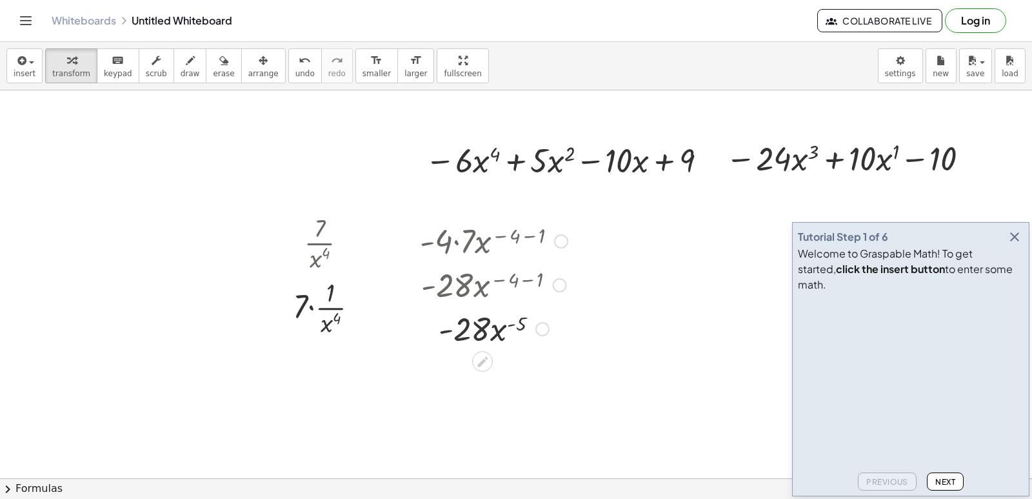
click at [489, 330] on div at bounding box center [493, 328] width 161 height 44
drag, startPoint x: 493, startPoint y: 329, endPoint x: 492, endPoint y: 339, distance: 9.7
click at [491, 346] on div at bounding box center [493, 328] width 161 height 44
click at [489, 382] on div at bounding box center [493, 382] width 161 height 64
click at [493, 385] on div at bounding box center [493, 382] width 161 height 64
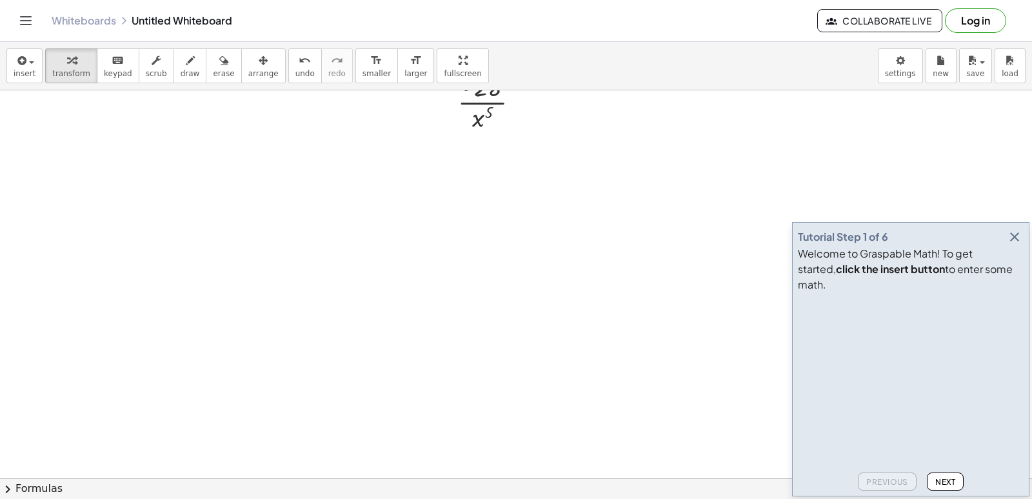
scroll to position [840, 0]
click at [398, 221] on div at bounding box center [516, 26] width 1032 height 1551
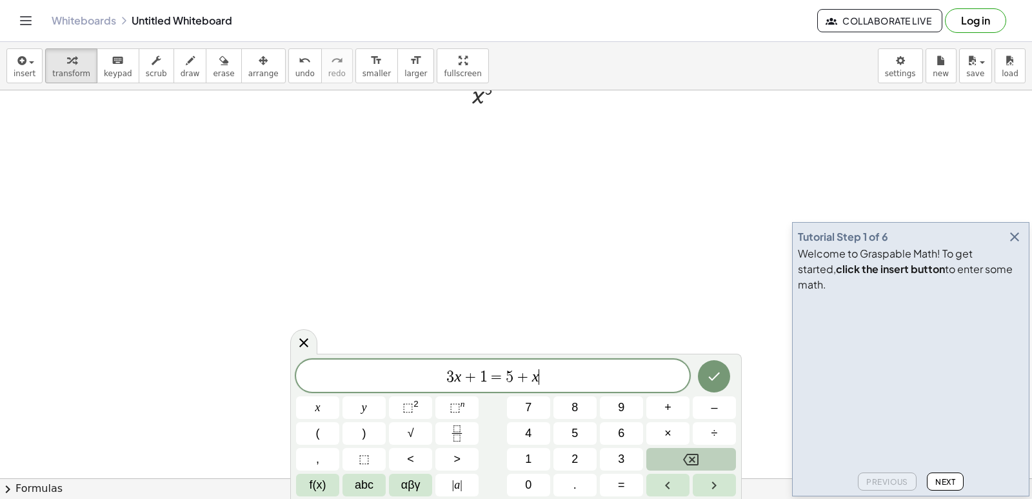
click at [677, 450] on button "Backspace" at bounding box center [691, 459] width 90 height 23
click at [678, 447] on div "3 x + 1 = 5 ​ x y ⬚ 2 ⬚ n 7 8 9 + – ( ) √ 4 5 6 × ÷ , ⬚ < > 1 2 3 f(x) abc αβγ …" at bounding box center [516, 427] width 440 height 137
click at [678, 444] on div "3 x + 1 = 5 ​ x y ⬚ 2 ⬚ n 7 8 9 + – ( ) √ 4 5 6 × ÷ , ⬚ < > 1 2 3 f(x) abc αβγ …" at bounding box center [516, 427] width 440 height 137
click at [678, 444] on div "3 x + 1 = 5 x y ⬚ 2 ⬚ n 7 8 9 + – ( ) √ 4 5 6 × ÷ , ⬚ < > 1 2 3 f(x) abc αβγ | …" at bounding box center [516, 427] width 440 height 137
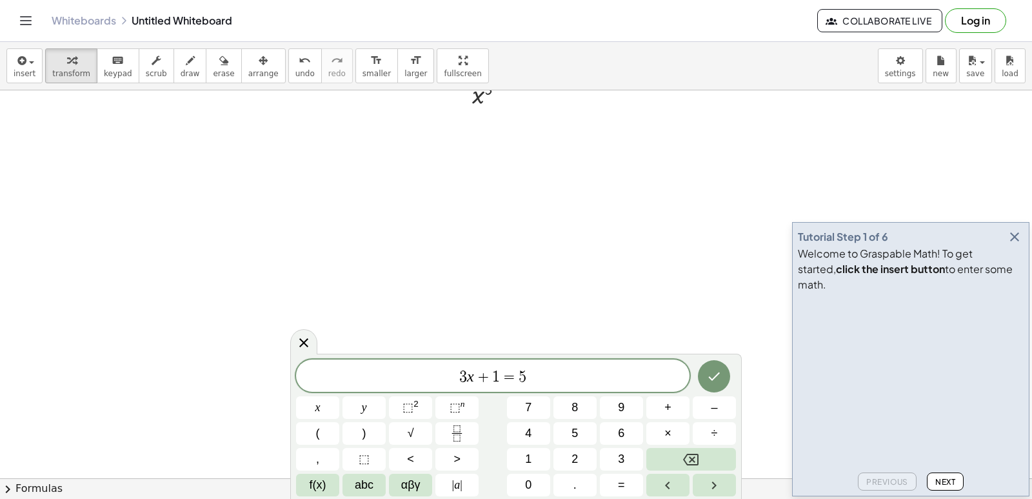
click at [678, 444] on div "3 x + 1 = 5 x y ⬚ 2 ⬚ n 7 8 9 + – ( ) √ 4 5 6 × ÷ , ⬚ < > 1 2 3 f(x) abc αβγ | …" at bounding box center [516, 427] width 440 height 137
click at [679, 460] on button "Backspace" at bounding box center [691, 459] width 90 height 23
click at [679, 458] on button "Backspace" at bounding box center [691, 459] width 90 height 23
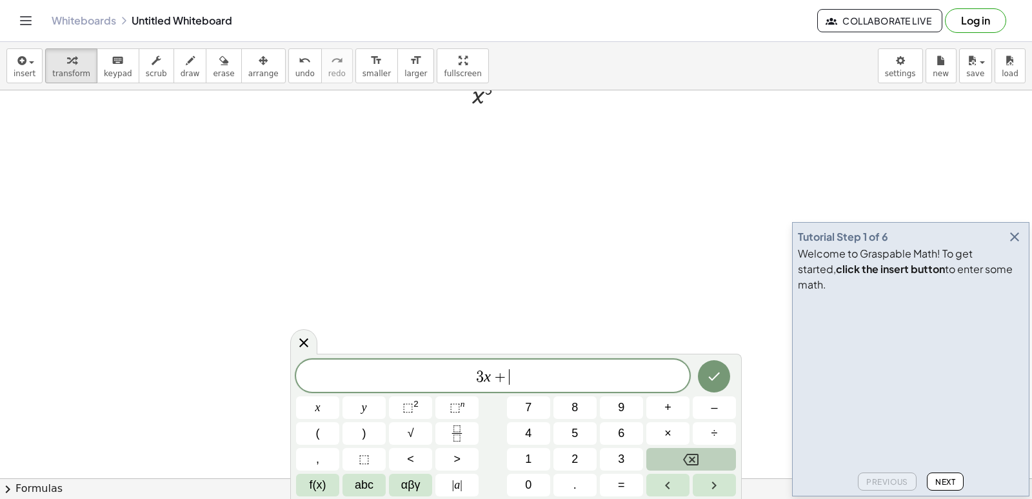
click at [679, 455] on button "Backspace" at bounding box center [691, 459] width 90 height 23
click at [455, 433] on rect "Fraction" at bounding box center [457, 433] width 10 height 1
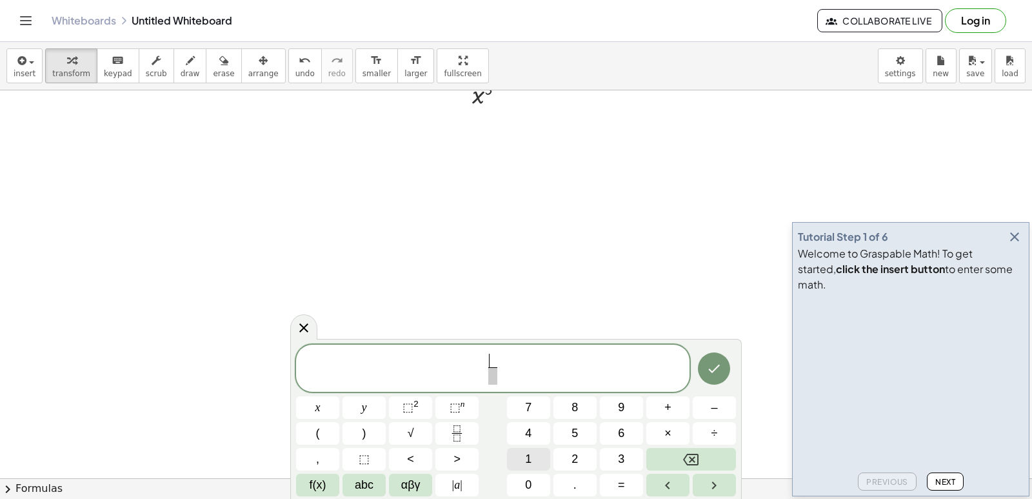
click at [530, 457] on span "1" at bounding box center [528, 458] width 6 height 17
click at [529, 491] on span "0" at bounding box center [528, 484] width 6 height 17
click at [497, 372] on span at bounding box center [492, 375] width 17 height 17
click at [322, 412] on button "x" at bounding box center [317, 407] width 43 height 23
click at [377, 466] on button "⬚" at bounding box center [363, 459] width 43 height 23
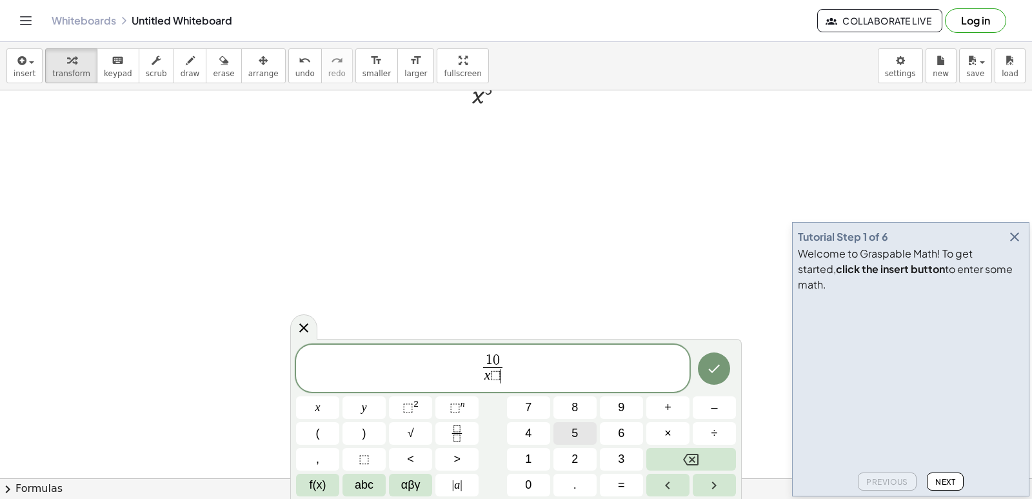
click at [564, 431] on button "5" at bounding box center [574, 433] width 43 height 23
click at [709, 458] on button "Backspace" at bounding box center [691, 459] width 90 height 23
click at [426, 404] on button "⬚ 2" at bounding box center [410, 407] width 43 height 23
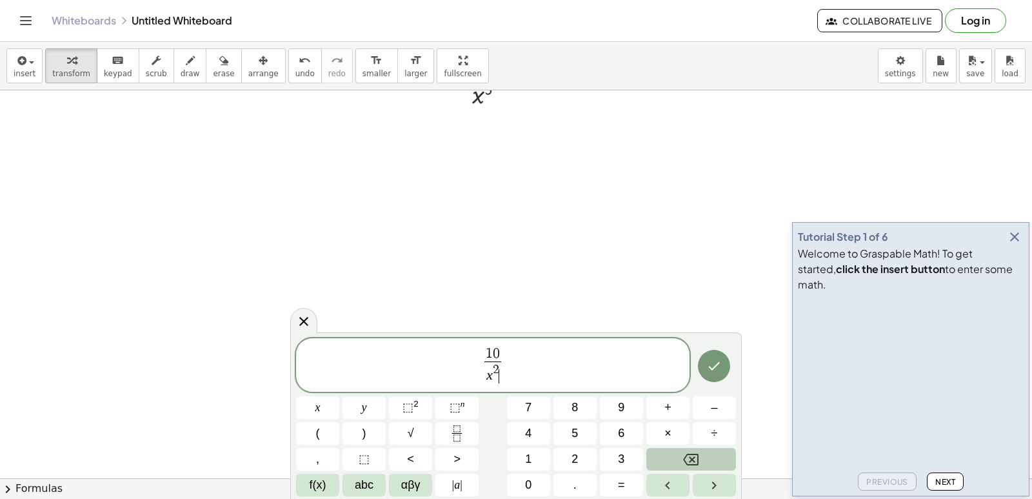
click at [704, 448] on button "Backspace" at bounding box center [691, 459] width 90 height 23
click at [577, 428] on span "5" at bounding box center [574, 432] width 6 height 17
click at [704, 361] on button "Done" at bounding box center [714, 366] width 32 height 32
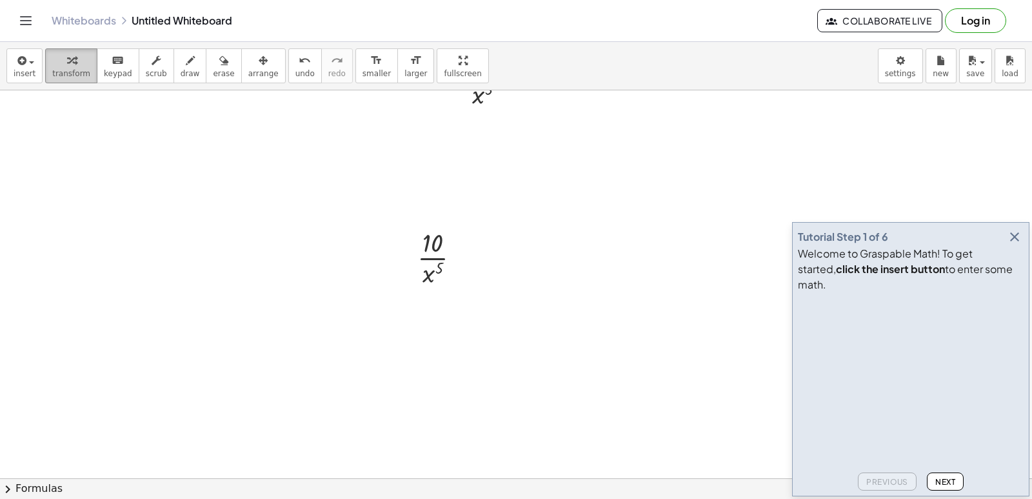
click at [53, 74] on span "transform" at bounding box center [71, 73] width 38 height 9
click at [358, 402] on div at bounding box center [516, 26] width 1032 height 1551
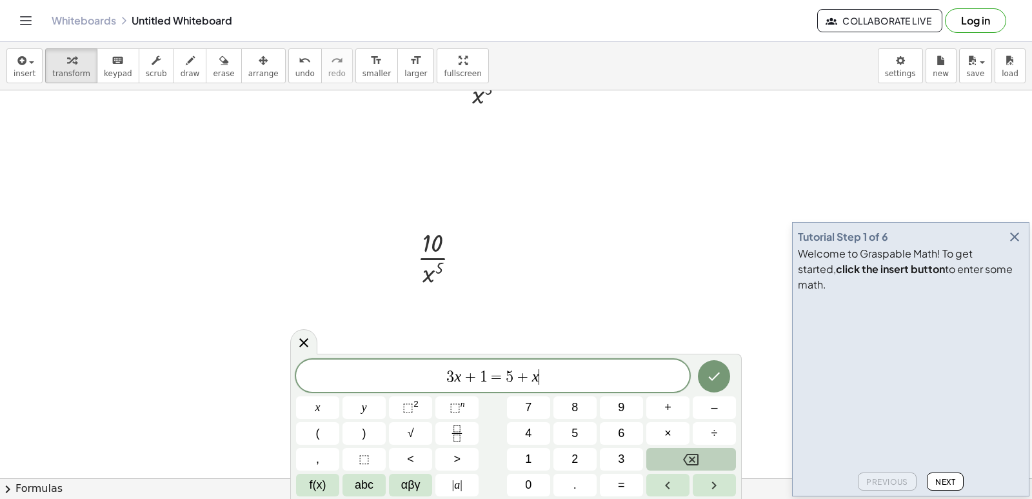
click at [699, 456] on icon "Backspace" at bounding box center [690, 459] width 15 height 12
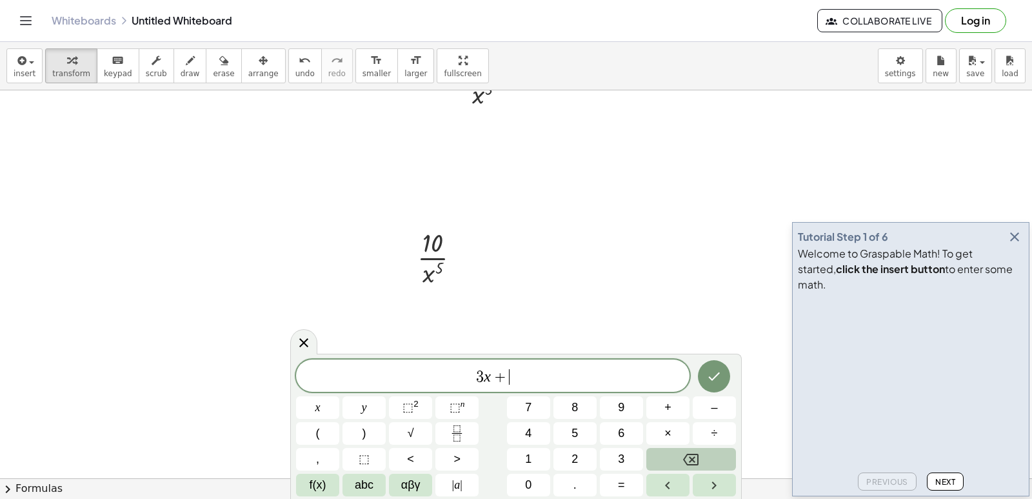
click at [699, 456] on icon "Backspace" at bounding box center [690, 459] width 15 height 12
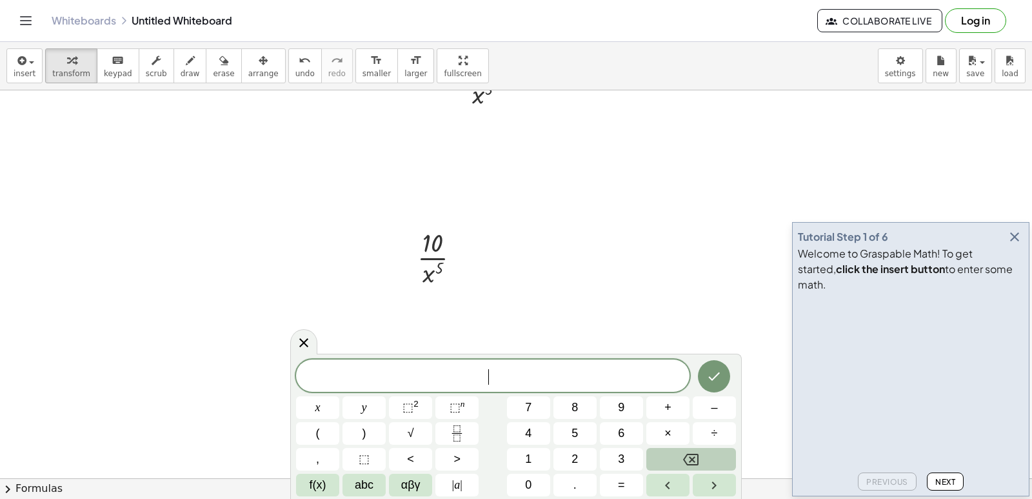
click at [699, 456] on icon "Backspace" at bounding box center [690, 459] width 15 height 12
click at [521, 452] on button "1" at bounding box center [528, 459] width 43 height 23
click at [519, 474] on button "0" at bounding box center [528, 484] width 43 height 23
click at [322, 415] on button "x" at bounding box center [317, 407] width 43 height 23
click at [705, 417] on button "–" at bounding box center [714, 407] width 43 height 23
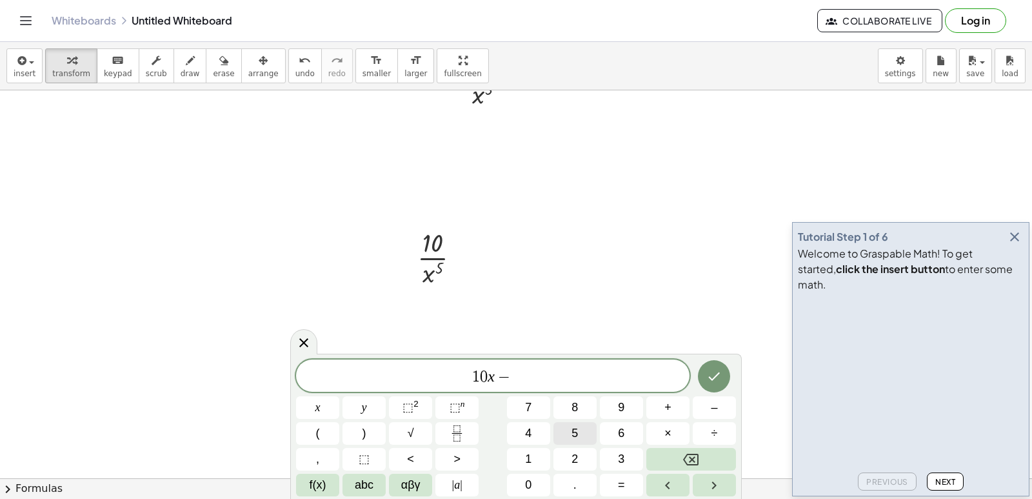
click at [560, 437] on button "5" at bounding box center [574, 433] width 43 height 23
click at [706, 452] on button "Backspace" at bounding box center [691, 459] width 90 height 23
click at [314, 405] on button "x" at bounding box center [317, 407] width 43 height 23
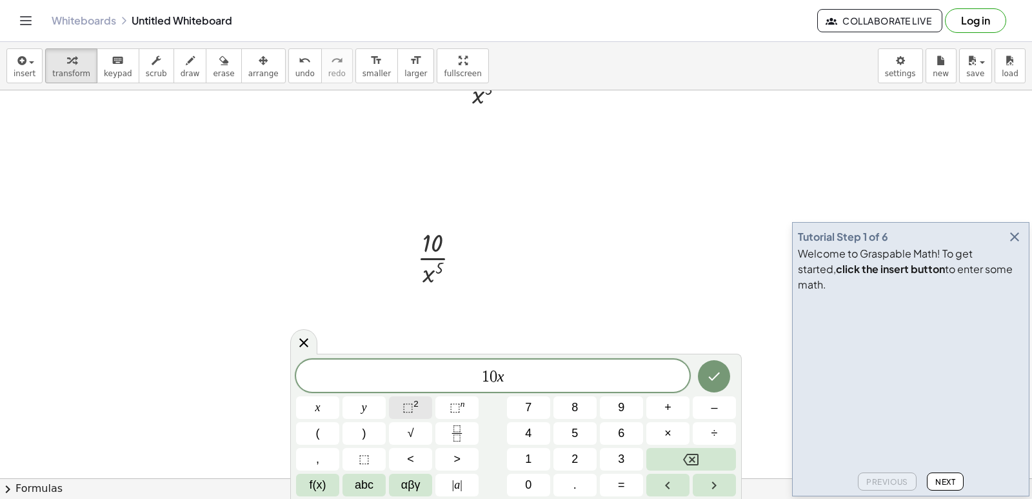
click at [407, 417] on button "⬚ 2" at bounding box center [410, 407] width 43 height 23
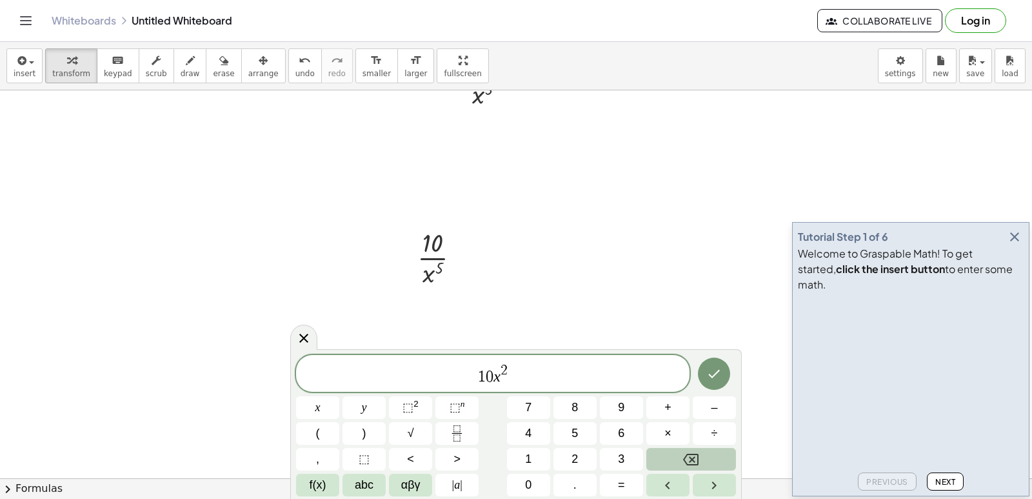
click at [724, 460] on button "Backspace" at bounding box center [691, 459] width 90 height 23
click at [720, 410] on button "–" at bounding box center [714, 407] width 43 height 23
click at [568, 427] on button "5" at bounding box center [574, 433] width 43 height 23
click at [722, 371] on icon "Done" at bounding box center [713, 373] width 15 height 15
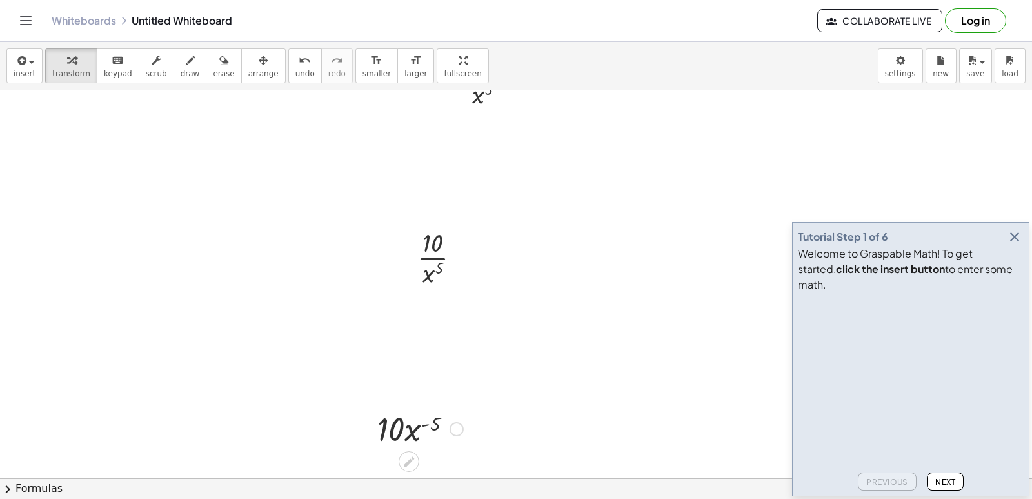
click at [548, 361] on div at bounding box center [516, 26] width 1032 height 1551
click at [499, 389] on div at bounding box center [516, 26] width 1032 height 1551
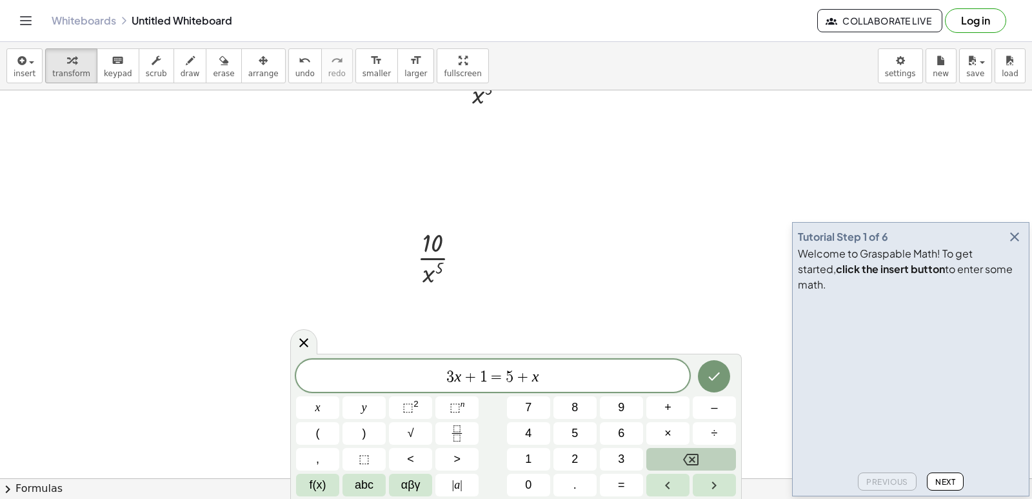
click at [683, 450] on button "Backspace" at bounding box center [691, 459] width 90 height 23
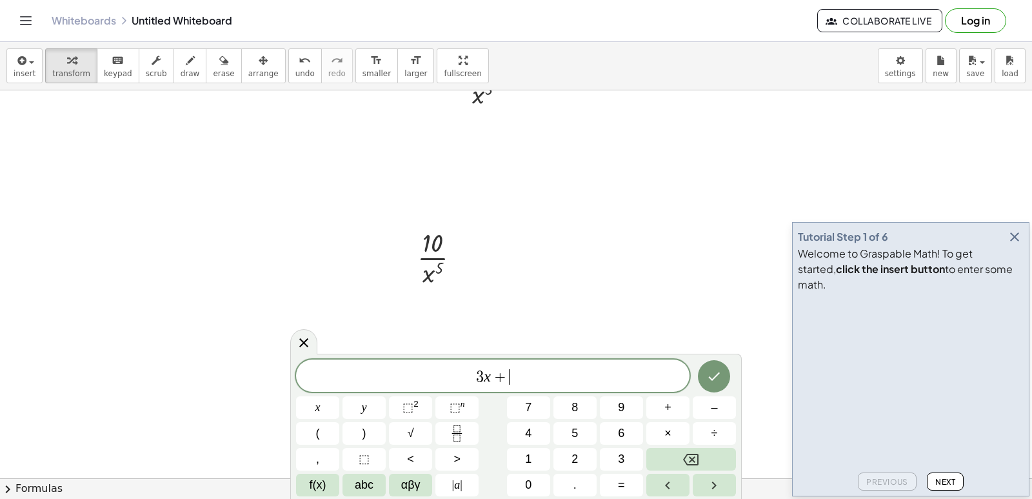
click at [683, 446] on div "3 x + ​ x y ⬚ 2 ⬚ n 7 8 9 + – ( ) √ 4 5 6 × ÷ , ⬚ < > 1 2 3 f(x) abc αβγ | a | …" at bounding box center [516, 427] width 440 height 137
click at [683, 446] on div "3 x + x y ⬚ 2 ⬚ n 7 8 9 + – ( ) √ 4 5 6 × ÷ , ⬚ < > 1 2 3 f(x) abc αβγ | a | 0 …" at bounding box center [516, 427] width 440 height 137
click at [681, 454] on button "Backspace" at bounding box center [691, 459] width 90 height 23
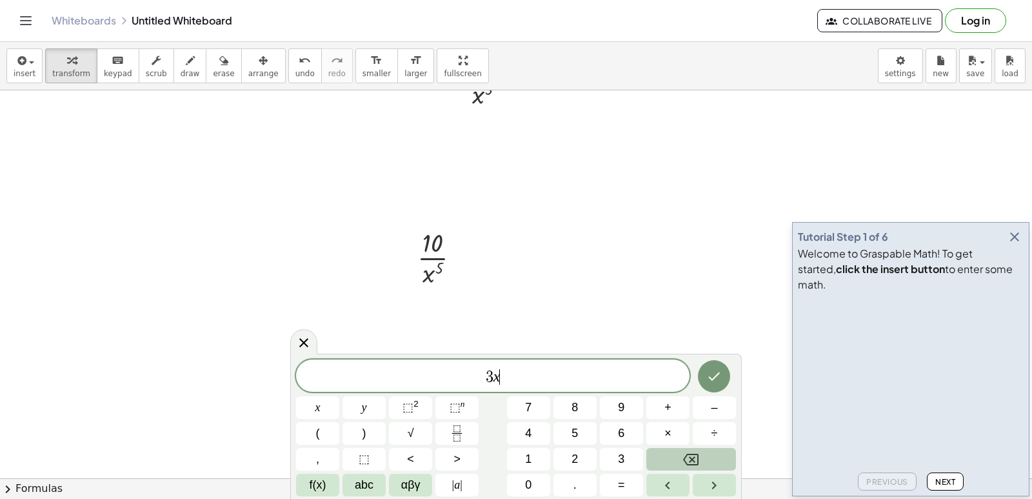
click at [681, 454] on button "Backspace" at bounding box center [691, 459] width 90 height 23
click at [702, 405] on button "–" at bounding box center [714, 407] width 43 height 23
click at [580, 435] on button "5" at bounding box center [574, 433] width 43 height 23
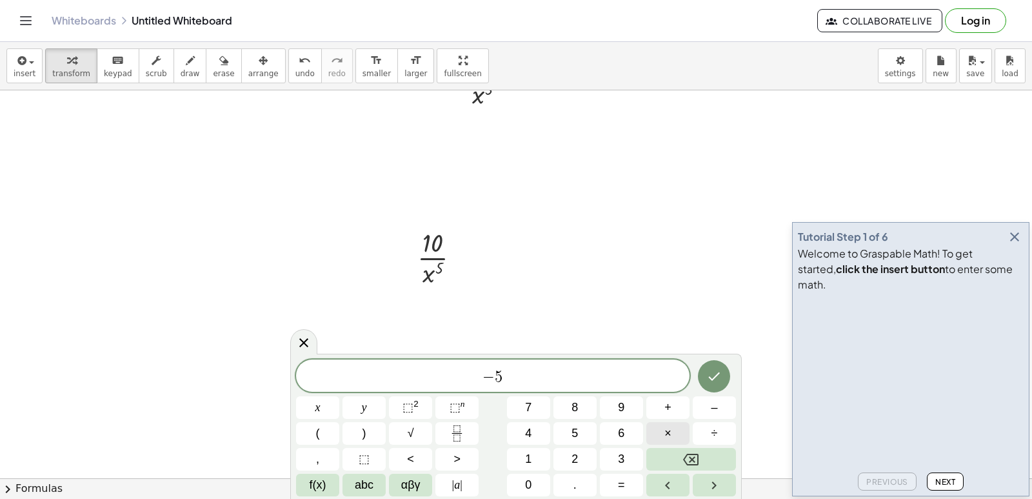
click at [652, 431] on button "×" at bounding box center [667, 433] width 43 height 23
click at [546, 457] on button "1" at bounding box center [528, 459] width 43 height 23
click at [535, 481] on button "0" at bounding box center [528, 484] width 43 height 23
click at [330, 413] on button "x" at bounding box center [317, 407] width 43 height 23
click at [426, 404] on button "⬚ 2" at bounding box center [410, 407] width 43 height 23
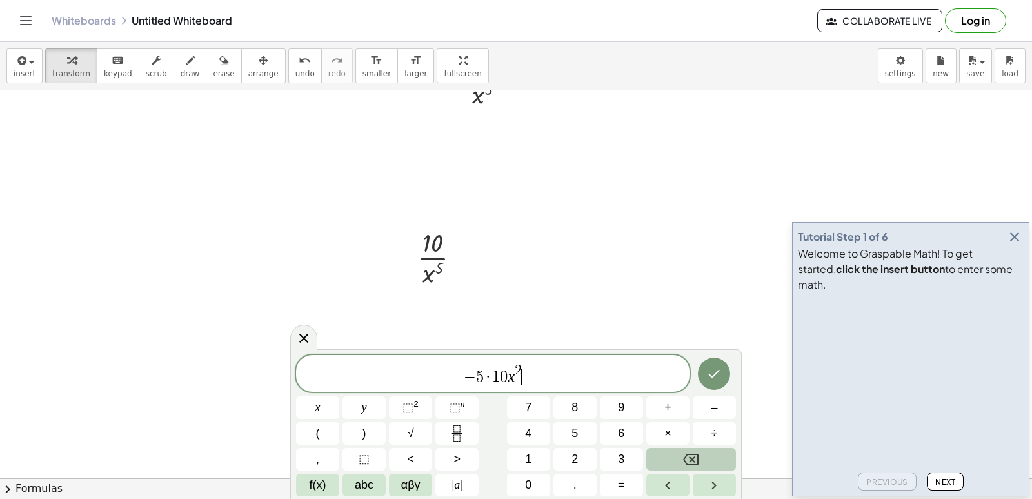
click at [698, 459] on icon "Backspace" at bounding box center [690, 459] width 15 height 12
click at [708, 405] on button "–" at bounding box center [714, 407] width 43 height 23
click at [573, 437] on span "5" at bounding box center [574, 432] width 6 height 17
click at [707, 411] on button "–" at bounding box center [714, 407] width 43 height 23
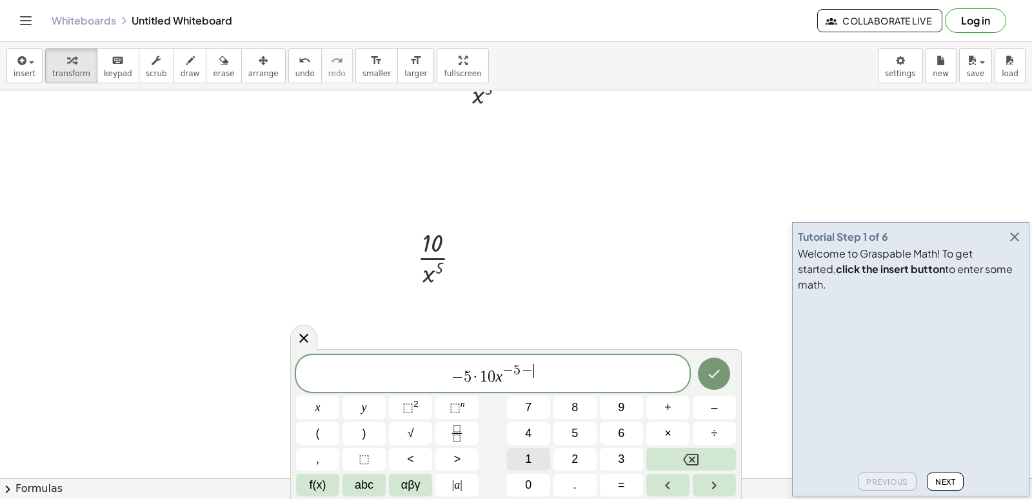
click at [522, 449] on button "1" at bounding box center [528, 459] width 43 height 23
click at [724, 364] on button "Done" at bounding box center [714, 373] width 32 height 32
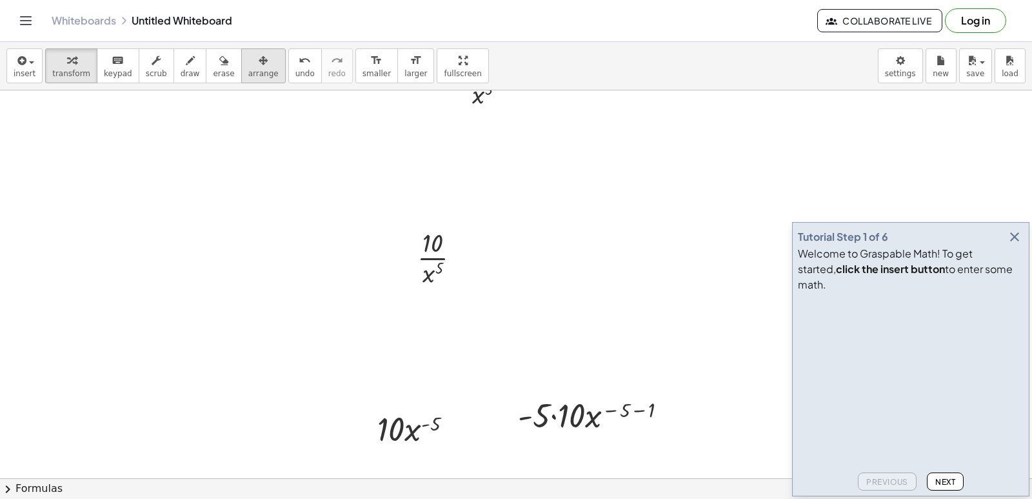
click at [241, 80] on button "arrange" at bounding box center [263, 65] width 45 height 35
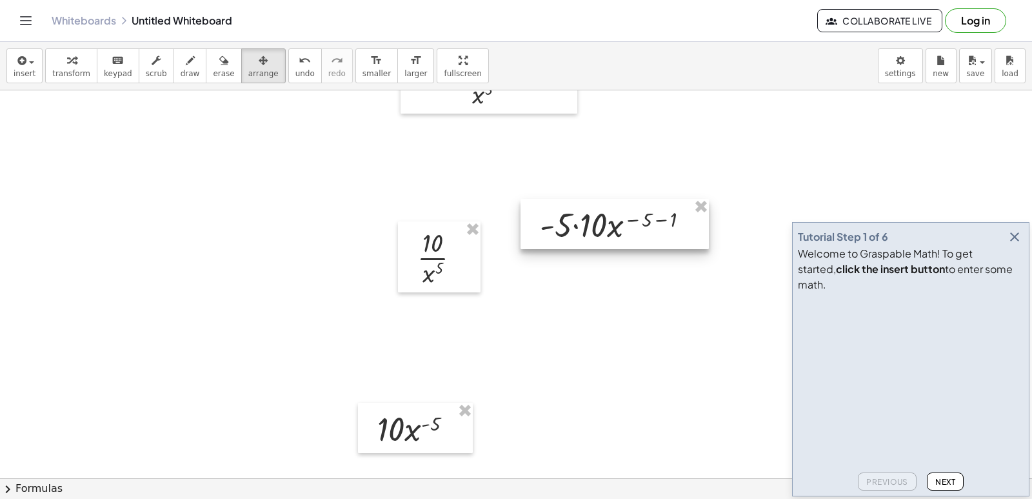
drag, startPoint x: 589, startPoint y: 418, endPoint x: 611, endPoint y: 228, distance: 191.5
click at [611, 228] on div at bounding box center [615, 224] width 188 height 50
click at [55, 64] on div "button" at bounding box center [71, 59] width 38 height 15
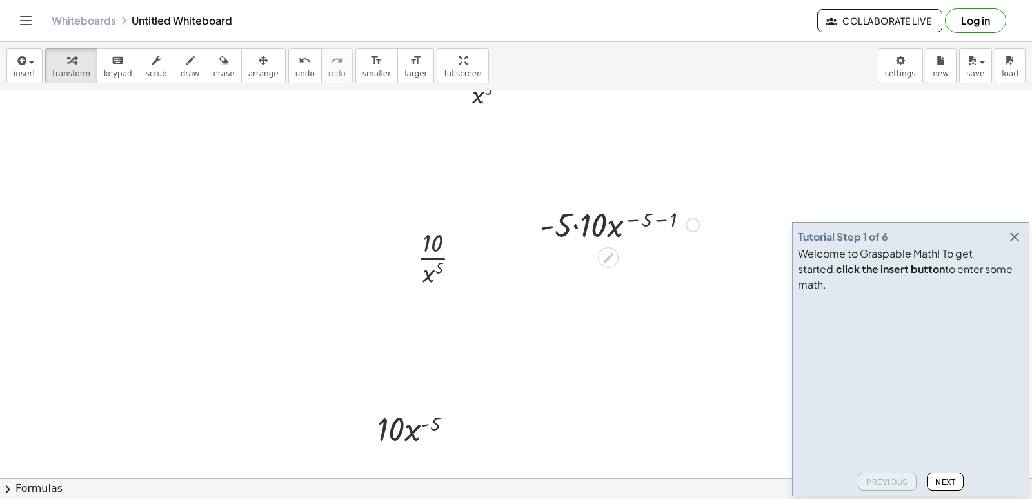
click at [571, 226] on div at bounding box center [619, 224] width 172 height 44
drag, startPoint x: 573, startPoint y: 225, endPoint x: 638, endPoint y: 232, distance: 64.8
click at [575, 225] on div at bounding box center [619, 224] width 172 height 44
click at [651, 263] on div at bounding box center [619, 268] width 172 height 44
click at [607, 316] on div at bounding box center [619, 312] width 172 height 44
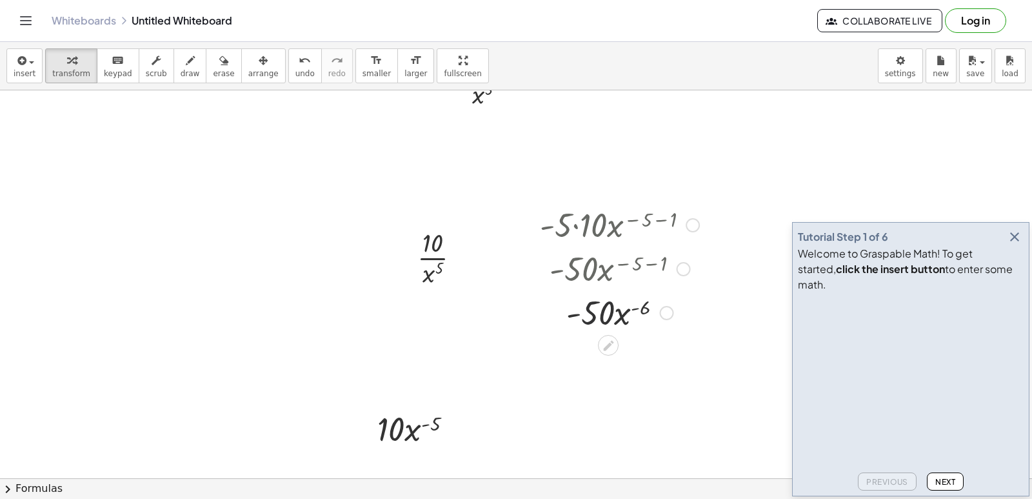
click at [637, 305] on div at bounding box center [619, 312] width 172 height 44
click at [608, 316] on div at bounding box center [619, 312] width 172 height 44
drag, startPoint x: 620, startPoint y: 312, endPoint x: 669, endPoint y: 296, distance: 51.4
click at [669, 296] on div at bounding box center [619, 312] width 172 height 44
drag, startPoint x: 623, startPoint y: 313, endPoint x: 677, endPoint y: 259, distance: 76.6
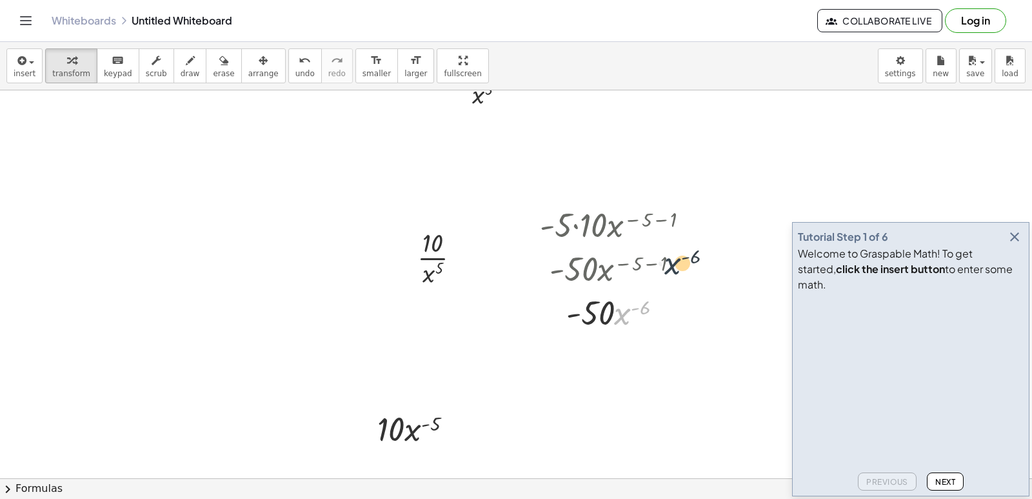
click at [608, 225] on div "· - 5 · 10 · x ( − 5 − 1 ) · - 50 · x ( − 5 − 1 ) · x ( - 6 ) · - · x ( - ) 50 6" at bounding box center [608, 225] width 0 height 0
drag, startPoint x: 622, startPoint y: 318, endPoint x: 627, endPoint y: 276, distance: 42.2
click at [608, 225] on div "· - 5 · 10 · x ( − 5 − 1 ) · - 50 · x ( − 5 − 1 ) · x ( - 6 ) · - · x ( - ) 50 6" at bounding box center [608, 225] width 0 height 0
drag, startPoint x: 619, startPoint y: 311, endPoint x: 505, endPoint y: 324, distance: 114.2
click at [499, 326] on div "· 7 · x + · 7 · x 2 + · 3 · x + 25 + · 7 · x 3 − · 2 · x 2 − 10 + · 21 · x 2 − …" at bounding box center [516, 26] width 1032 height 1551
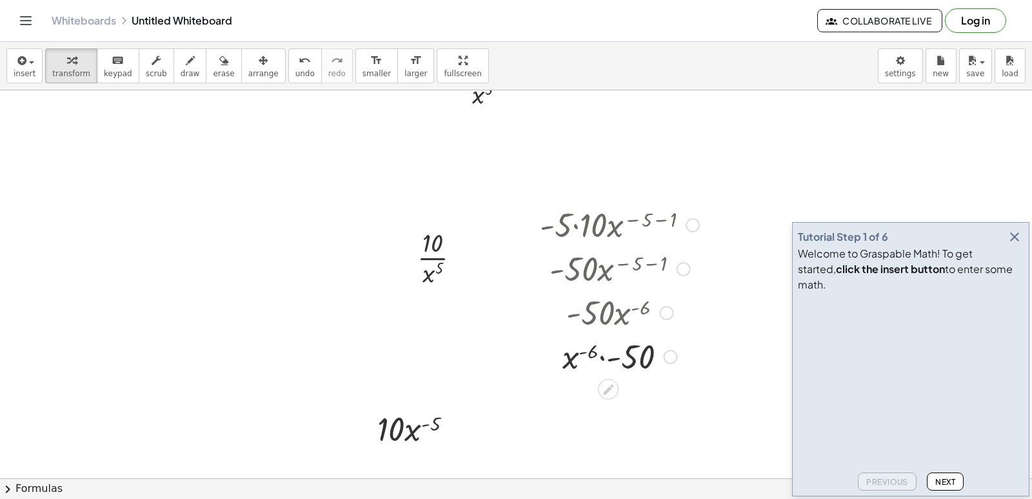
click at [592, 355] on div at bounding box center [619, 355] width 172 height 44
click at [602, 354] on div at bounding box center [619, 355] width 172 height 44
click at [64, 78] on span "transform" at bounding box center [71, 73] width 38 height 9
click at [318, 446] on div at bounding box center [516, 26] width 1032 height 1551
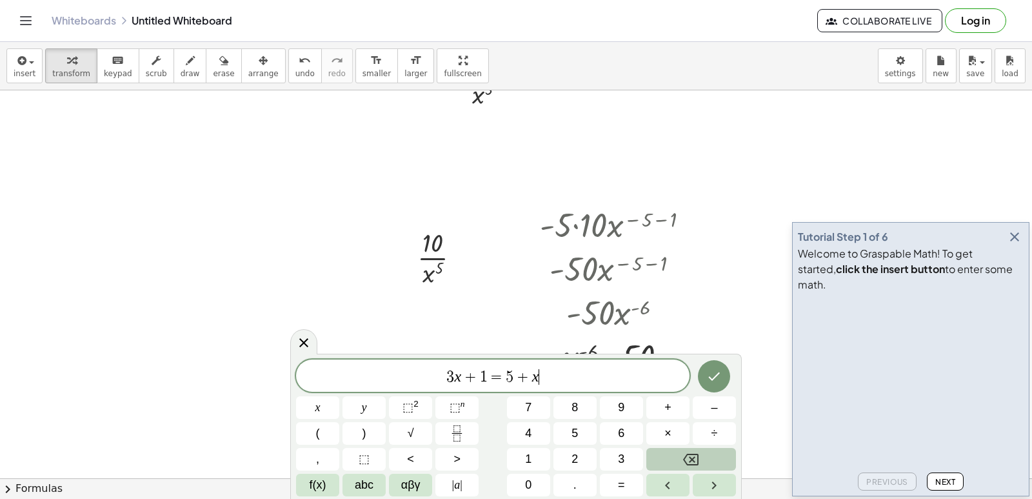
click at [666, 466] on button "Backspace" at bounding box center [691, 459] width 90 height 23
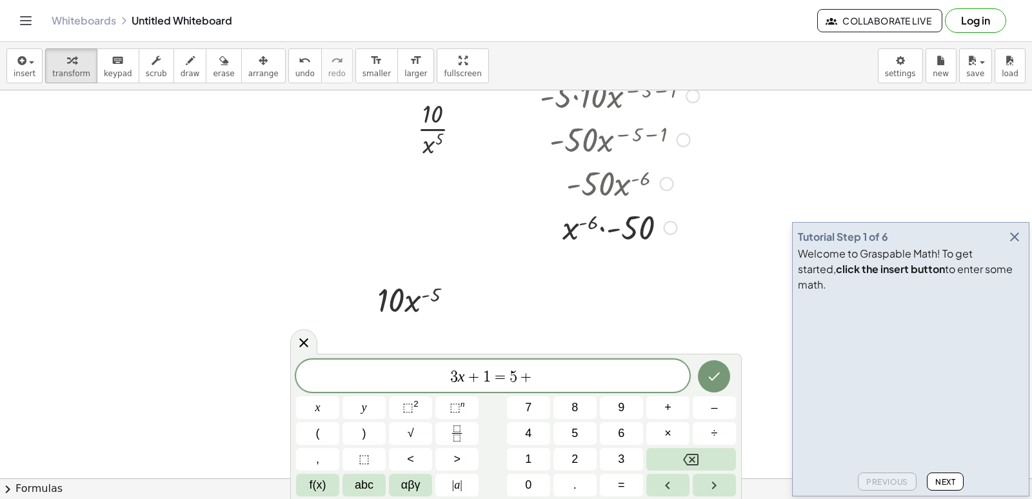
scroll to position [1162, 0]
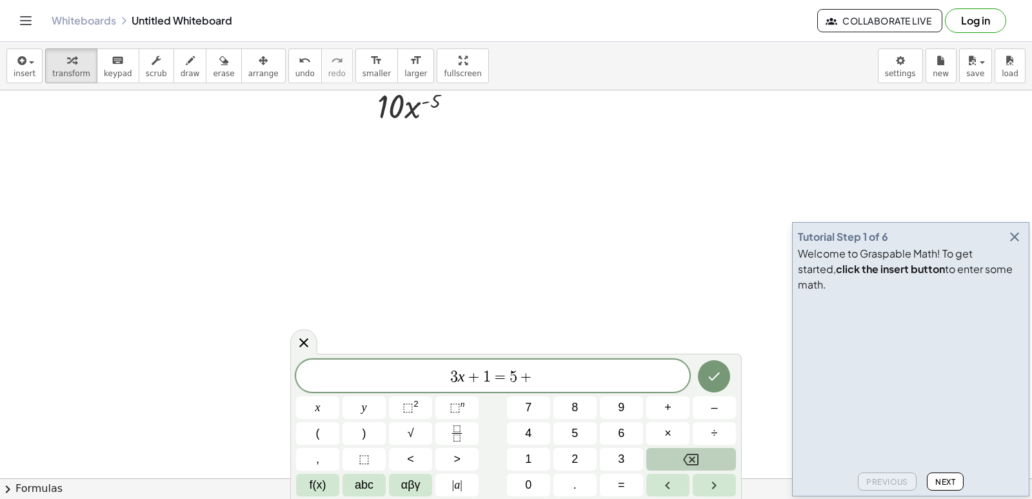
click at [655, 451] on button "Backspace" at bounding box center [691, 459] width 90 height 23
click at [653, 449] on button "Backspace" at bounding box center [691, 459] width 90 height 23
click at [654, 449] on button "Backspace" at bounding box center [691, 459] width 90 height 23
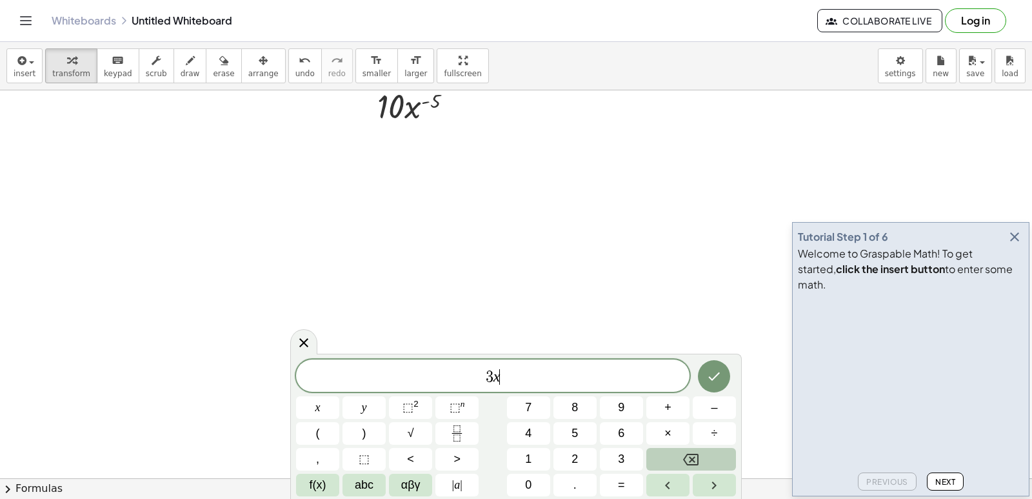
click at [654, 449] on button "Backspace" at bounding box center [691, 459] width 90 height 23
click at [468, 439] on button "Fraction" at bounding box center [456, 433] width 43 height 23
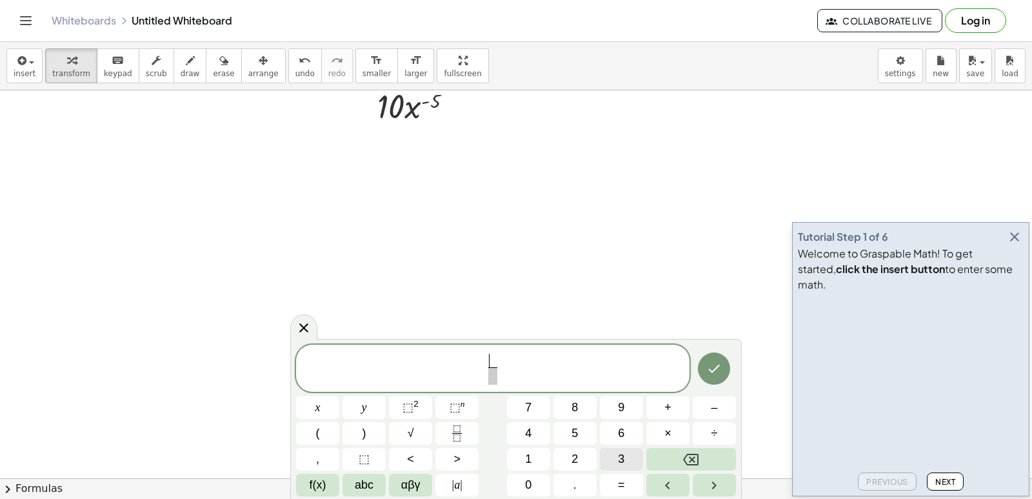
click at [615, 460] on button "3" at bounding box center [621, 459] width 43 height 23
click at [497, 380] on span "​" at bounding box center [493, 375] width 10 height 17
click at [318, 408] on span "x" at bounding box center [317, 407] width 5 height 17
click at [582, 433] on button "5" at bounding box center [574, 433] width 43 height 23
click at [512, 366] on span "3 x 5 ​ ​" at bounding box center [492, 369] width 393 height 34
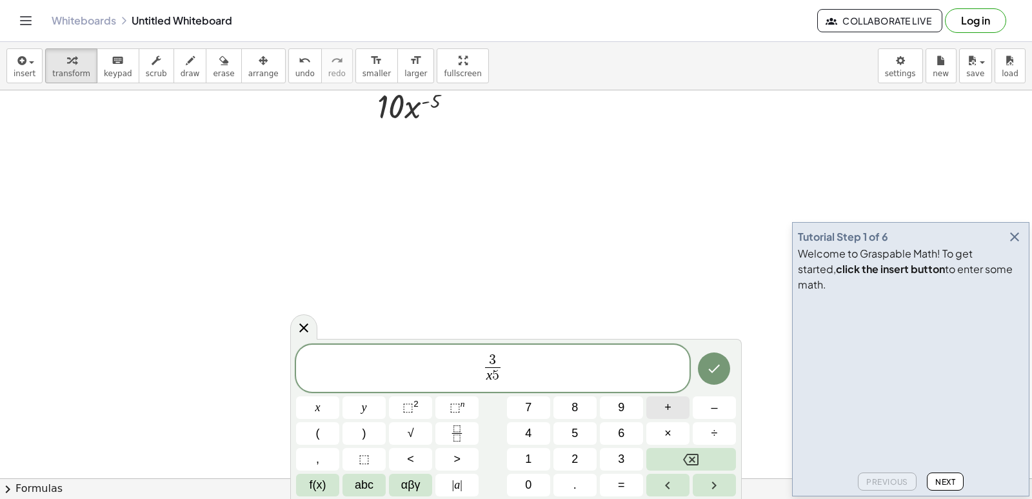
click at [663, 411] on button "+" at bounding box center [667, 407] width 43 height 23
click at [461, 432] on icon "Fraction" at bounding box center [457, 433] width 16 height 16
click at [543, 412] on button "7" at bounding box center [528, 407] width 43 height 23
click at [323, 415] on button "x" at bounding box center [317, 407] width 43 height 23
click at [689, 452] on icon "Backspace" at bounding box center [690, 458] width 15 height 15
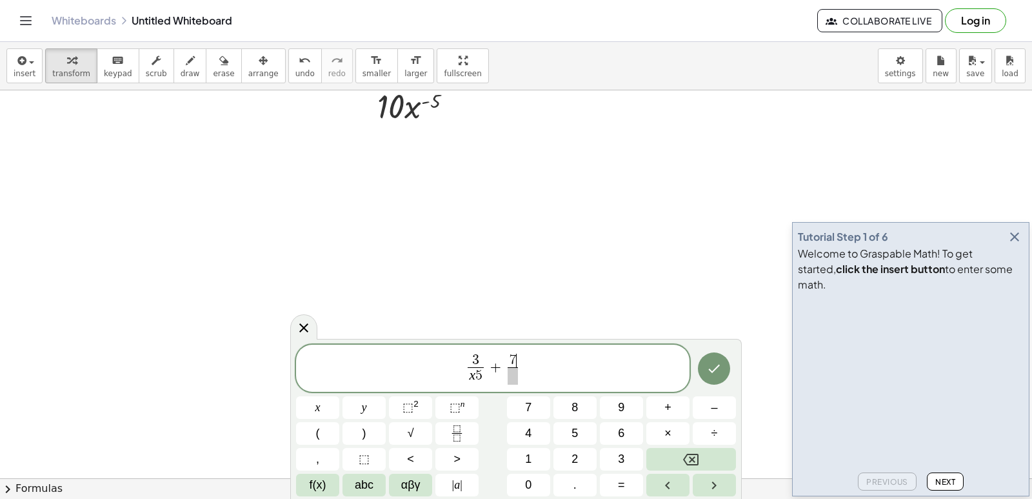
click at [513, 375] on span at bounding box center [513, 375] width 10 height 17
click at [323, 404] on button "x" at bounding box center [317, 407] width 43 height 23
click at [636, 453] on button "3" at bounding box center [621, 459] width 43 height 23
click at [715, 372] on icon "Done" at bounding box center [713, 368] width 15 height 15
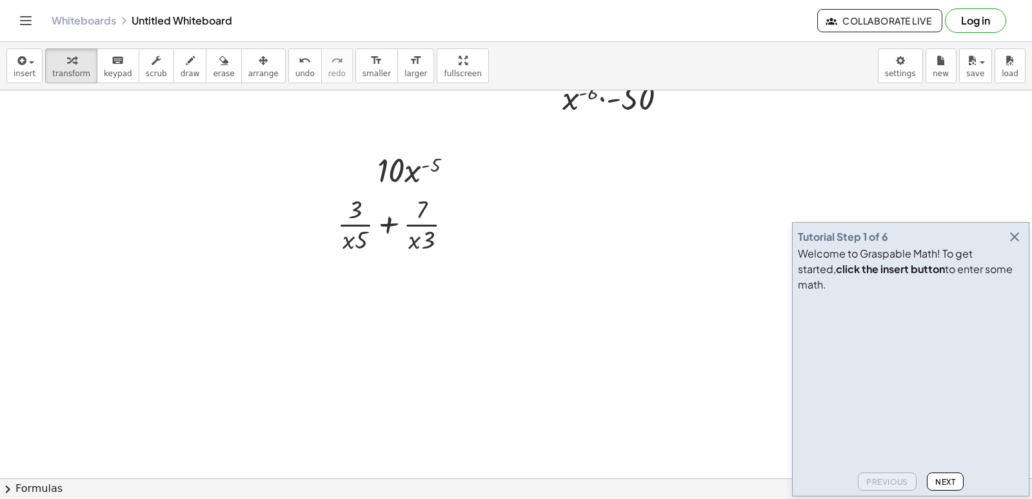
scroll to position [1098, 0]
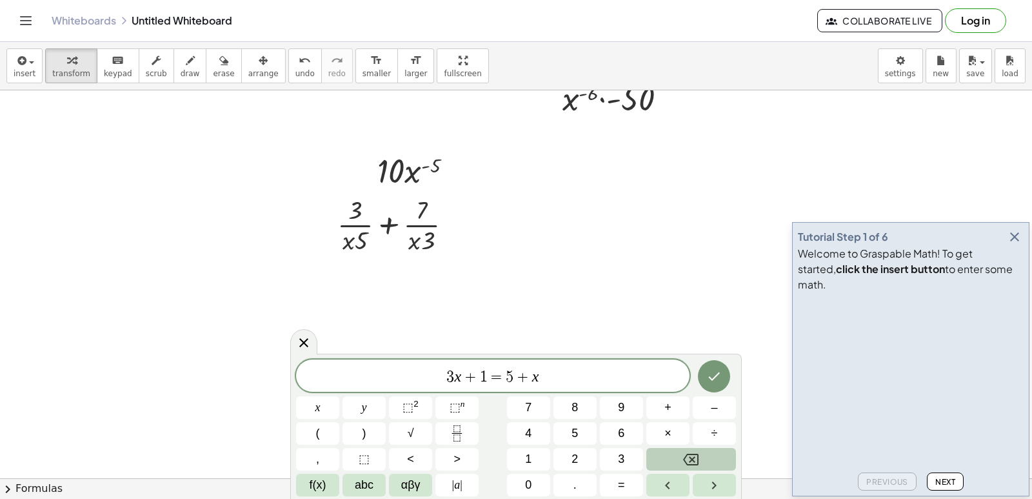
click at [705, 459] on button "Backspace" at bounding box center [691, 459] width 90 height 23
click at [704, 459] on button "Backspace" at bounding box center [691, 459] width 90 height 23
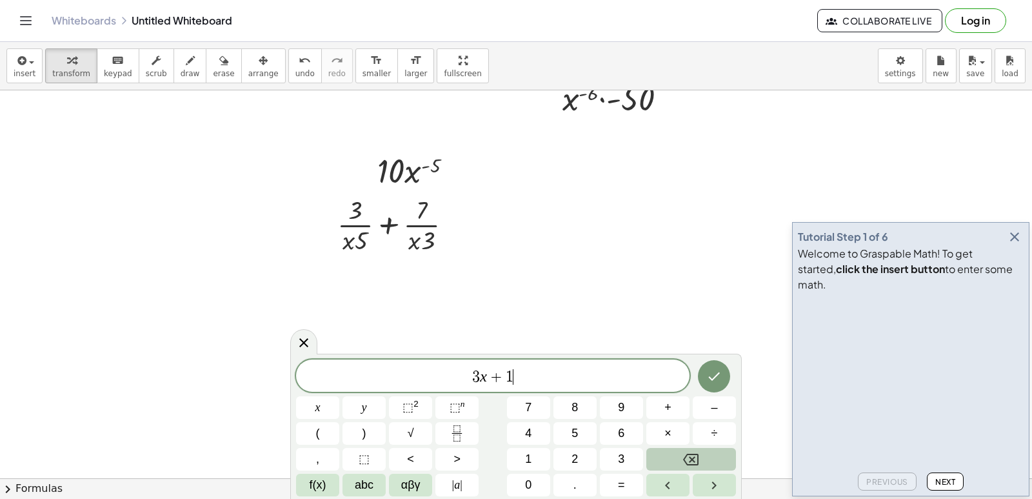
click at [704, 459] on button "Backspace" at bounding box center [691, 459] width 90 height 23
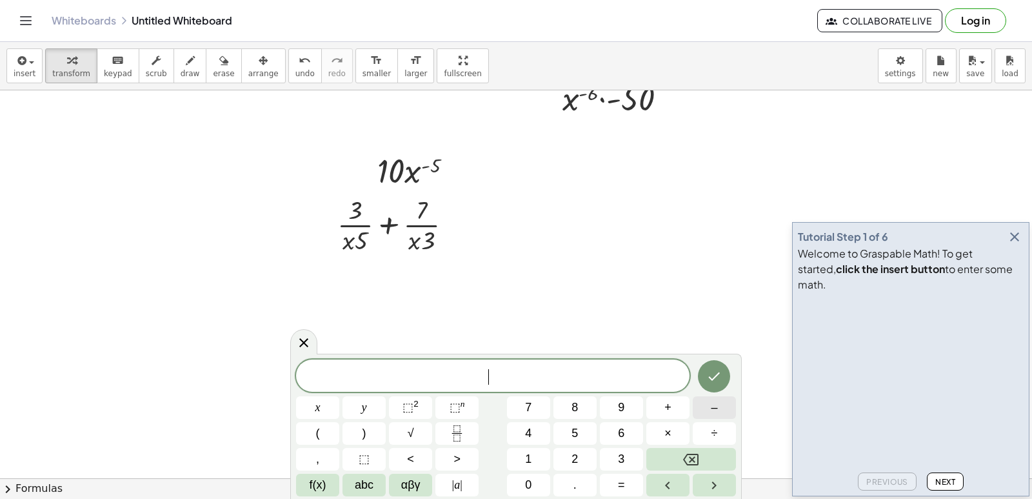
click at [704, 411] on button "–" at bounding box center [714, 407] width 43 height 23
click at [584, 433] on button "5" at bounding box center [574, 433] width 43 height 23
click at [661, 426] on button "×" at bounding box center [667, 433] width 43 height 23
click at [623, 454] on span "3" at bounding box center [621, 458] width 6 height 17
click at [663, 428] on button "×" at bounding box center [667, 433] width 43 height 23
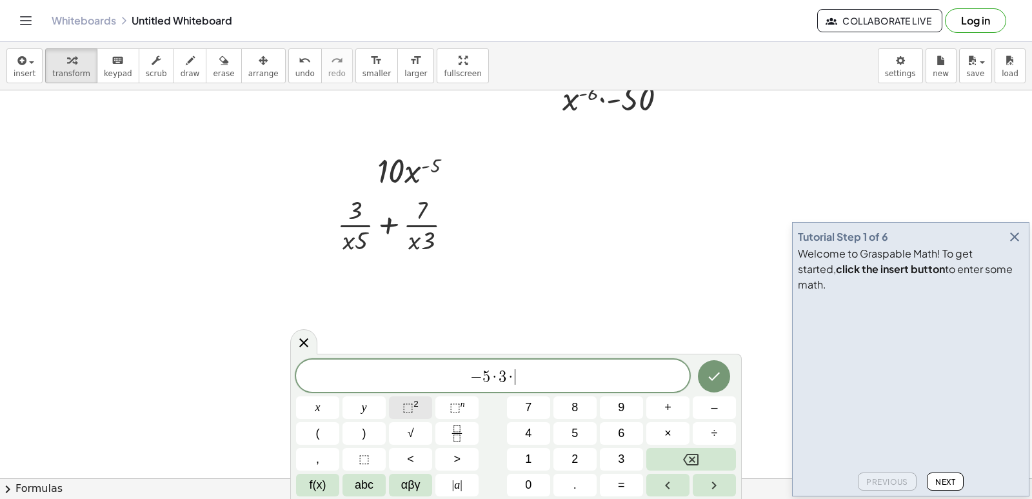
click at [421, 404] on button "⬚ 2" at bounding box center [410, 407] width 43 height 23
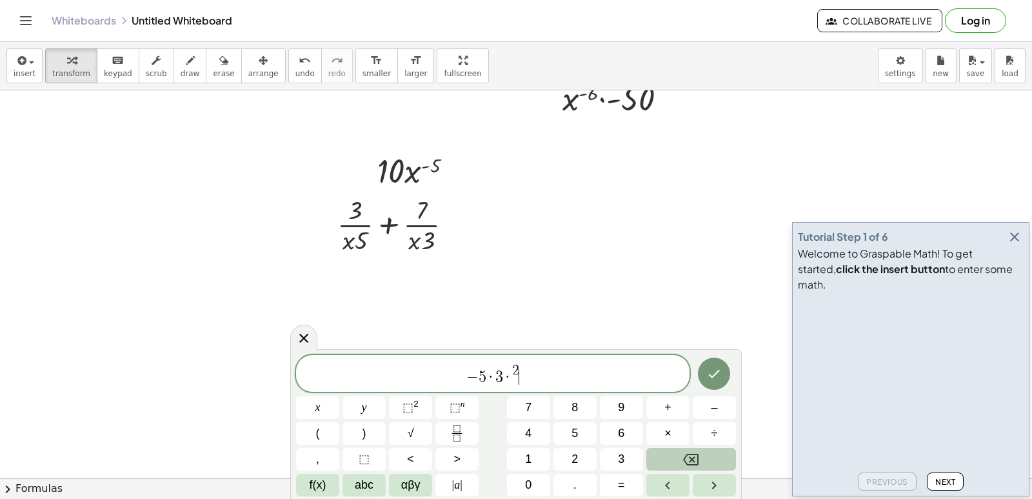
click at [719, 456] on button "Backspace" at bounding box center [691, 459] width 90 height 23
click at [706, 398] on button "–" at bounding box center [714, 407] width 43 height 23
click at [590, 433] on button "5" at bounding box center [574, 433] width 43 height 23
click at [727, 406] on button "–" at bounding box center [714, 407] width 43 height 23
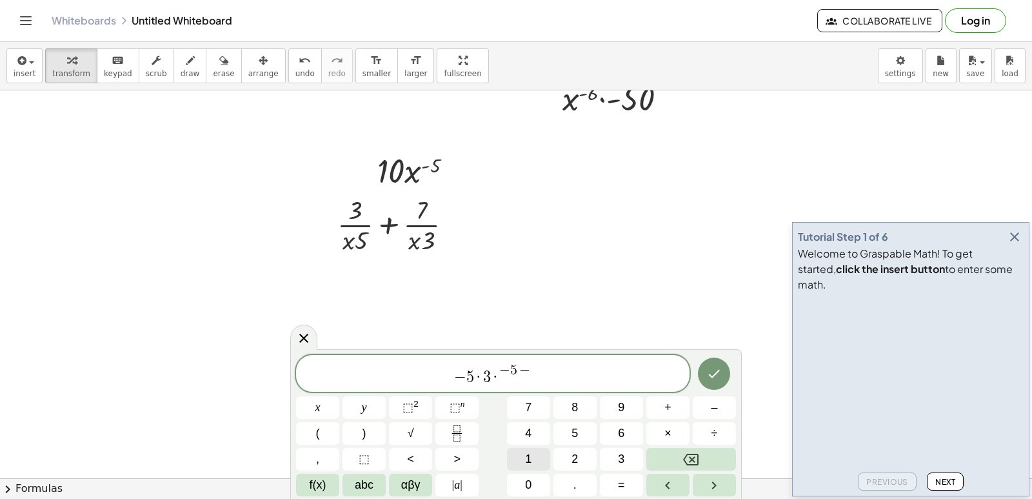
click at [531, 456] on button "1" at bounding box center [528, 459] width 43 height 23
click at [680, 401] on button "+" at bounding box center [667, 407] width 43 height 23
click at [722, 412] on button "–" at bounding box center [714, 407] width 43 height 23
click at [612, 455] on button "3" at bounding box center [621, 459] width 43 height 23
click at [664, 425] on button "×" at bounding box center [667, 433] width 43 height 23
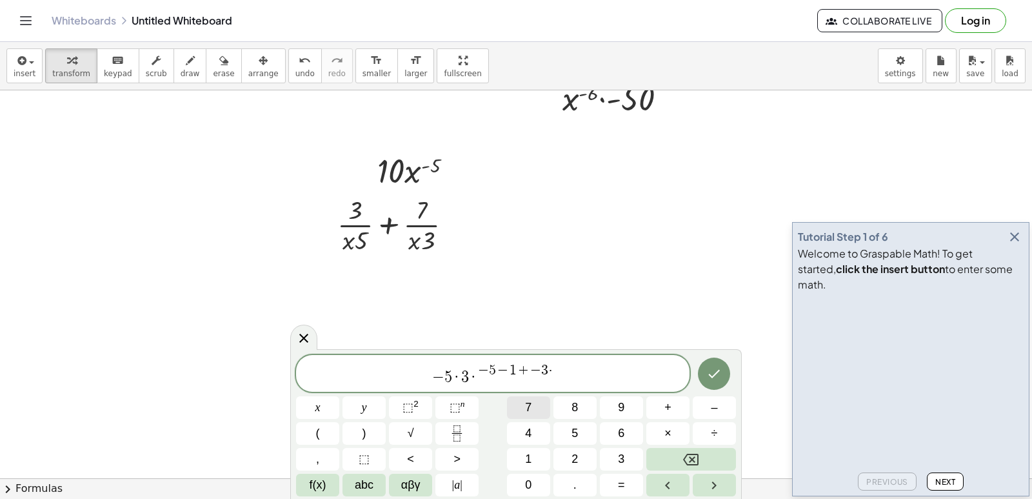
click at [514, 403] on button "7" at bounding box center [528, 407] width 43 height 23
click at [315, 413] on span "x" at bounding box center [317, 407] width 5 height 17
click at [421, 410] on button "⬚ 2" at bounding box center [410, 407] width 43 height 23
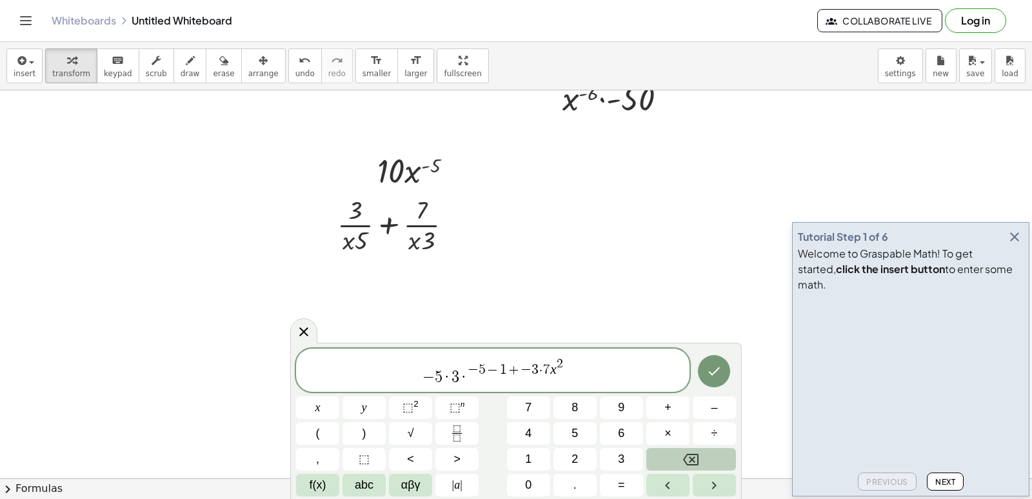
click at [709, 464] on button "Backspace" at bounding box center [691, 459] width 90 height 23
click at [699, 407] on button "–" at bounding box center [714, 407] width 43 height 23
click at [615, 448] on button "3" at bounding box center [621, 459] width 43 height 23
click at [699, 404] on button "–" at bounding box center [714, 407] width 43 height 23
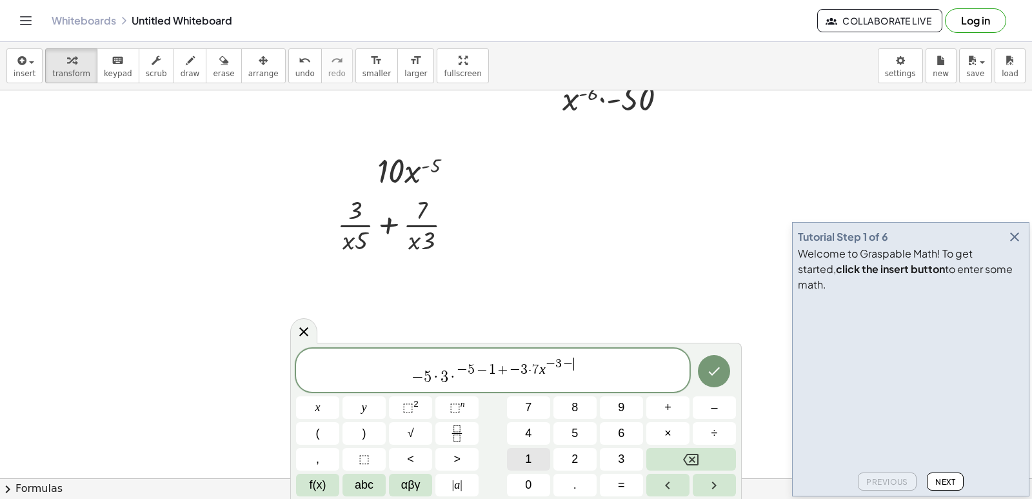
click at [517, 452] on button "1" at bounding box center [528, 459] width 43 height 23
click at [707, 368] on icon "Done" at bounding box center [713, 370] width 15 height 15
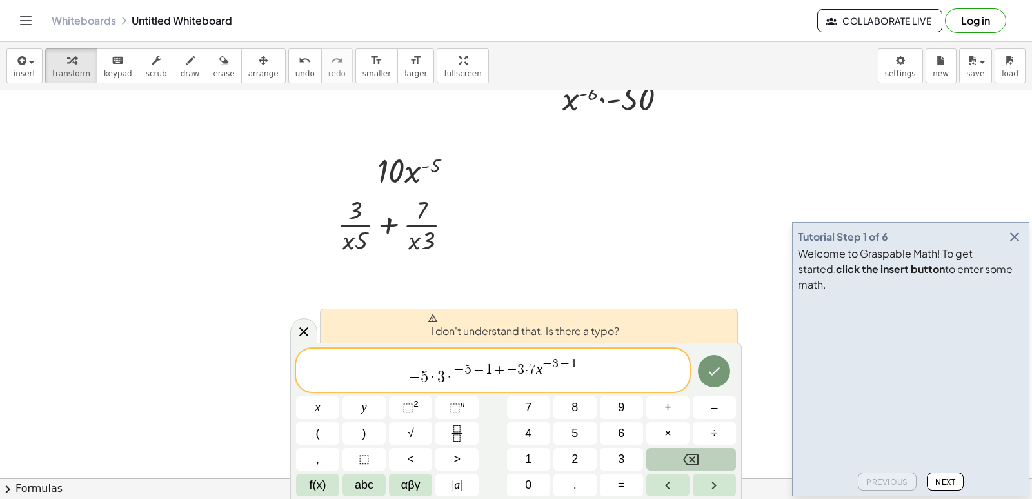
click at [686, 452] on icon "Backspace" at bounding box center [690, 458] width 15 height 15
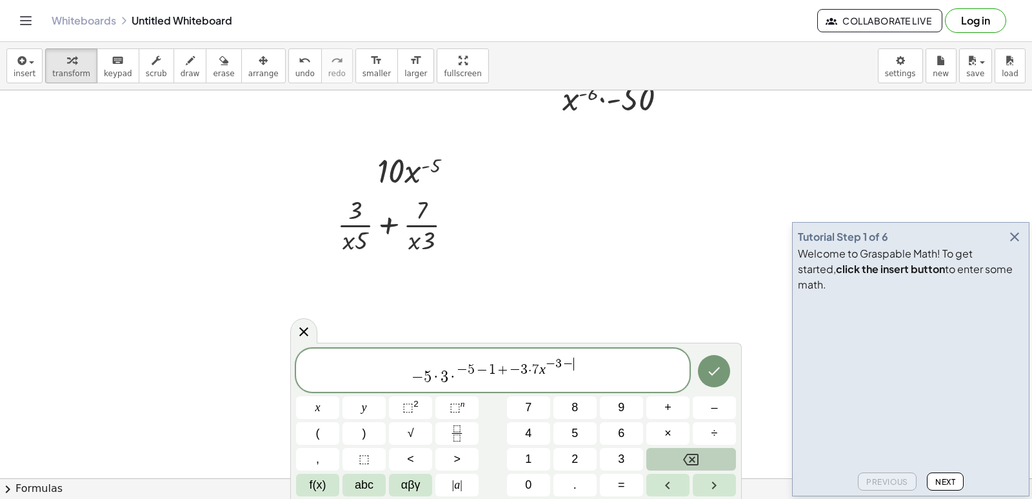
click at [686, 452] on icon "Backspace" at bounding box center [690, 458] width 15 height 15
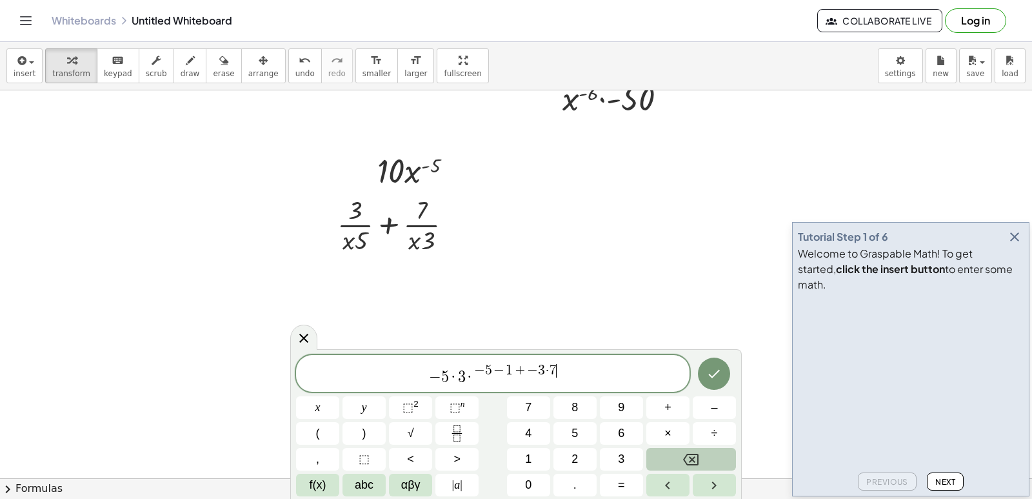
click at [686, 452] on icon "Backspace" at bounding box center [690, 458] width 15 height 15
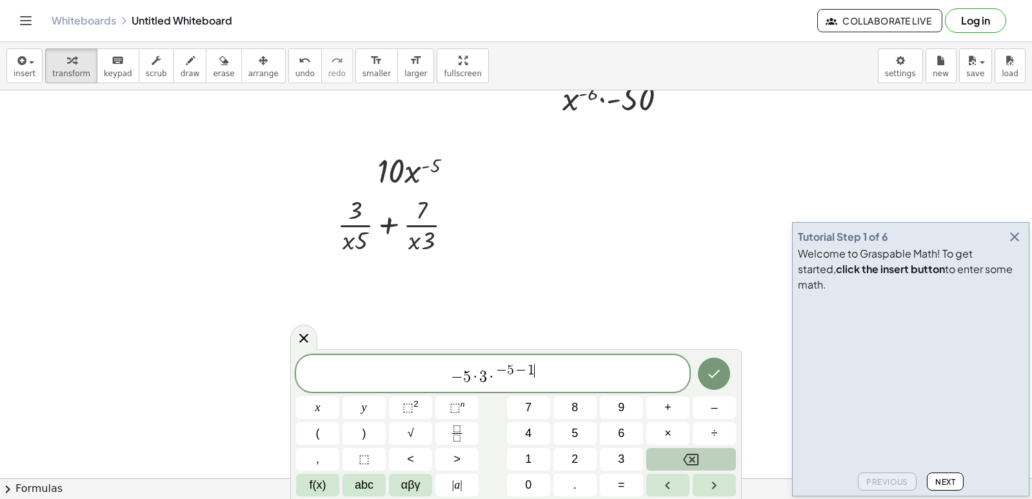
click at [686, 452] on icon "Backspace" at bounding box center [690, 458] width 15 height 15
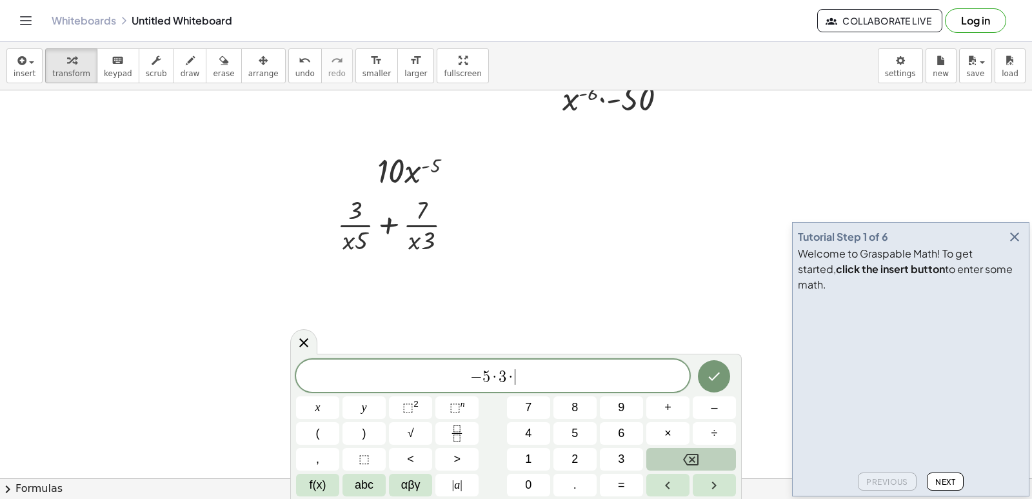
click at [686, 452] on icon "Backspace" at bounding box center [690, 458] width 15 height 15
click at [557, 437] on button "5" at bounding box center [574, 433] width 43 height 23
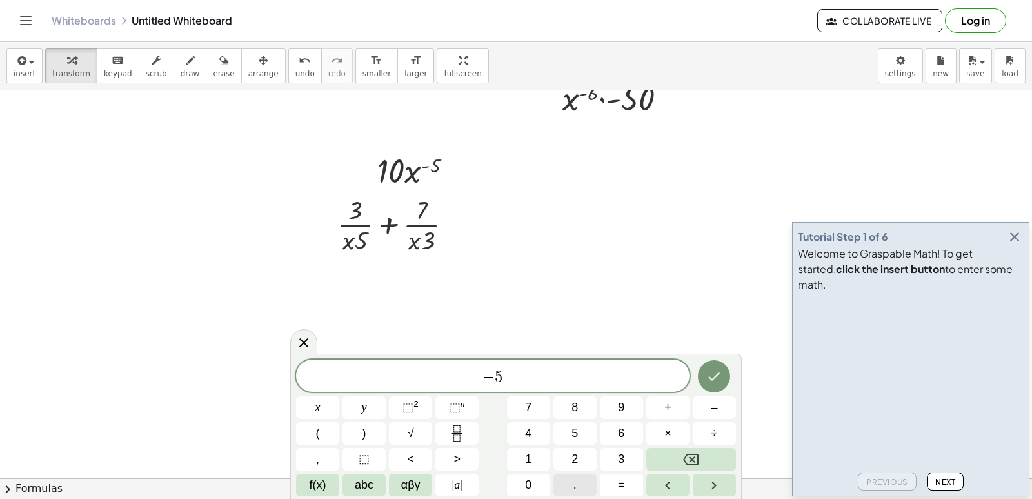
click at [575, 477] on span "." at bounding box center [574, 484] width 3 height 17
click at [613, 454] on button "3" at bounding box center [621, 459] width 43 height 23
click at [327, 403] on button "x" at bounding box center [317, 407] width 43 height 23
click at [422, 408] on button "⬚ 2" at bounding box center [410, 407] width 43 height 23
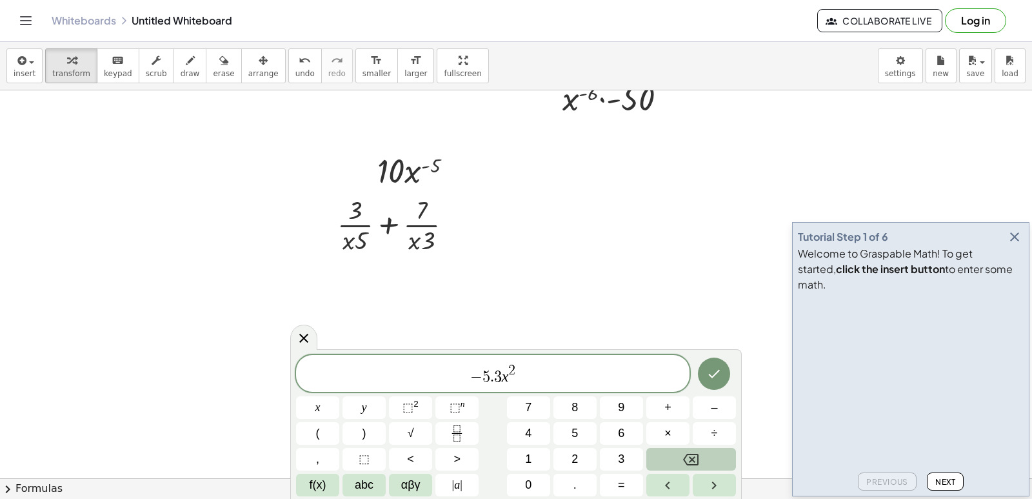
click at [692, 455] on icon "Backspace" at bounding box center [690, 458] width 15 height 15
click at [692, 456] on icon "Backspace" at bounding box center [690, 458] width 15 height 15
click at [713, 402] on span "–" at bounding box center [714, 407] width 6 height 17
click at [578, 432] on span "5" at bounding box center [574, 432] width 6 height 17
click at [722, 397] on button "–" at bounding box center [714, 407] width 43 height 23
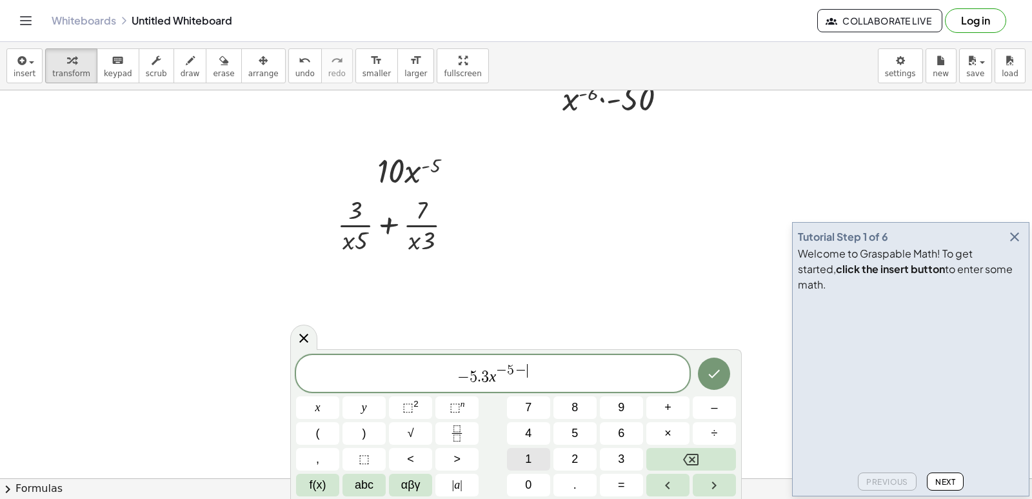
click at [534, 455] on button "1" at bounding box center [528, 459] width 43 height 23
click at [566, 381] on span "− 5 . 3 x − 5 − 1 ​" at bounding box center [492, 373] width 393 height 23
click at [660, 410] on button "+" at bounding box center [667, 407] width 43 height 23
click at [691, 404] on div "− 5 . 3 x − 5 − 1 + ​ x y ⬚ 2 ⬚ n 7 8 9 + – ( ) √ 4 5 6 × ÷ , ⬚ < > 1 2 3 f(x) …" at bounding box center [516, 425] width 440 height 141
click at [699, 402] on button "–" at bounding box center [714, 407] width 43 height 23
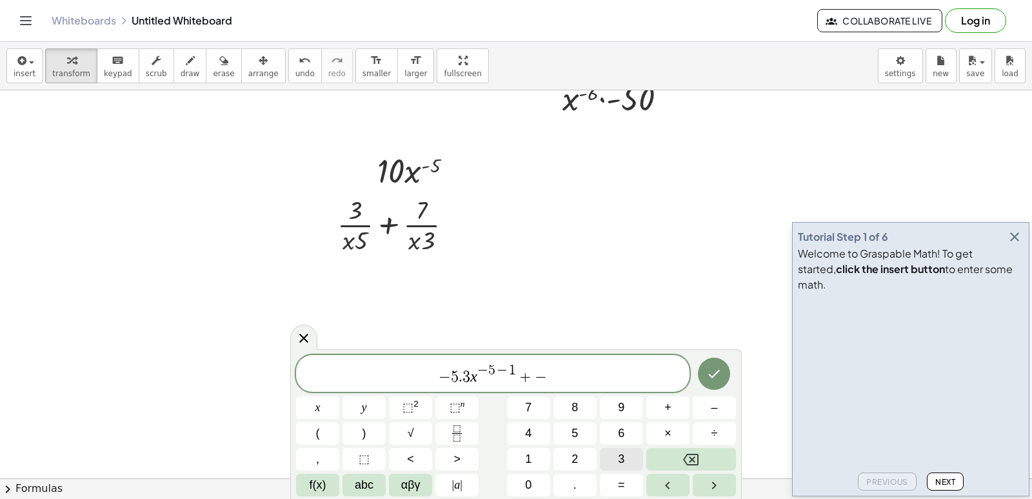
click at [639, 460] on button "3" at bounding box center [621, 459] width 43 height 23
click at [669, 439] on span "×" at bounding box center [667, 432] width 7 height 17
click at [530, 406] on span "7" at bounding box center [528, 407] width 6 height 17
click at [325, 406] on button "x" at bounding box center [317, 407] width 43 height 23
click at [408, 404] on button "⬚ 2" at bounding box center [410, 407] width 43 height 23
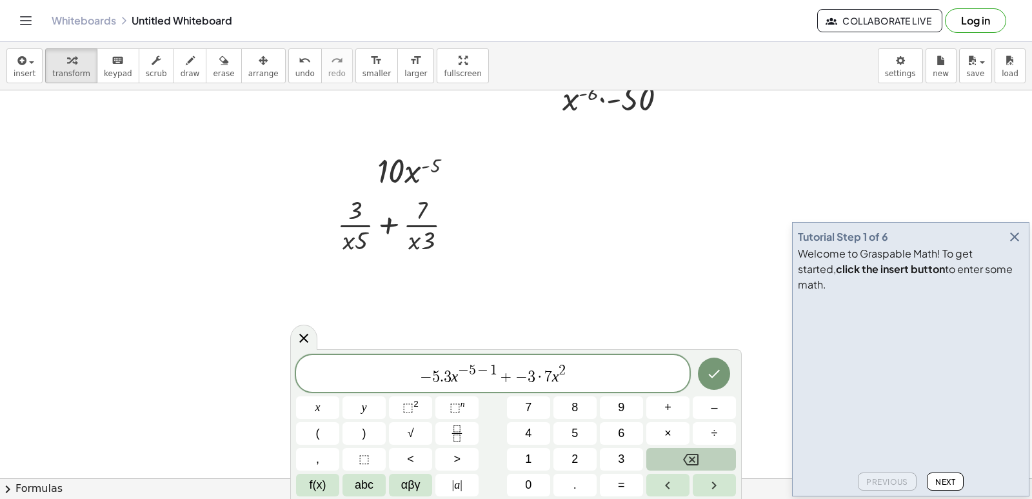
click at [662, 460] on button "Backspace" at bounding box center [691, 459] width 90 height 23
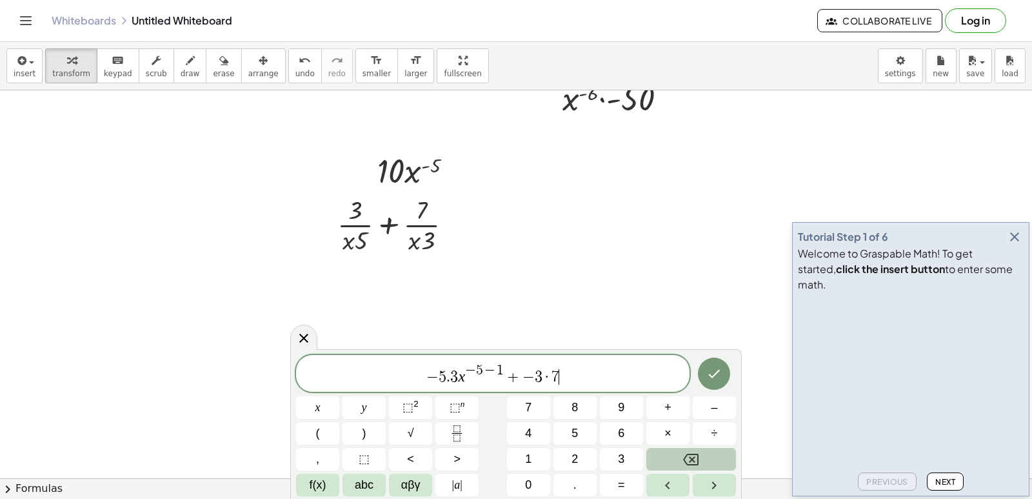
click at [662, 460] on button "Backspace" at bounding box center [691, 459] width 90 height 23
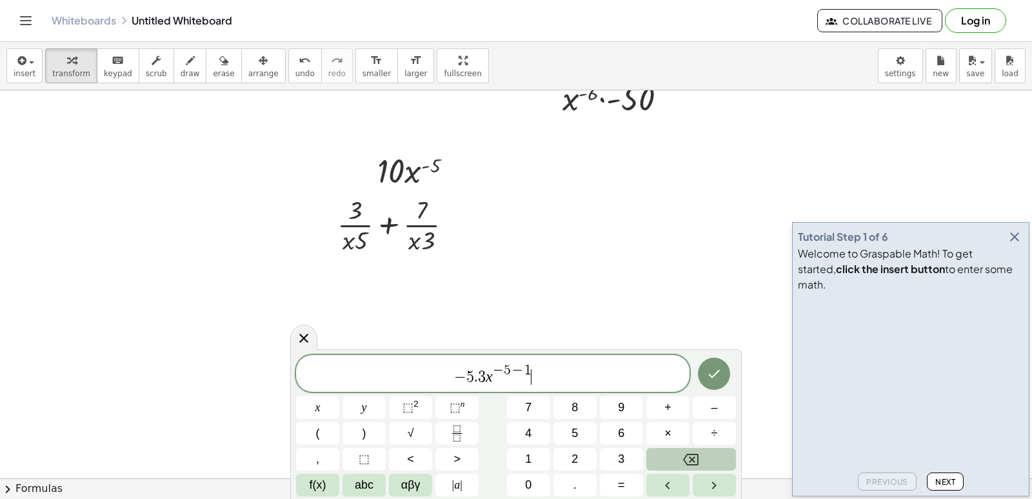
click at [662, 460] on button "Backspace" at bounding box center [691, 459] width 90 height 23
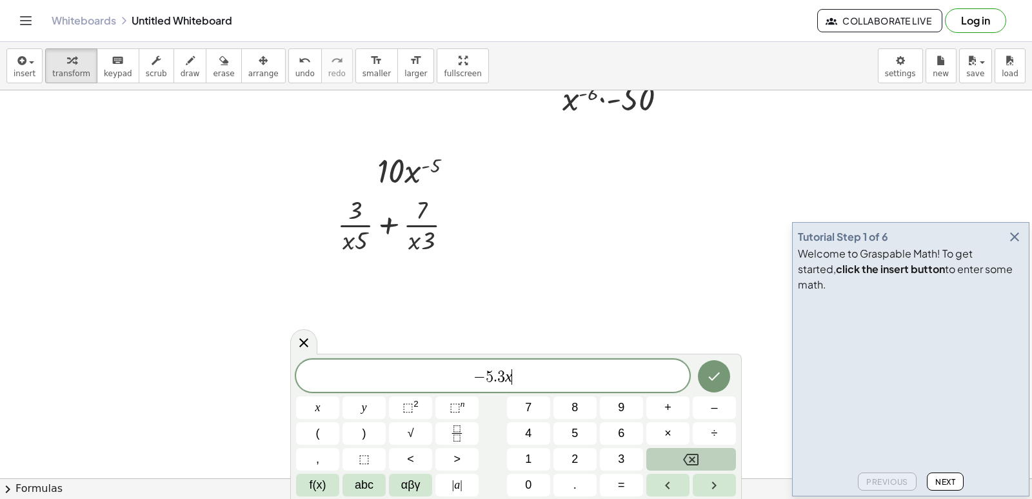
click at [662, 460] on button "Backspace" at bounding box center [691, 459] width 90 height 23
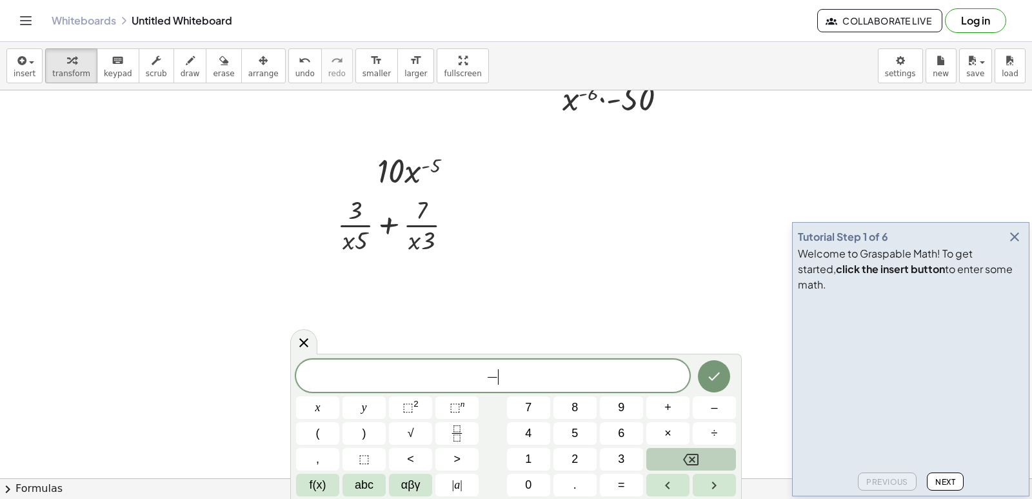
click at [662, 460] on button "Backspace" at bounding box center [691, 459] width 90 height 23
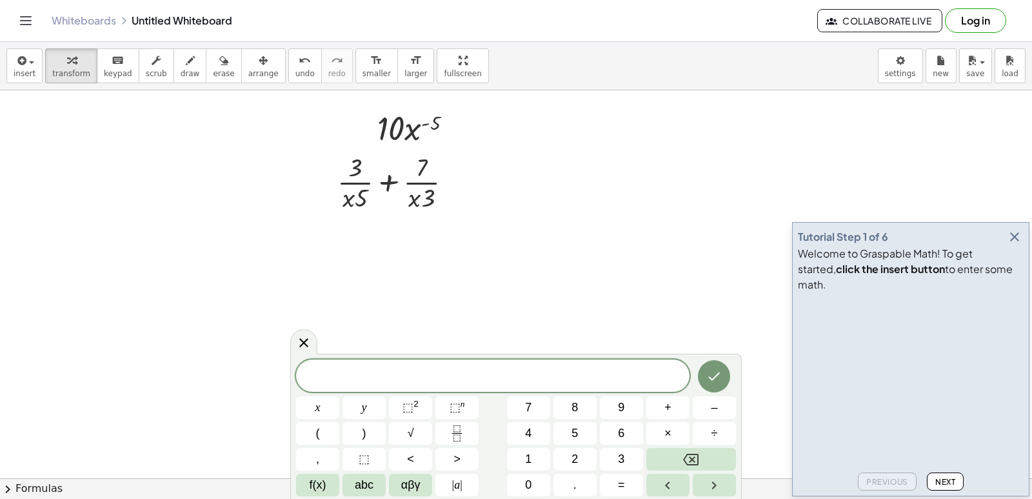
scroll to position [1162, 0]
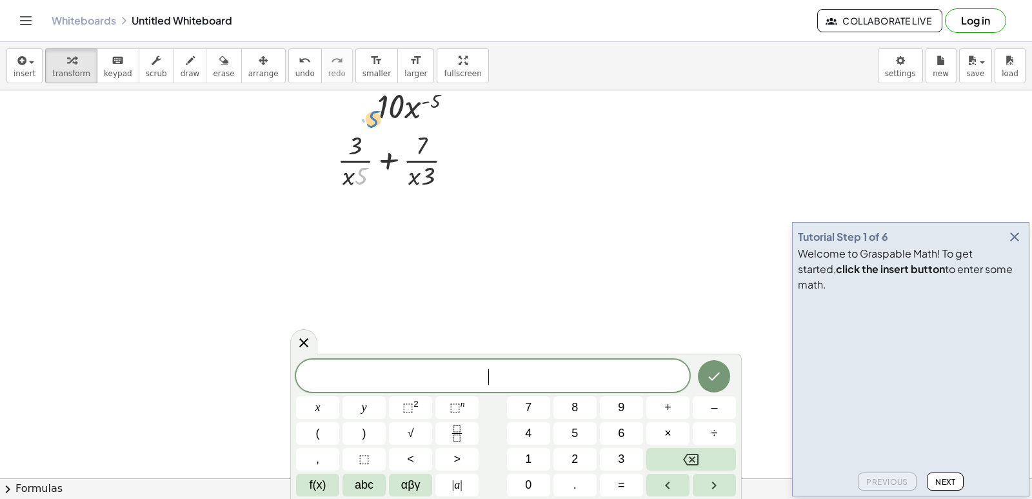
drag, startPoint x: 358, startPoint y: 173, endPoint x: 370, endPoint y: 115, distance: 58.6
drag, startPoint x: 360, startPoint y: 169, endPoint x: 319, endPoint y: 84, distance: 94.6
click at [322, 84] on div "insert select one: Math Expression Function Text Youtube Video Graphing Geometr…" at bounding box center [516, 270] width 1032 height 457
click at [358, 163] on div at bounding box center [400, 159] width 138 height 64
click at [359, 175] on div at bounding box center [400, 159] width 138 height 64
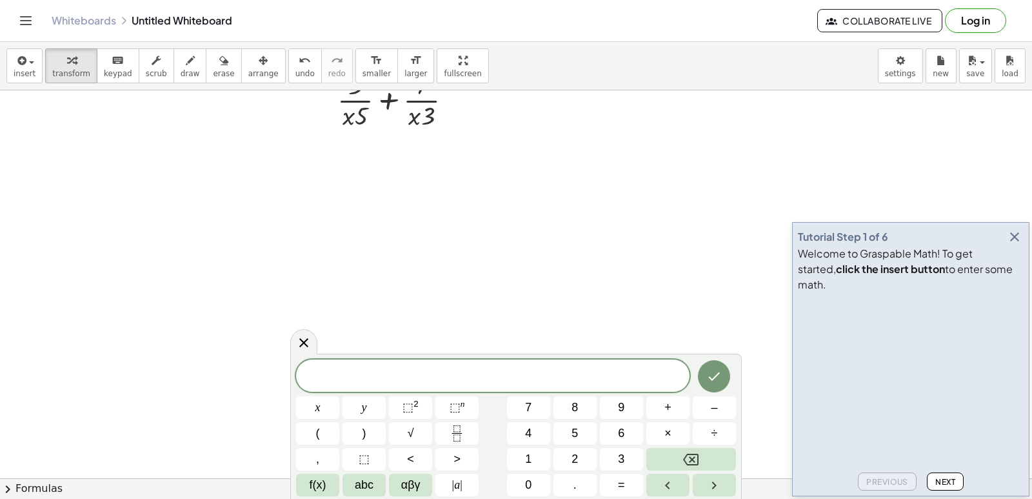
scroll to position [1291, 0]
click at [610, 453] on button "3" at bounding box center [621, 459] width 43 height 23
click at [692, 452] on icon "Backspace" at bounding box center [690, 458] width 15 height 15
click at [459, 435] on icon "Fraction" at bounding box center [457, 433] width 16 height 16
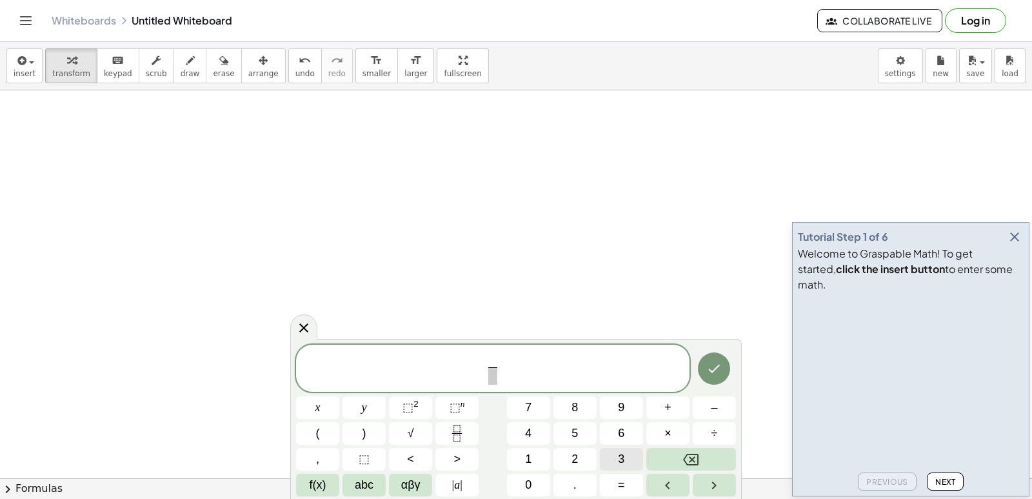
click at [621, 459] on span "3" at bounding box center [621, 458] width 6 height 17
click at [494, 374] on span "​" at bounding box center [493, 375] width 10 height 17
click at [322, 404] on button "x" at bounding box center [317, 407] width 43 height 23
click at [586, 437] on button "5" at bounding box center [574, 433] width 43 height 23
click at [661, 451] on button "Backspace" at bounding box center [691, 459] width 90 height 23
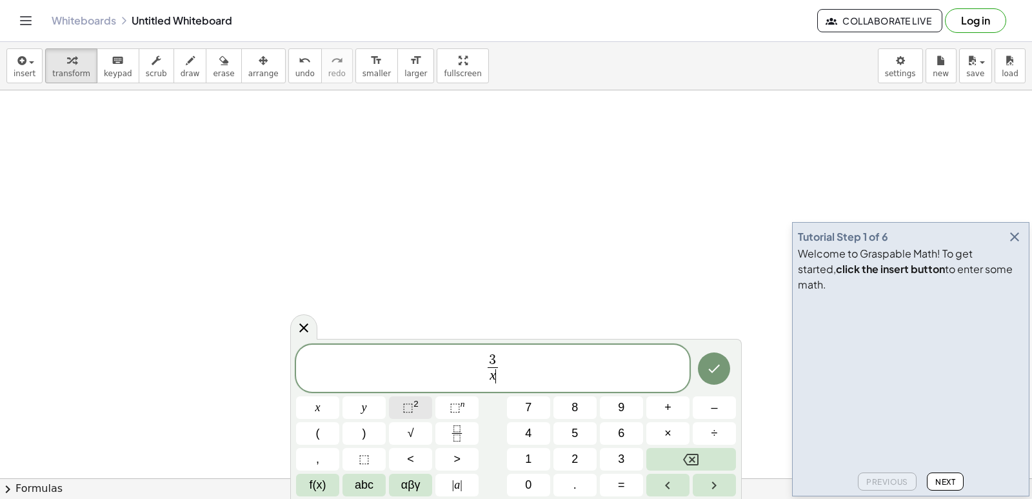
click at [407, 404] on span "⬚" at bounding box center [407, 407] width 11 height 13
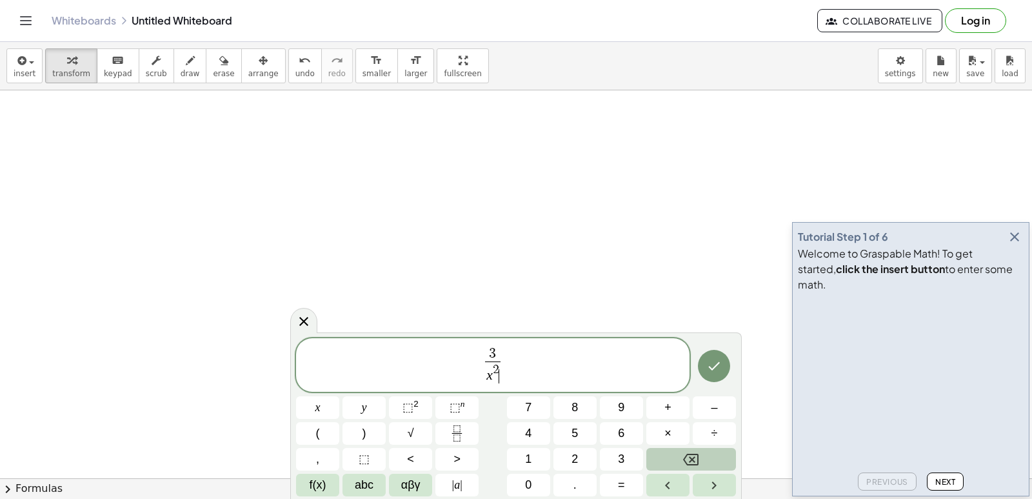
click at [688, 459] on icon "Backspace" at bounding box center [690, 458] width 15 height 15
click at [579, 426] on button "5" at bounding box center [574, 433] width 43 height 23
click at [569, 363] on span "3 x 5 ​ ​" at bounding box center [492, 366] width 393 height 40
click at [648, 431] on button "×" at bounding box center [667, 433] width 43 height 23
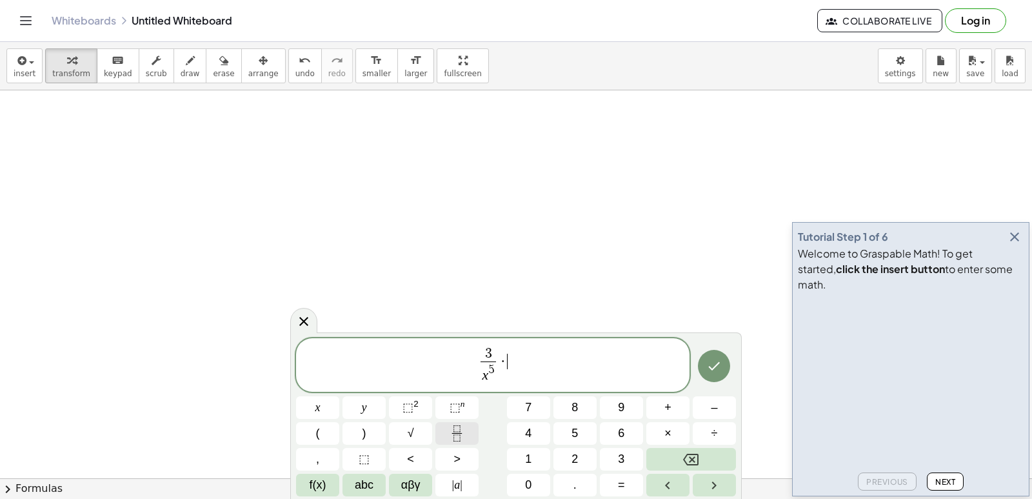
click at [465, 430] on icon "Fraction" at bounding box center [457, 433] width 16 height 16
click at [500, 361] on span "3 x 5 ​ · ​ ​" at bounding box center [492, 366] width 393 height 40
click at [729, 462] on button "Backspace" at bounding box center [691, 459] width 90 height 23
click at [684, 414] on button "+" at bounding box center [667, 407] width 43 height 23
click at [514, 359] on span at bounding box center [512, 354] width 9 height 14
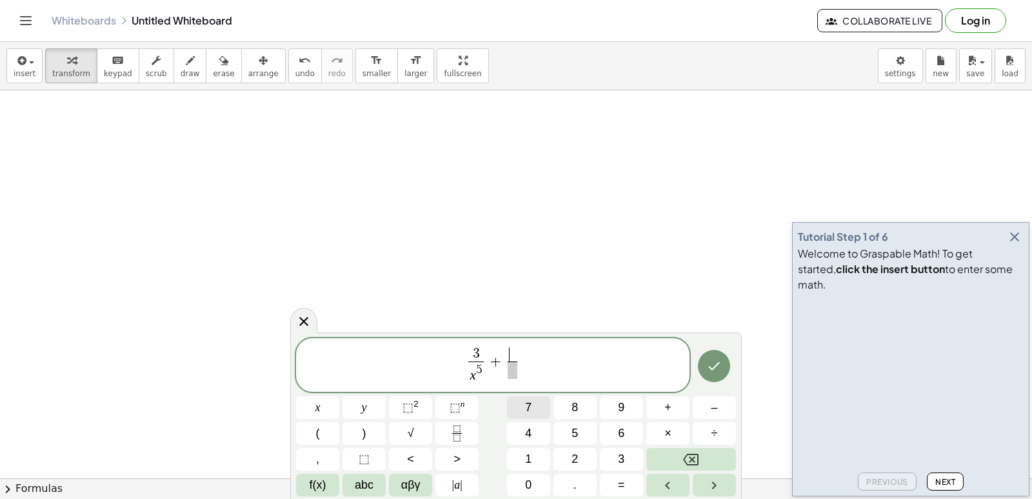
click at [537, 412] on button "7" at bounding box center [528, 407] width 43 height 23
click at [511, 365] on span "​" at bounding box center [513, 369] width 10 height 17
click at [332, 400] on button "x" at bounding box center [317, 407] width 43 height 23
click at [419, 401] on button "⬚ 2" at bounding box center [410, 407] width 43 height 23
click at [653, 459] on button "Backspace" at bounding box center [691, 459] width 90 height 23
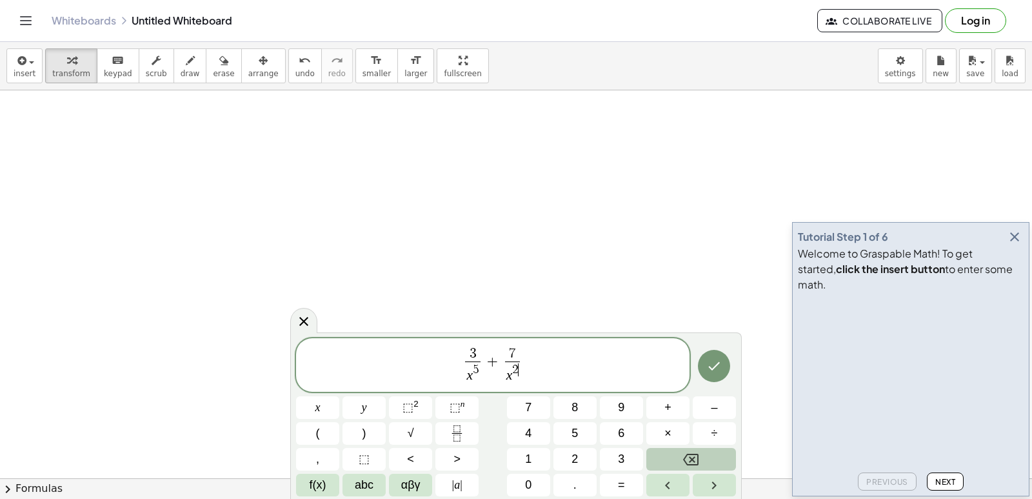
click at [653, 459] on button "Backspace" at bounding box center [691, 459] width 90 height 23
click at [637, 469] on button "3" at bounding box center [621, 459] width 43 height 23
click at [720, 373] on button "Done" at bounding box center [714, 366] width 32 height 32
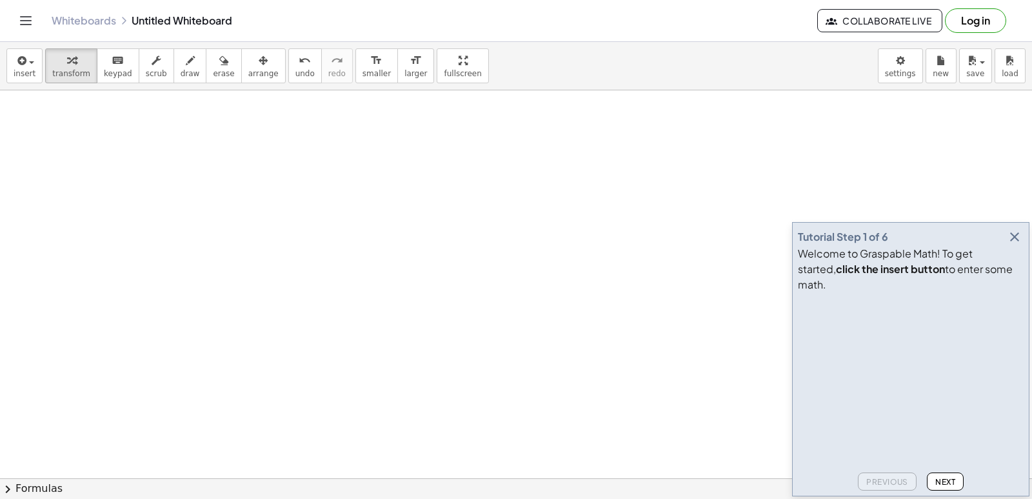
scroll to position [1227, 0]
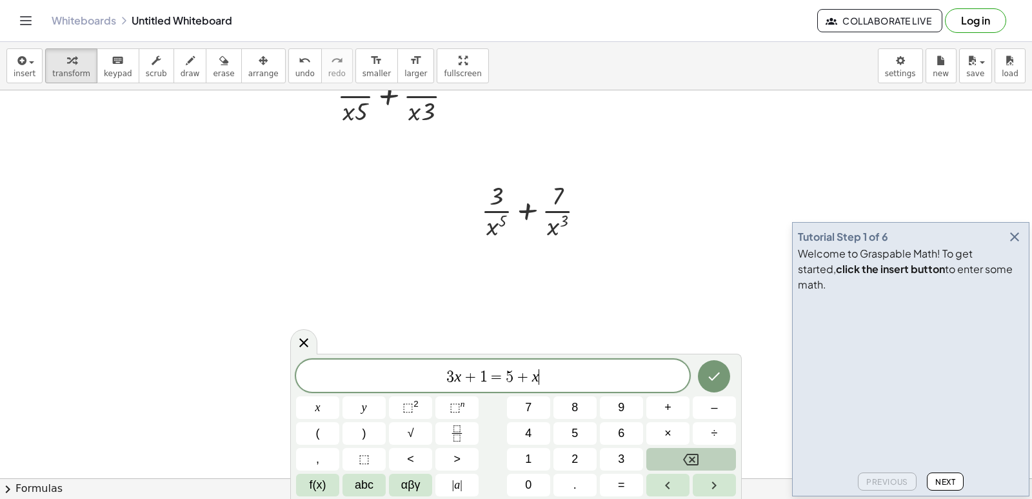
click at [689, 462] on icon "Backspace" at bounding box center [690, 458] width 15 height 15
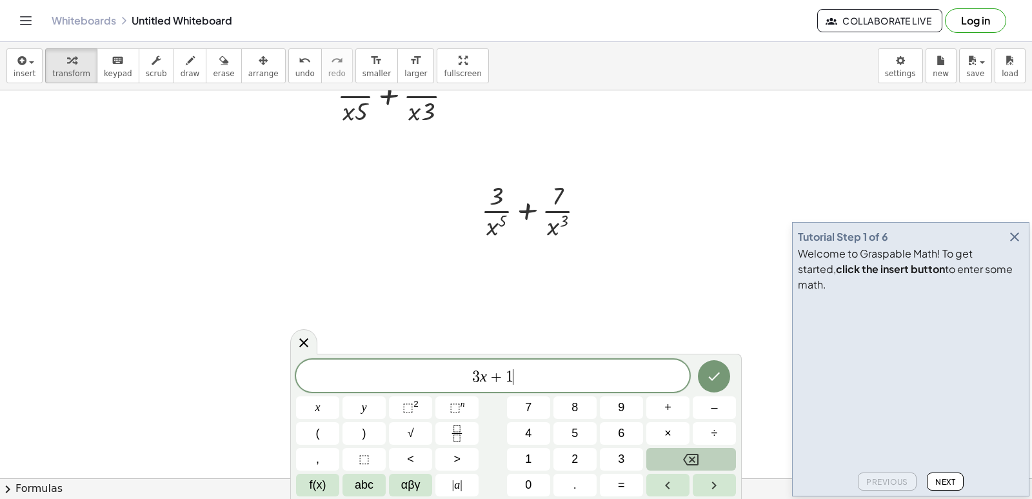
click at [689, 462] on icon "Backspace" at bounding box center [690, 458] width 15 height 15
click at [698, 413] on button "–" at bounding box center [714, 407] width 43 height 23
click at [577, 435] on span "5" at bounding box center [574, 432] width 6 height 17
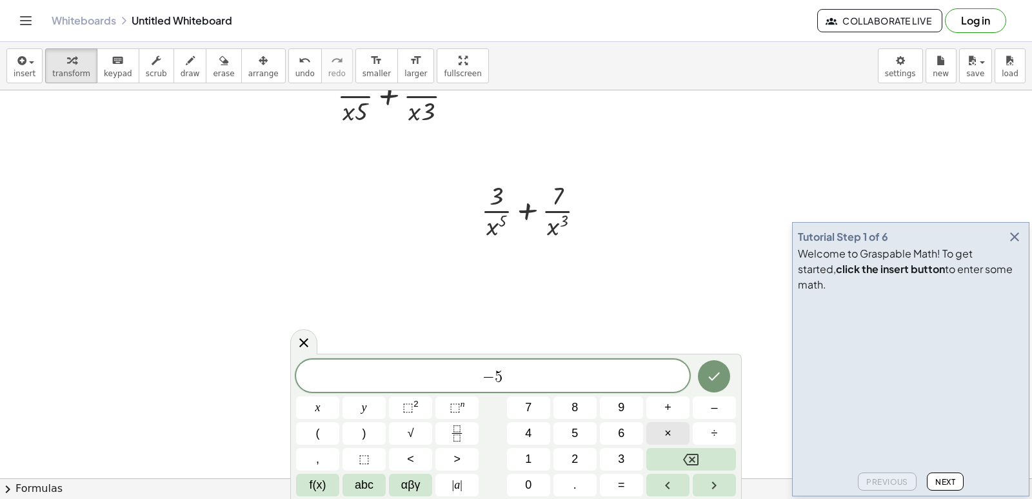
click at [669, 429] on span "×" at bounding box center [667, 432] width 7 height 17
click at [635, 459] on button "3" at bounding box center [621, 459] width 43 height 23
click at [717, 404] on span "–" at bounding box center [714, 407] width 6 height 17
click at [571, 437] on button "5" at bounding box center [574, 433] width 43 height 23
click at [695, 455] on icon "Backspace" at bounding box center [690, 458] width 15 height 15
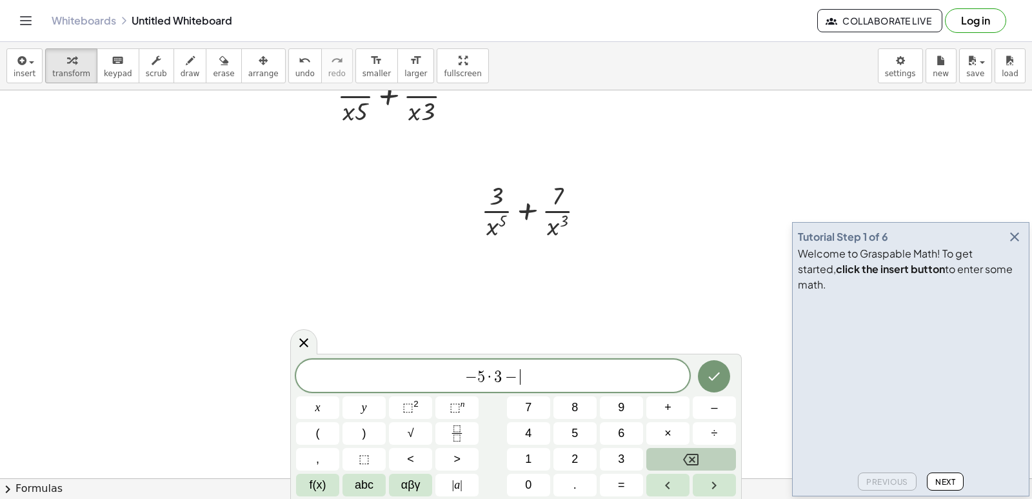
click at [695, 455] on icon "Backspace" at bounding box center [690, 458] width 15 height 15
click at [397, 401] on button "⬚ 2" at bounding box center [410, 407] width 43 height 23
click at [709, 467] on button "Backspace" at bounding box center [691, 459] width 90 height 23
click at [710, 457] on button "Backspace" at bounding box center [691, 459] width 90 height 23
click at [708, 458] on button "Backspace" at bounding box center [691, 459] width 90 height 23
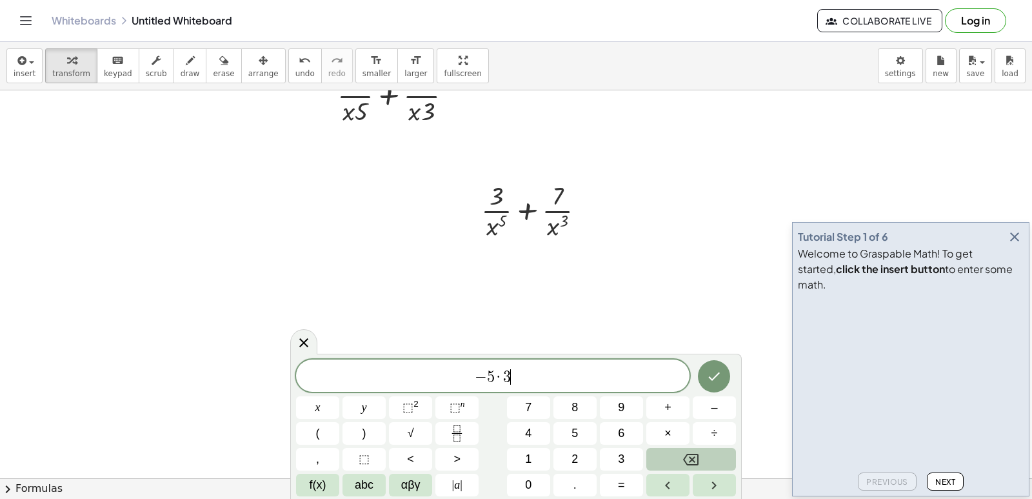
click at [708, 458] on button "Backspace" at bounding box center [691, 459] width 90 height 23
click at [708, 455] on button "Backspace" at bounding box center [691, 459] width 90 height 23
click at [709, 453] on button "Backspace" at bounding box center [691, 459] width 90 height 23
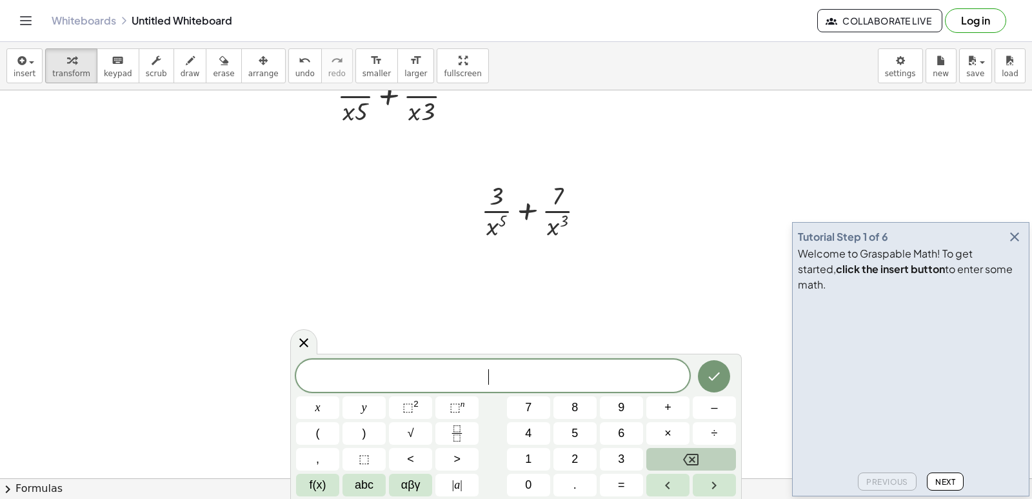
click at [709, 453] on button "Backspace" at bounding box center [691, 459] width 90 height 23
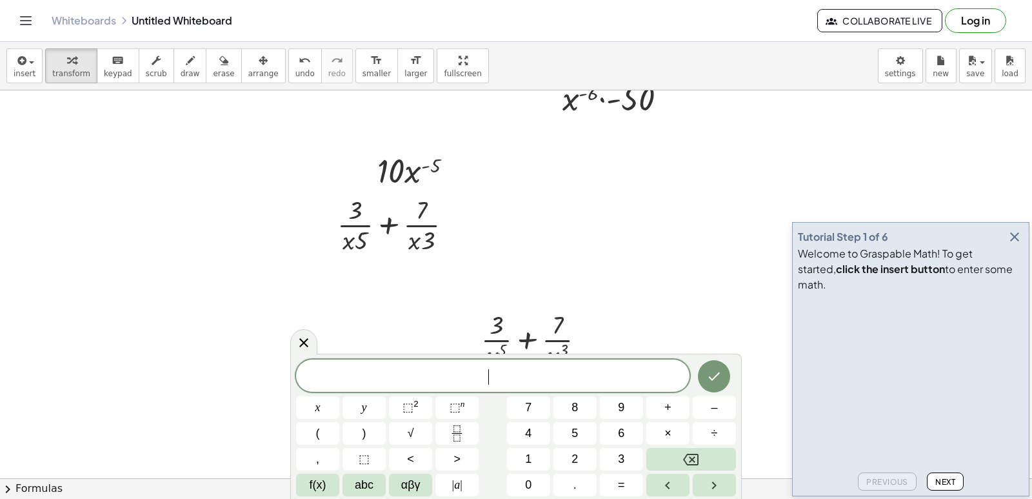
scroll to position [1162, 0]
